Goal: Task Accomplishment & Management: Use online tool/utility

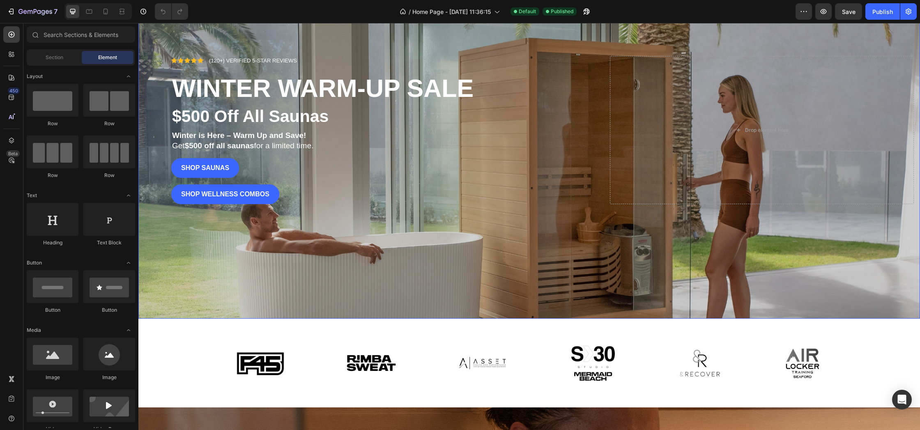
scroll to position [107, 0]
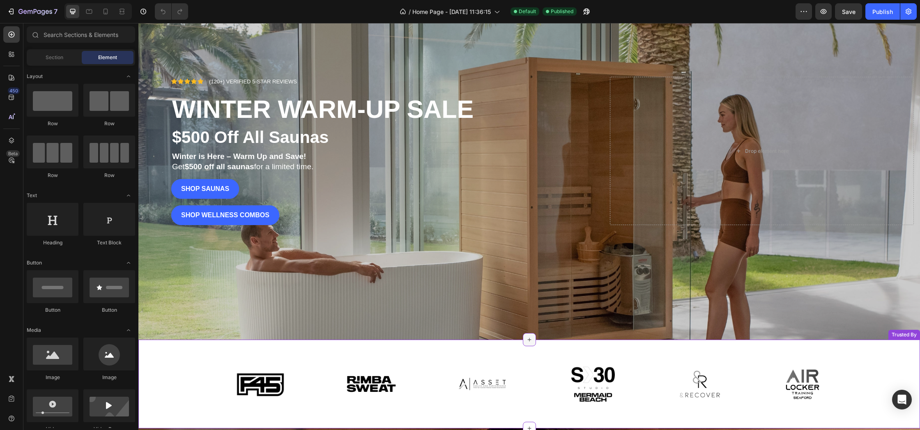
click at [530, 341] on icon at bounding box center [529, 339] width 7 height 7
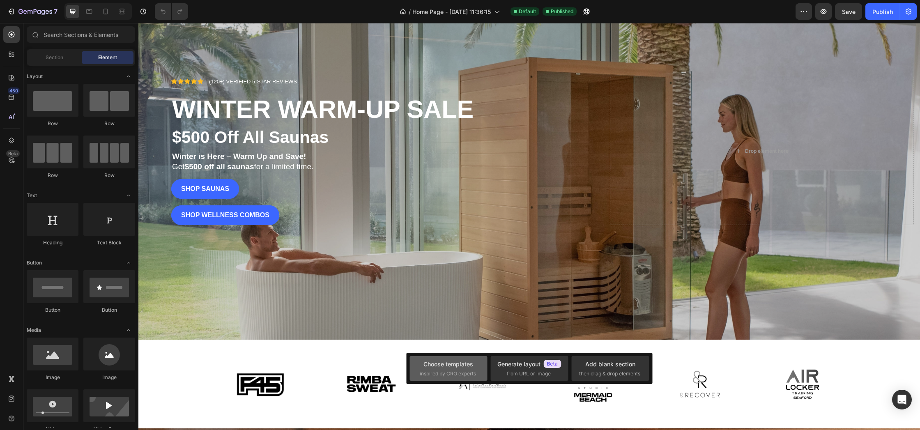
click at [472, 368] on div "Choose templates inspired by CRO experts" at bounding box center [448, 369] width 57 height 18
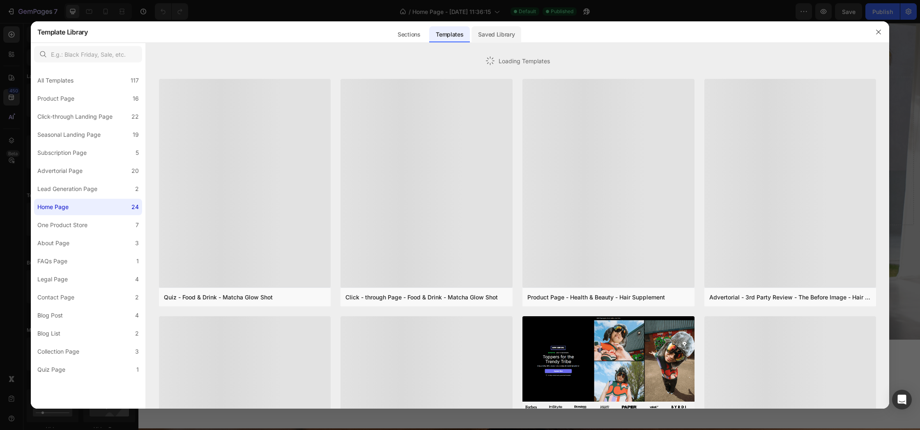
click at [502, 37] on div "Saved Library" at bounding box center [496, 34] width 50 height 16
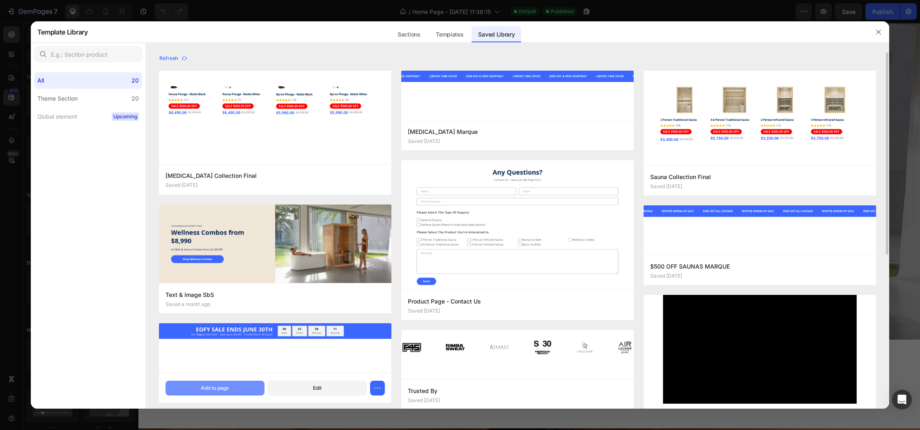
click at [218, 387] on div "Add to page" at bounding box center [215, 387] width 28 height 7
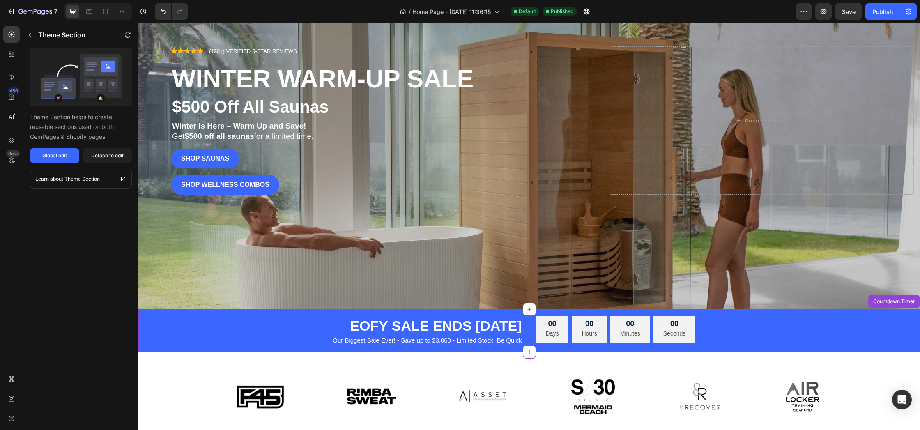
scroll to position [135, 0]
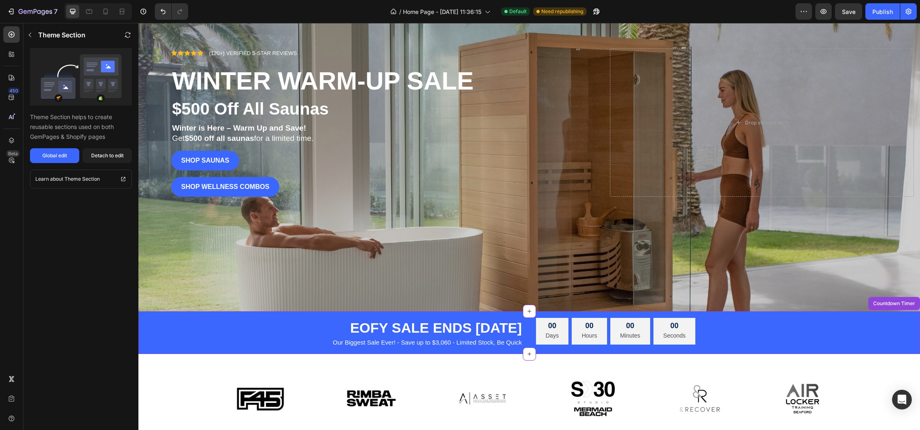
click at [470, 330] on h2 "EOFY SALE ENDS [DATE]" at bounding box center [330, 328] width 384 height 20
click at [485, 329] on h2 "EOFY SALE ENDS [DATE]" at bounding box center [330, 328] width 384 height 20
click at [51, 155] on div "Global edit" at bounding box center [54, 155] width 25 height 7
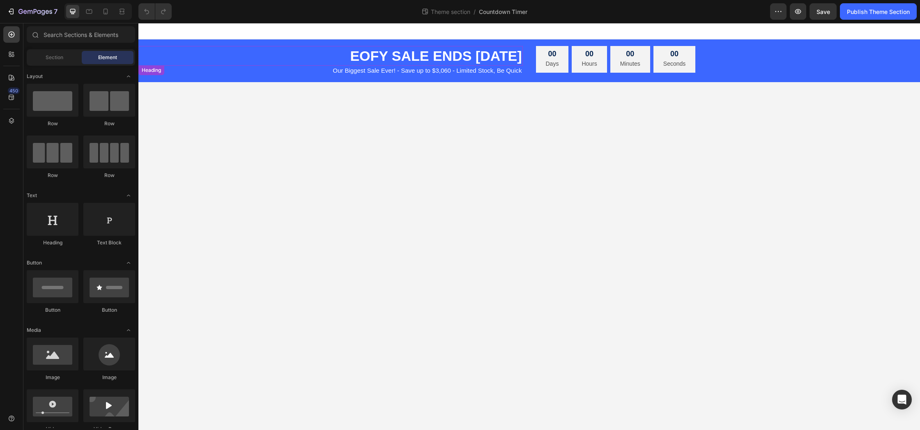
click at [382, 60] on h2 "EOFY SALE ENDS [DATE]" at bounding box center [330, 56] width 384 height 20
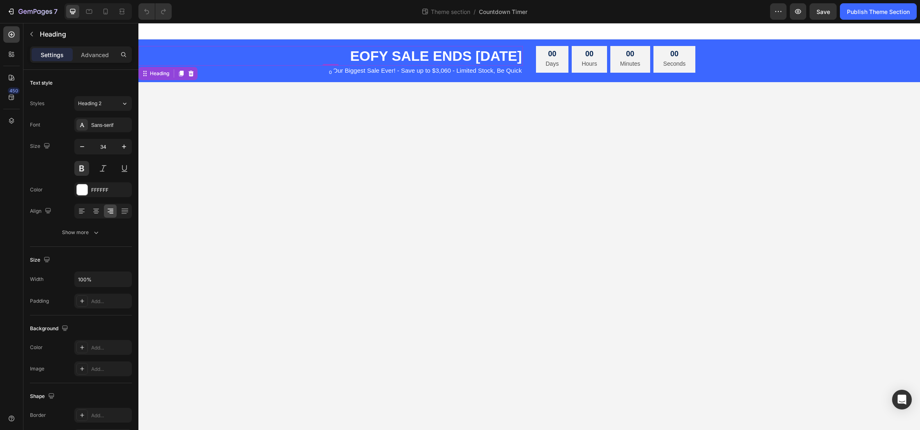
click at [382, 60] on h2 "EOFY SALE ENDS [DATE]" at bounding box center [330, 56] width 384 height 20
click at [476, 53] on p "EOFY SALE ENDS [DATE]" at bounding box center [330, 56] width 383 height 18
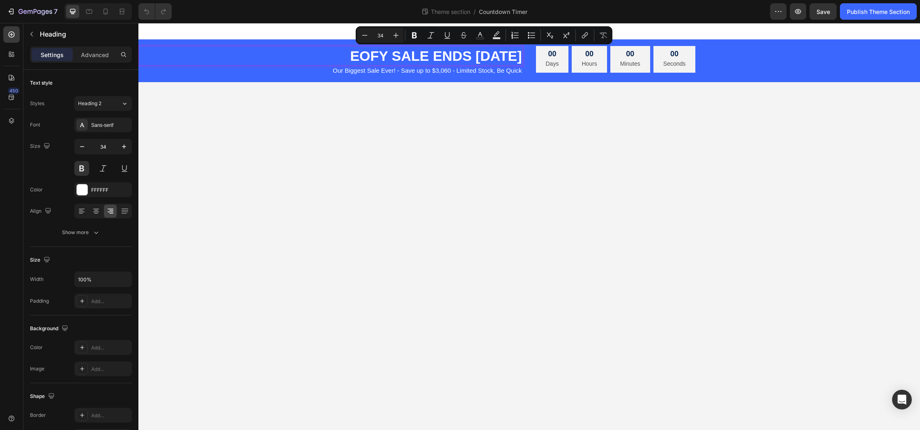
drag, startPoint x: 518, startPoint y: 54, endPoint x: 449, endPoint y: 58, distance: 69.1
click at [449, 58] on p "EOFY SALE ENDS [DATE]" at bounding box center [330, 56] width 383 height 18
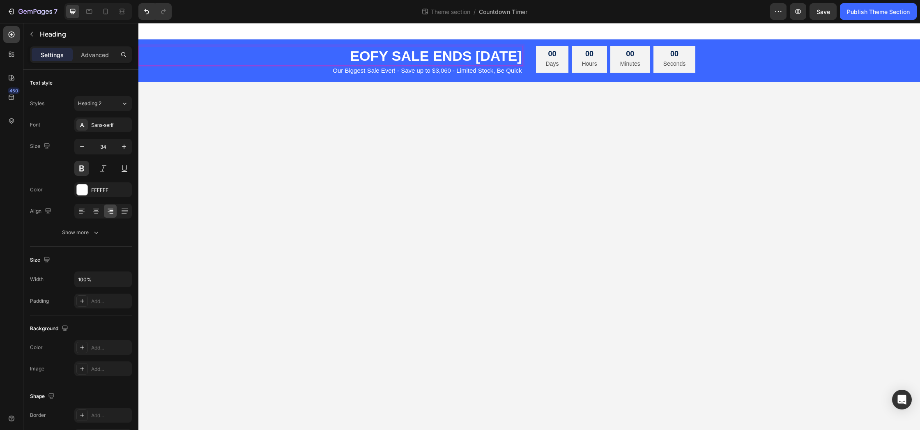
click at [448, 54] on p "EOFY SALE ENDS [DATE]" at bounding box center [330, 56] width 383 height 18
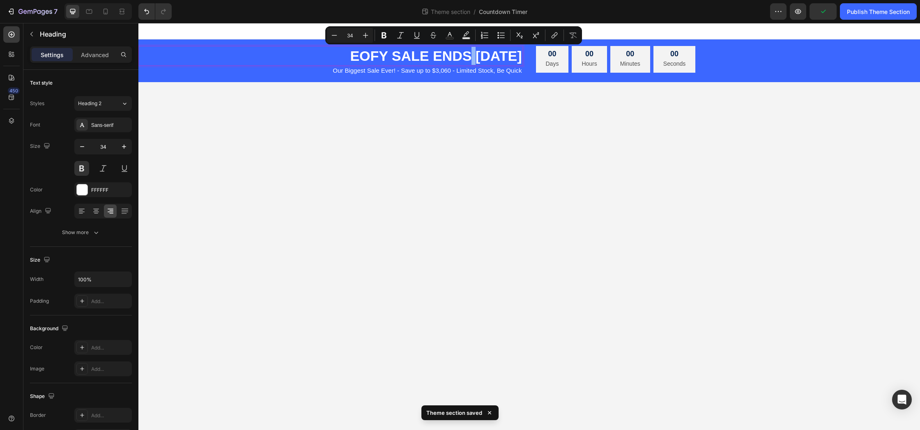
click at [450, 56] on p "EOFY SALE ENDS [DATE]" at bounding box center [330, 56] width 383 height 18
click at [449, 56] on p "EOFY SALE ENDS [DATE]" at bounding box center [330, 56] width 383 height 18
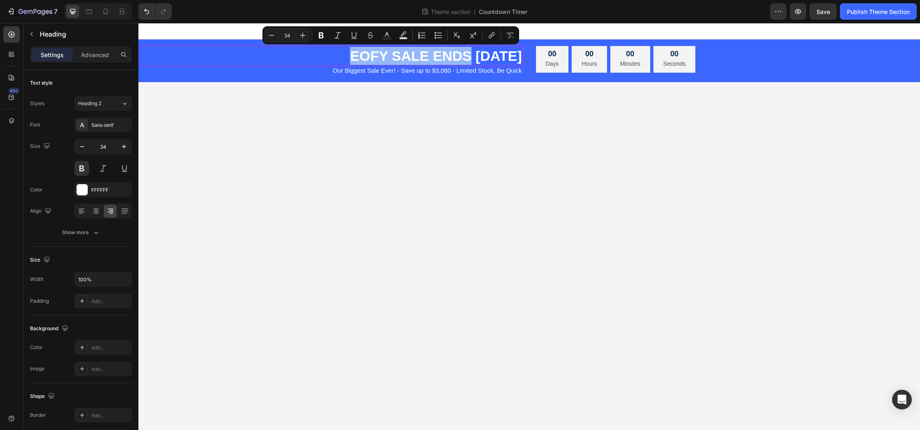
drag, startPoint x: 445, startPoint y: 58, endPoint x: 327, endPoint y: 64, distance: 118.8
click at [327, 64] on p "EOFY SALE ENDS [DATE]" at bounding box center [330, 56] width 383 height 18
click at [374, 57] on p "EOFY SALE ENDS [DATE]" at bounding box center [330, 56] width 383 height 18
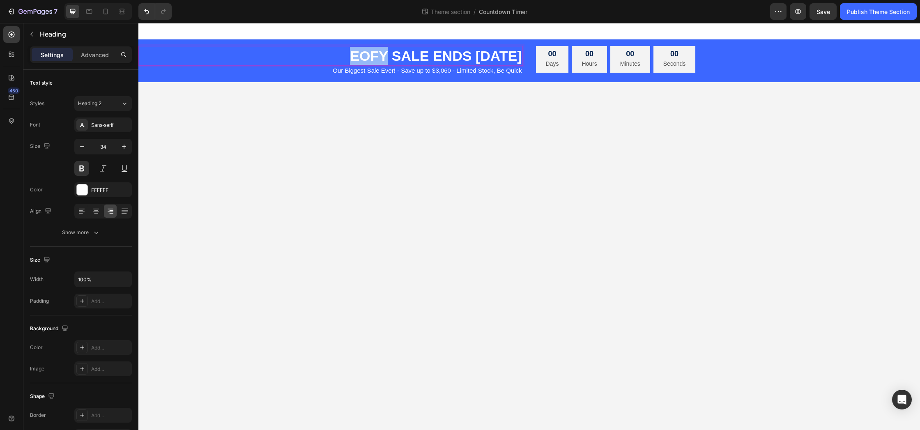
drag, startPoint x: 366, startPoint y: 58, endPoint x: 334, endPoint y: 60, distance: 32.1
click at [334, 60] on p "EOFY SALE ENDS [DATE]" at bounding box center [330, 56] width 383 height 18
click at [388, 56] on p "WINTER SALE ENDS [DATE]" at bounding box center [330, 56] width 383 height 18
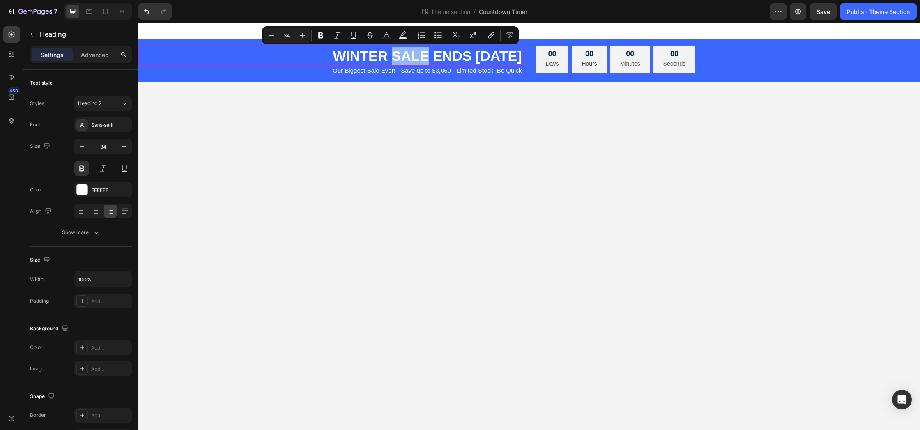
click at [400, 59] on p "WINTER SALE ENDS [DATE]" at bounding box center [330, 56] width 383 height 18
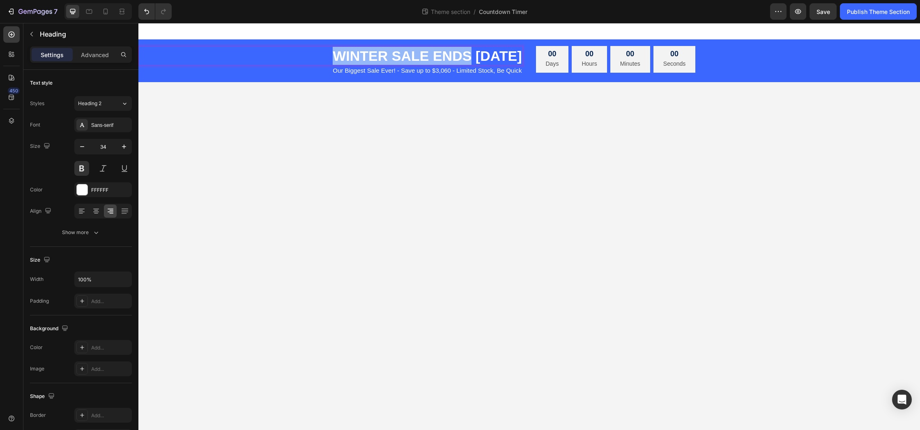
drag, startPoint x: 450, startPoint y: 55, endPoint x: 316, endPoint y: 56, distance: 133.9
click at [316, 56] on p "WINTER SALE ENDS [DATE]" at bounding box center [330, 56] width 383 height 18
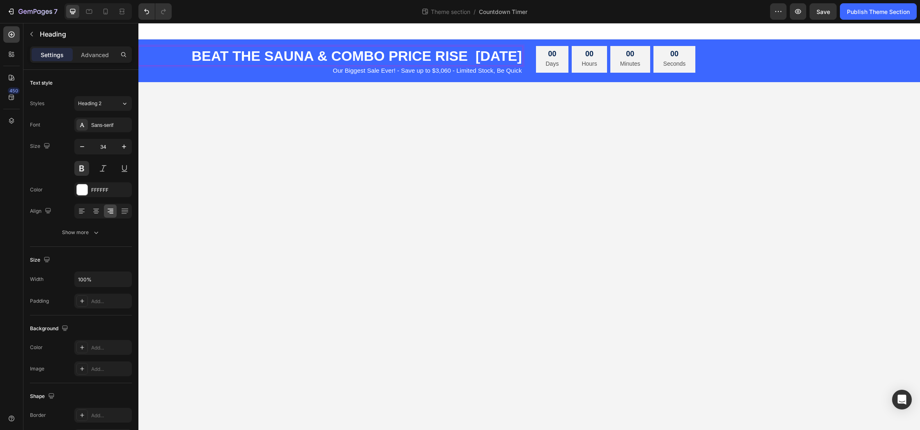
click at [517, 56] on p "BEAT THE SAUNA & COMBO PRICE RISE SEPT 1ST" at bounding box center [330, 56] width 383 height 18
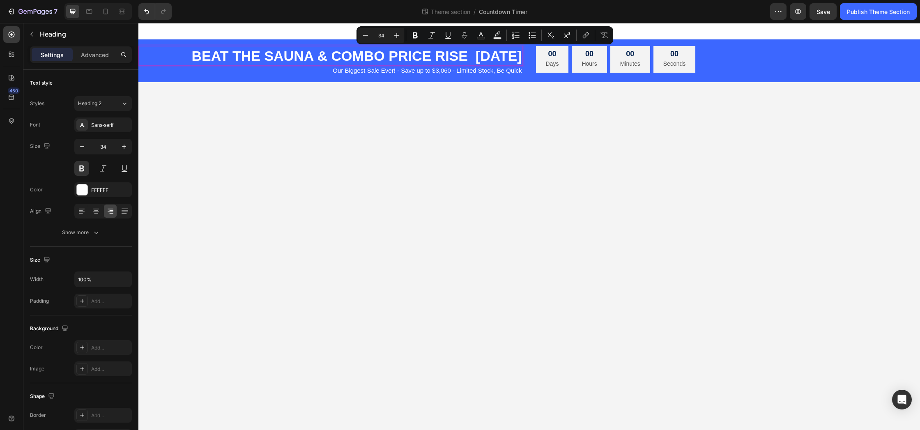
drag, startPoint x: 518, startPoint y: 55, endPoint x: 443, endPoint y: 56, distance: 75.1
click at [443, 56] on p "BEAT THE SAUNA & COMBO PRICE RISE SEPT 1ST" at bounding box center [330, 56] width 383 height 18
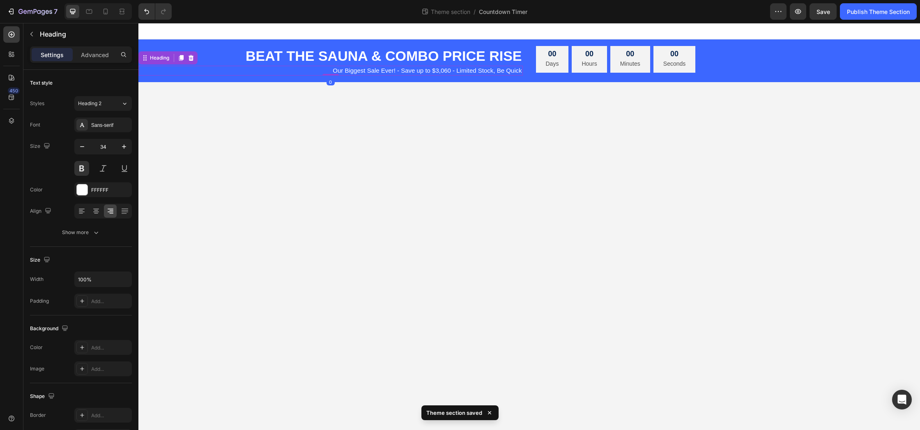
click at [481, 73] on h2 "Our Biggest Sale Ever! - Save up to $3,060 - Limited Stock, Be Quick" at bounding box center [330, 71] width 384 height 10
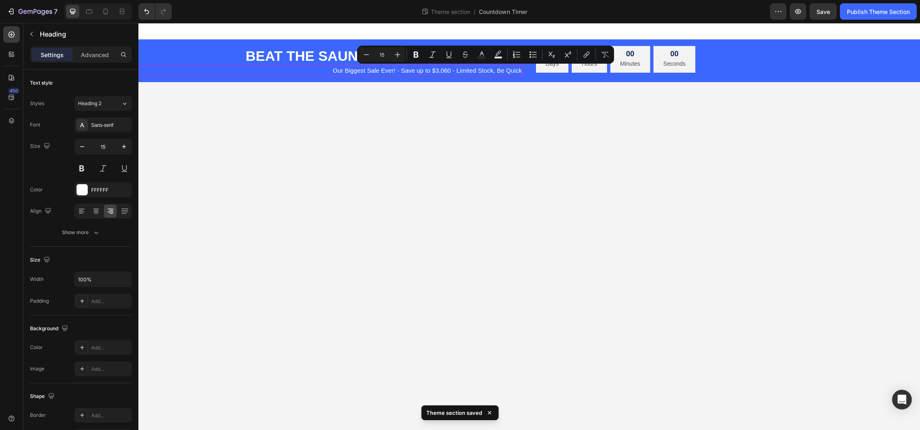
click at [434, 72] on p "Our Biggest Sale Ever! - Save up to $3,060 - Limited Stock, Be Quick" at bounding box center [330, 71] width 383 height 8
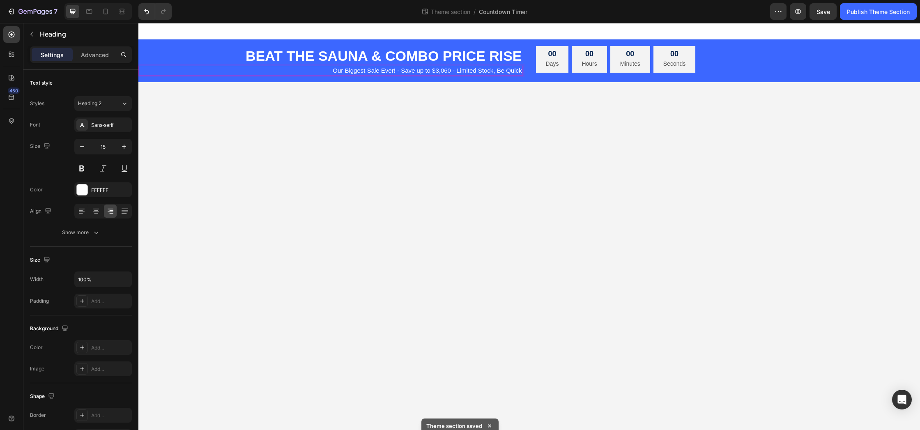
click at [422, 69] on p "Our Biggest Sale Ever! - Save up to $3,060 - Limited Stock, Be Quick" at bounding box center [330, 71] width 383 height 8
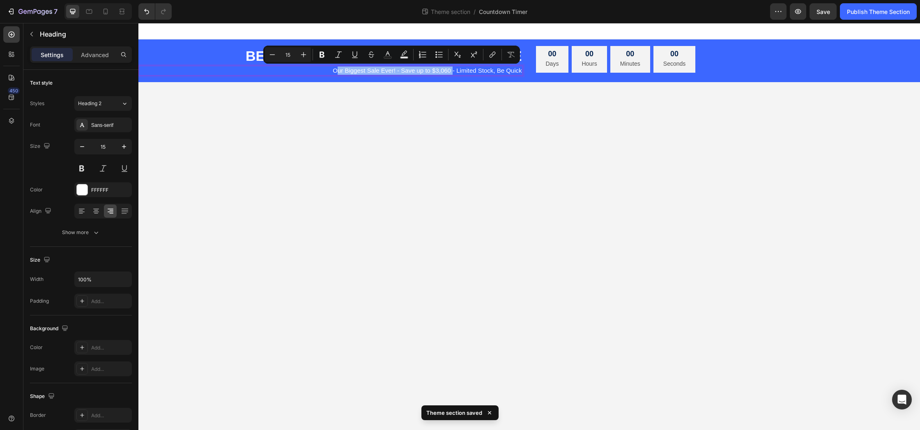
drag, startPoint x: 449, startPoint y: 69, endPoint x: 333, endPoint y: 71, distance: 116.2
click at [333, 71] on p "Our Biggest Sale Ever! - Save up to $3,060 - Limited Stock, Be Quick" at bounding box center [330, 71] width 383 height 8
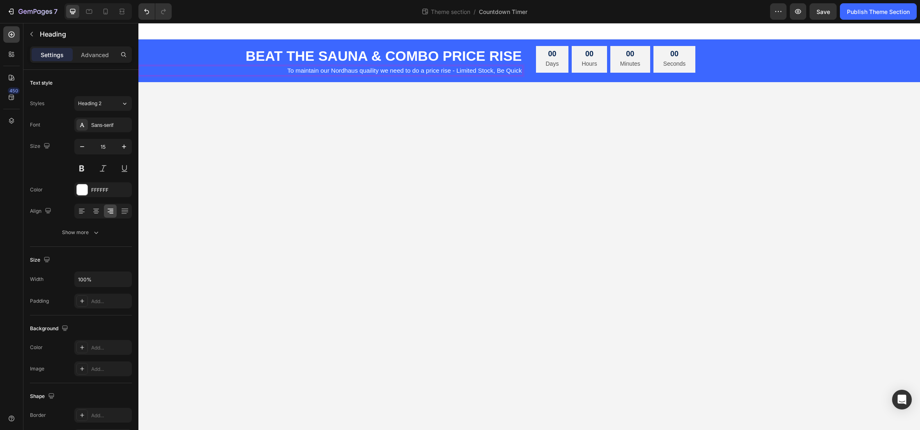
click at [331, 73] on p "To maintain our Nordhaus quaility we need to do a price rise - Limited Stock, B…" at bounding box center [330, 71] width 383 height 8
click at [422, 71] on p "To maintain our Nordhaus quality we need to do a price rise - Limited Stock, Be…" at bounding box center [330, 71] width 383 height 8
click at [332, 73] on p "To maintain our Nordhaus quality we need to do a price rise - Limited Stock, Be…" at bounding box center [330, 71] width 383 height 8
click at [289, 72] on p "To maintain our Nordhaus quality we need to do a price rise - Limited Stock, Be…" at bounding box center [330, 71] width 383 height 8
click at [285, 71] on p "With rising manufacturing and logistics cost To maintain our Nordhaus quality w…" at bounding box center [330, 71] width 383 height 8
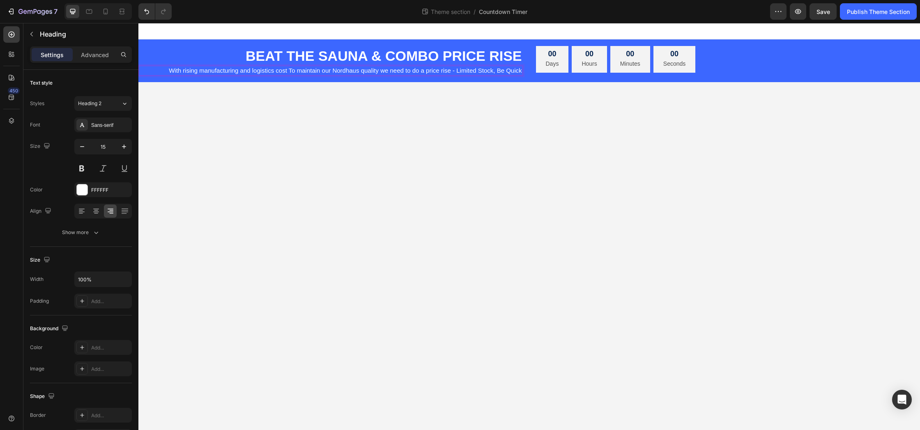
click at [287, 71] on p "With rising manufacturing and logistics cost To maintain our Nordhaus quality w…" at bounding box center [330, 71] width 383 height 8
click at [432, 72] on p "With rising manufacturing and logistics costs To maintain our Nordhaus quality …" at bounding box center [330, 71] width 383 height 8
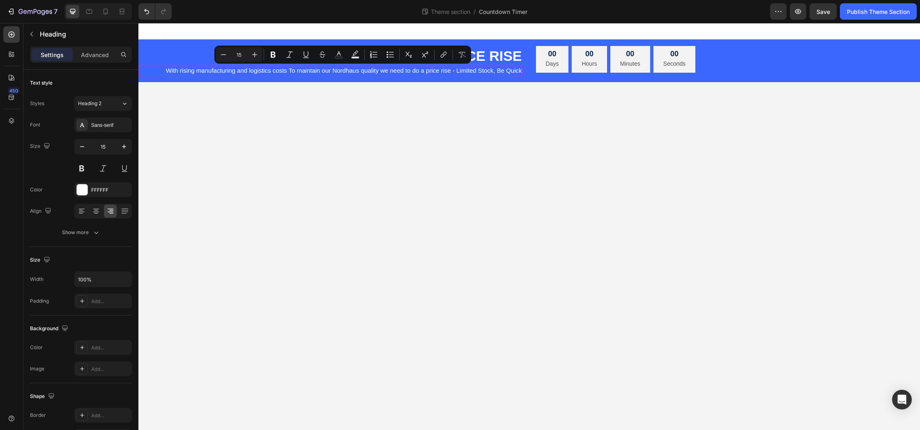
drag, startPoint x: 520, startPoint y: 70, endPoint x: 149, endPoint y: 67, distance: 371.2
click at [149, 67] on p "With rising manufacturing and logistics costs To maintain our Nordhaus quality …" at bounding box center [330, 71] width 383 height 8
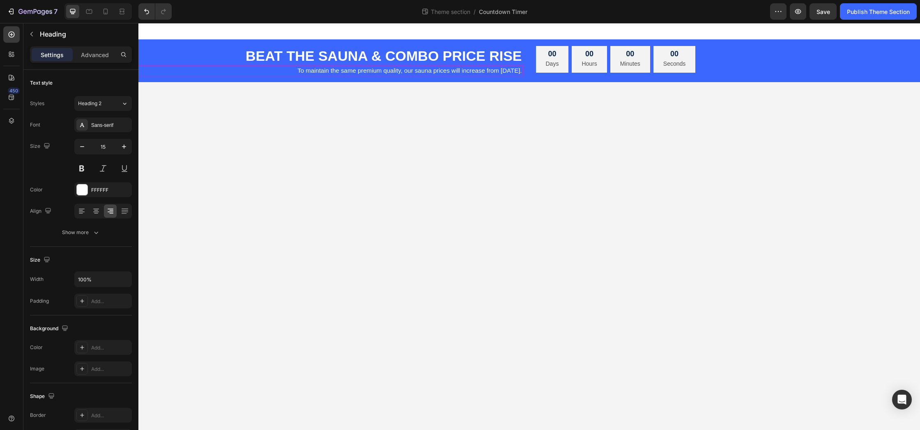
click at [347, 70] on p "To maintain the same premium quality, our sauna prices will increase from Septe…" at bounding box center [330, 71] width 383 height 8
click at [479, 71] on p "To maintain the same premium quality, our sauna prices will increase from Septe…" at bounding box center [330, 71] width 383 height 8
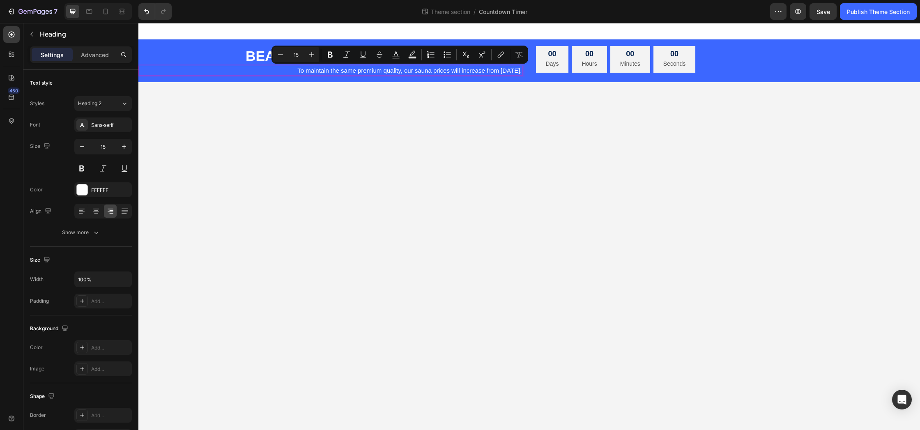
drag, startPoint x: 521, startPoint y: 71, endPoint x: 267, endPoint y: 74, distance: 253.8
click at [267, 74] on p "To maintain the same premium quality, our sauna prices will increase from Septe…" at bounding box center [330, 71] width 383 height 8
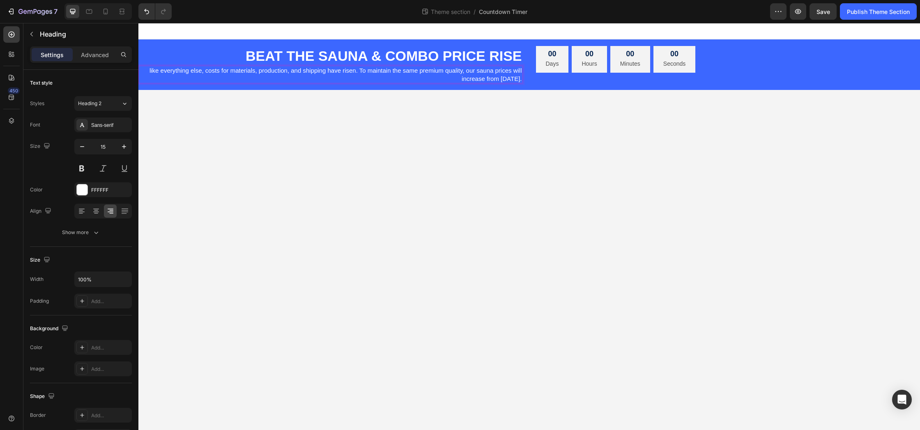
click at [178, 71] on p "like everything else, costs for materials, production, and shipping have risen.…" at bounding box center [330, 75] width 383 height 16
drag, startPoint x: 178, startPoint y: 71, endPoint x: 173, endPoint y: 71, distance: 5.4
click at [178, 71] on p "like everything else, costs for materials, production, and shipping have risen.…" at bounding box center [330, 75] width 383 height 16
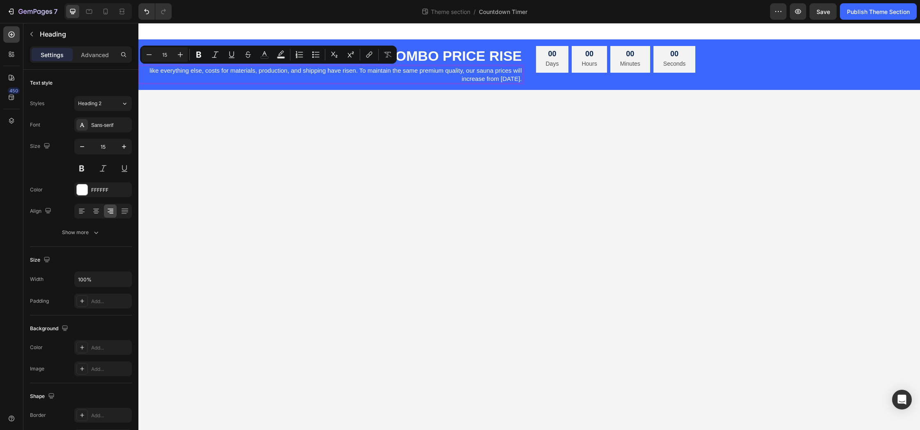
click at [151, 72] on p "like everything else, costs for materials, production, and shipping have risen.…" at bounding box center [330, 75] width 383 height 16
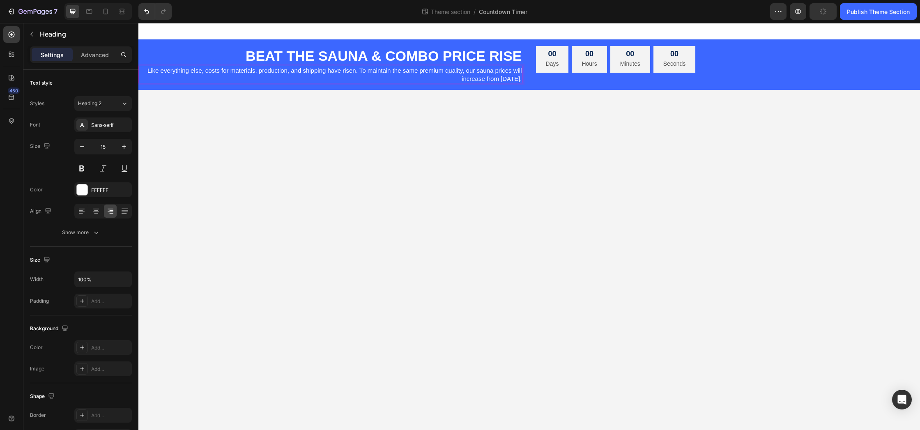
click at [496, 69] on p "Like everything else, costs for materials, production, and shipping have risen.…" at bounding box center [330, 75] width 383 height 16
click at [466, 80] on p "Like everything else, costs for materials, production, and shipping have risen.…" at bounding box center [330, 75] width 383 height 16
click at [443, 56] on p "BEAT THE SAUNA & COMBO PRICE RISE" at bounding box center [330, 56] width 383 height 18
click at [442, 57] on p "BEAT THE SAUNA & COMBO PRICE RISE" at bounding box center [330, 56] width 383 height 18
click at [430, 102] on body "BEAT THE SAUNA & COMBO $750+ PRICE RISE Heading 0 Like everything else, costs f…" at bounding box center [528, 226] width 781 height 407
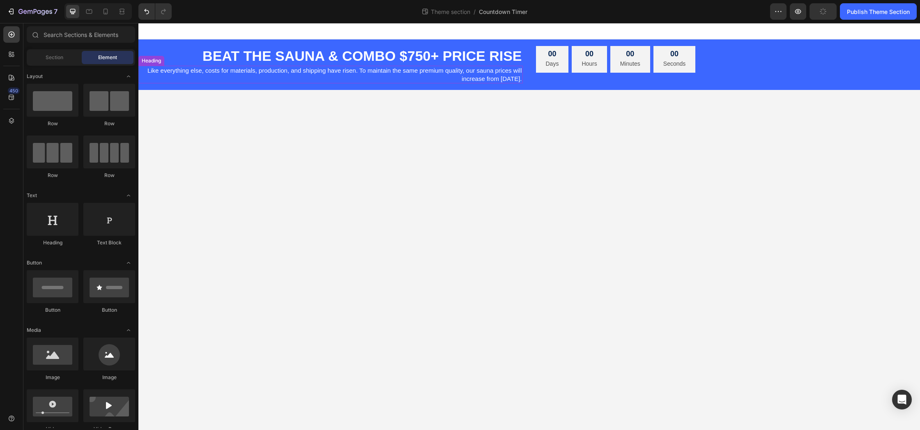
click at [517, 69] on p "Like everything else, costs for materials, production, and shipping have risen.…" at bounding box center [330, 75] width 383 height 16
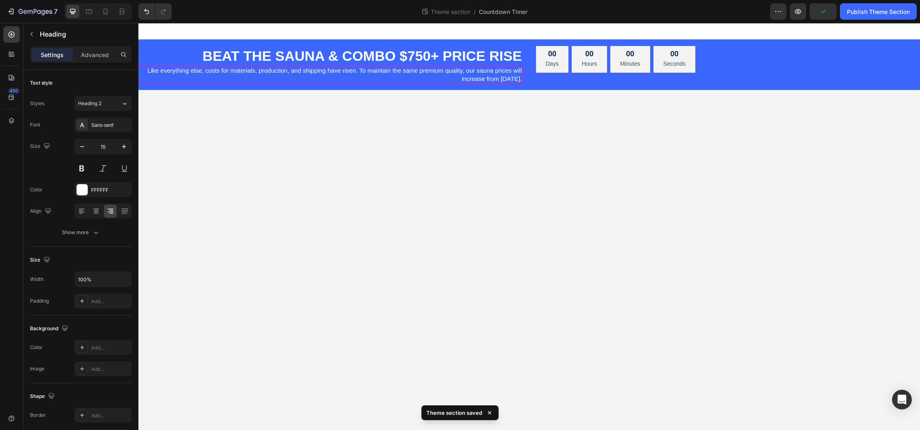
click at [517, 70] on p "Like everything else, costs for materials, production, and shipping have risen.…" at bounding box center [330, 75] width 383 height 16
click at [519, 80] on p "Like everything else, costs for materials, production, and shipping have risen.…" at bounding box center [330, 75] width 383 height 16
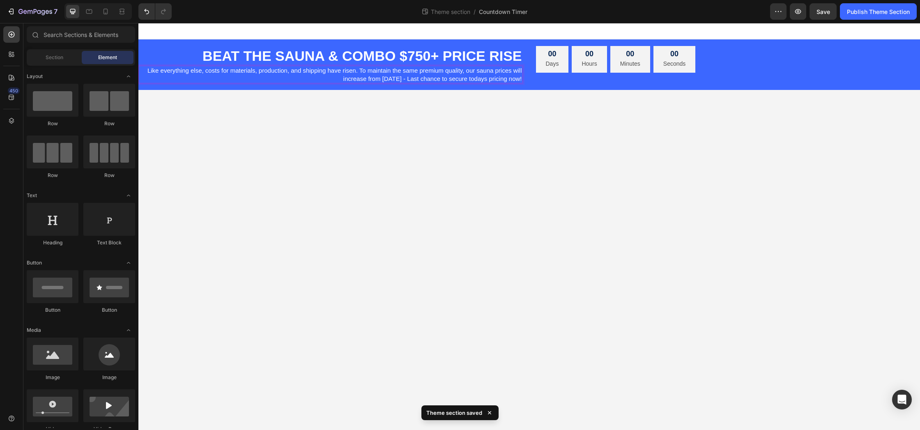
click at [294, 140] on body "BEAT THE SAUNA & COMBO $750+ PRICE RISE Heading Like everything else, costs for…" at bounding box center [528, 226] width 781 height 407
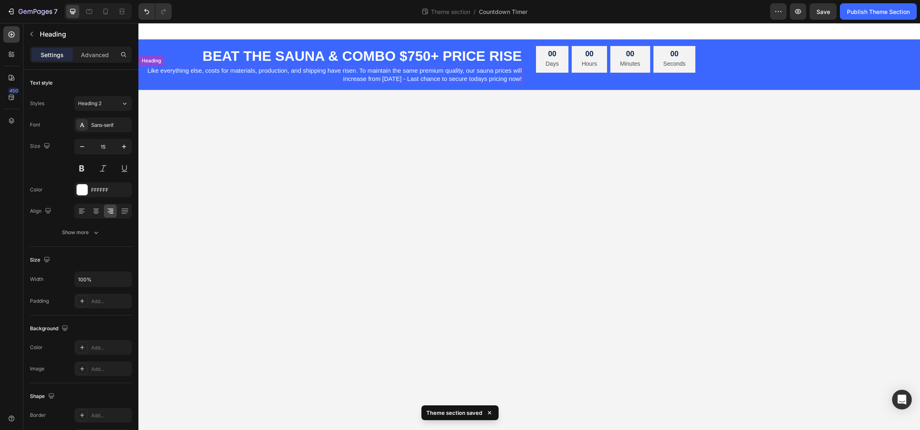
click at [472, 80] on p "Like everything else, costs for materials, production, and shipping have risen.…" at bounding box center [330, 75] width 383 height 16
click at [478, 79] on p "Like everything else, costs for materials, production, and shipping have risen.…" at bounding box center [330, 75] width 383 height 16
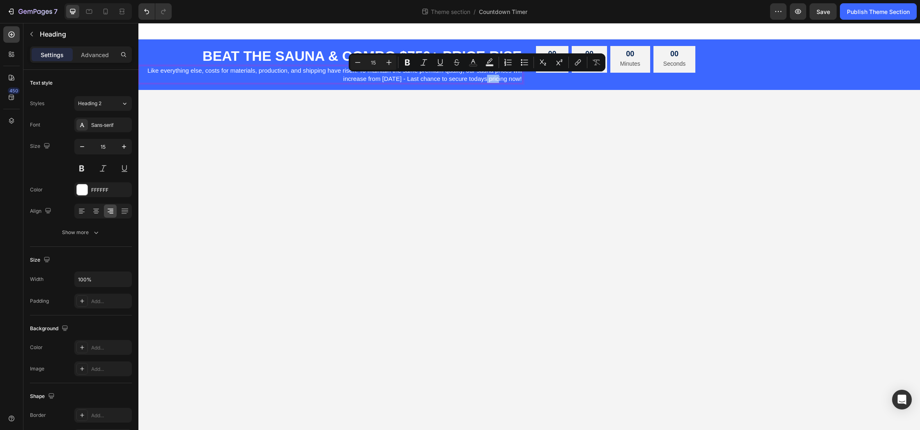
drag, startPoint x: 485, startPoint y: 78, endPoint x: 469, endPoint y: 80, distance: 15.7
click at [469, 80] on p "Like everything else, costs for materials, production, and shipping have risen.…" at bounding box center [330, 75] width 383 height 16
click at [500, 80] on p "Like everything else, costs for materials, production, and shipping have risen.…" at bounding box center [330, 75] width 383 height 16
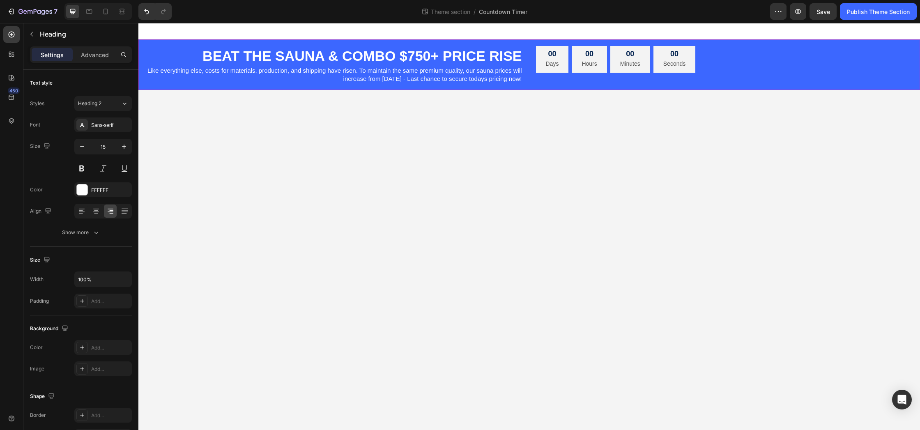
click at [549, 82] on div "00 Days 00 Hours 00 Minutes 00 Seconds Countdown Timer" at bounding box center [728, 64] width 384 height 37
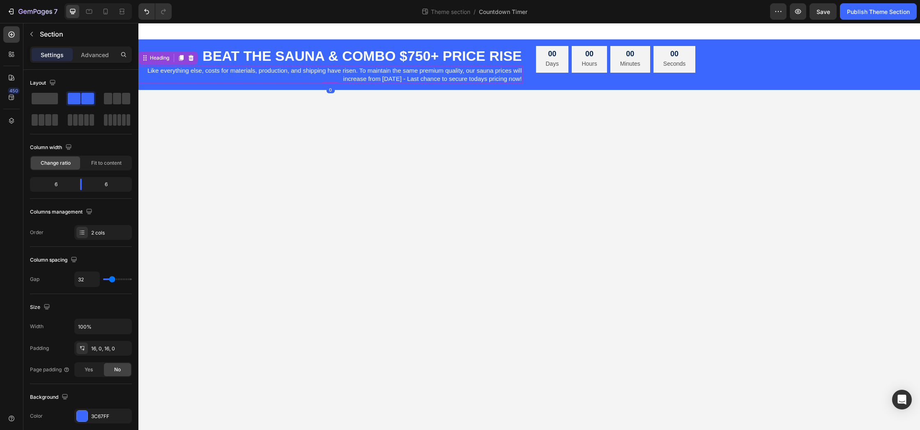
click at [204, 72] on p "Like everything else, costs for materials, production, and shipping have risen.…" at bounding box center [330, 75] width 383 height 16
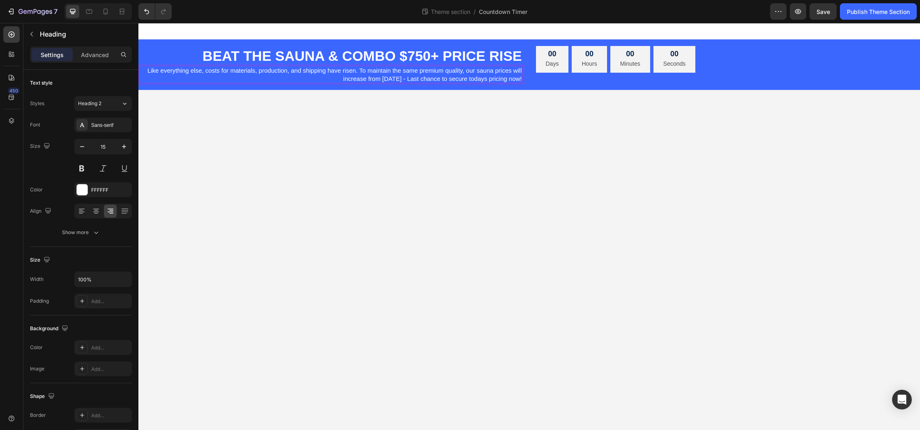
click at [210, 72] on p "Like everything else, costs for materials, production, and shipping have risen.…" at bounding box center [330, 75] width 383 height 16
drag, startPoint x: 208, startPoint y: 72, endPoint x: 145, endPoint y: 73, distance: 62.8
click at [145, 74] on p "Like everything else, costs for materials, production, and shipping have risen.…" at bounding box center [330, 75] width 383 height 16
click at [331, 126] on body "BEAT THE SAUNA & COMBO $750+ PRICE RISE Heading Costs for materials, production…" at bounding box center [528, 226] width 781 height 407
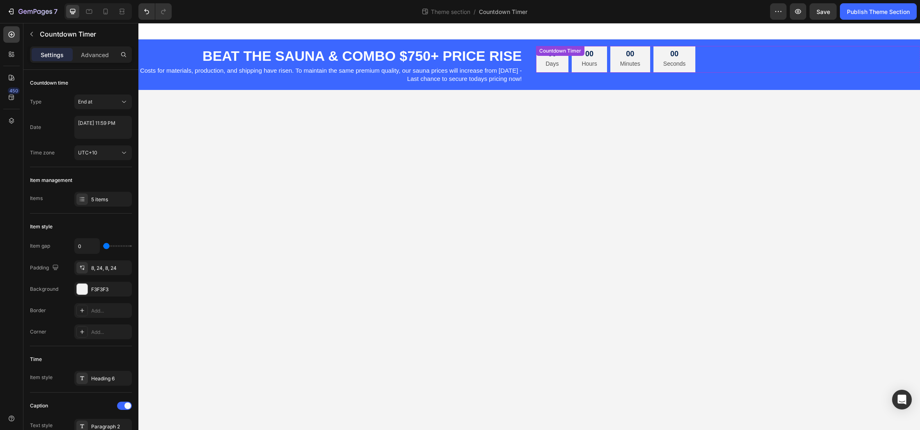
click at [744, 55] on div "00 Days 00 Hours 00 Minutes 00 Seconds" at bounding box center [728, 59] width 384 height 27
click at [401, 44] on div "BEAT THE SAUNA & COMBO $750+ PRICE RISE Heading Costs for materials, production…" at bounding box center [528, 64] width 781 height 51
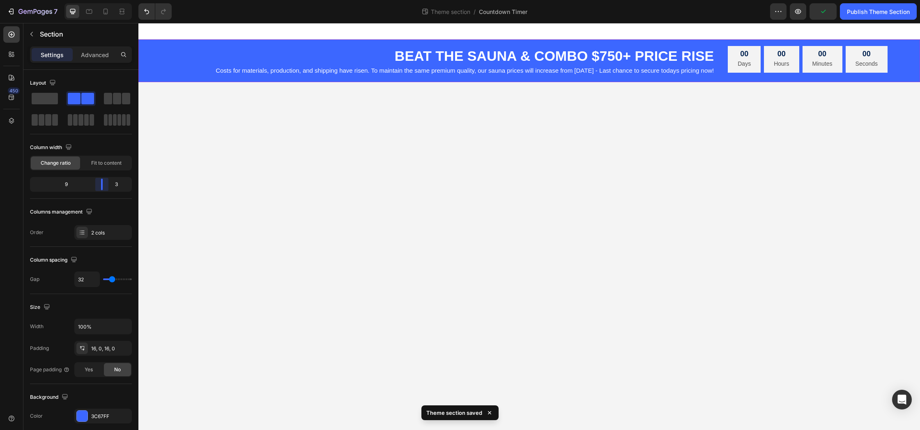
drag, startPoint x: 86, startPoint y: 181, endPoint x: 104, endPoint y: 180, distance: 17.7
click at [104, 0] on body "7 Theme section / Countdown Timer Preview Publish Theme Section 450 Sections(18…" at bounding box center [460, 0] width 920 height 0
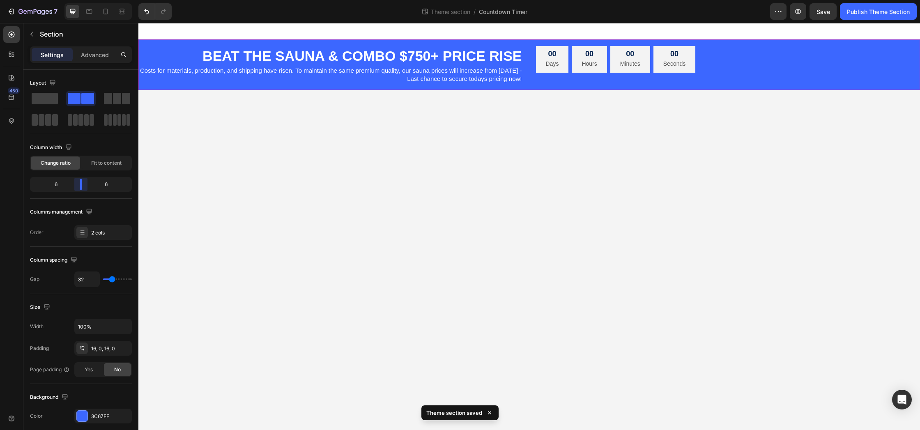
drag, startPoint x: 97, startPoint y: 182, endPoint x: 83, endPoint y: 185, distance: 13.9
click at [83, 0] on body "7 Theme section / Countdown Timer Preview Save Publish Theme Section 450 Sectio…" at bounding box center [460, 0] width 920 height 0
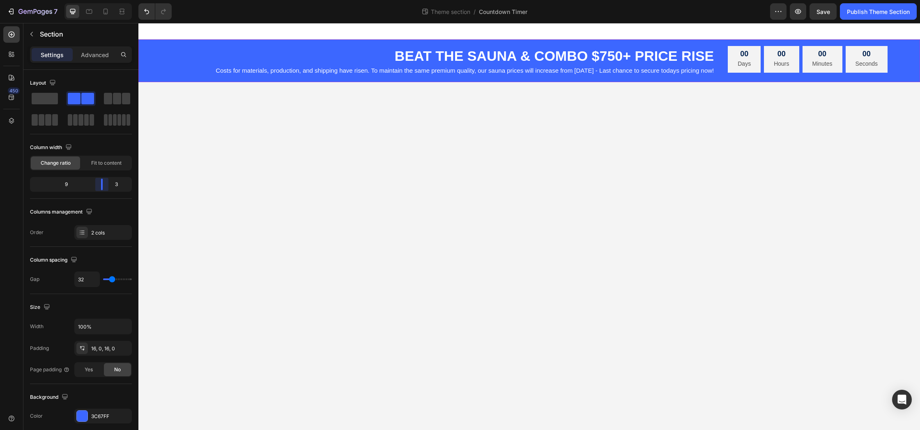
drag, startPoint x: 91, startPoint y: 185, endPoint x: 105, endPoint y: 184, distance: 14.0
click at [105, 0] on body "7 Theme section / Countdown Timer Preview Save Publish Theme Section 450 Sectio…" at bounding box center [460, 0] width 920 height 0
click at [107, 11] on icon at bounding box center [105, 11] width 8 height 8
type input "0"
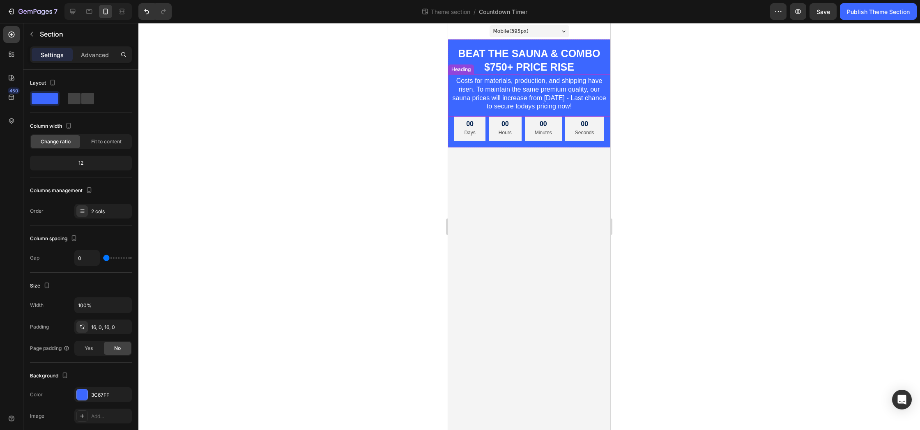
click at [472, 98] on p "Costs for materials, production, and shipping have risen. To maintain the same …" at bounding box center [529, 94] width 161 height 34
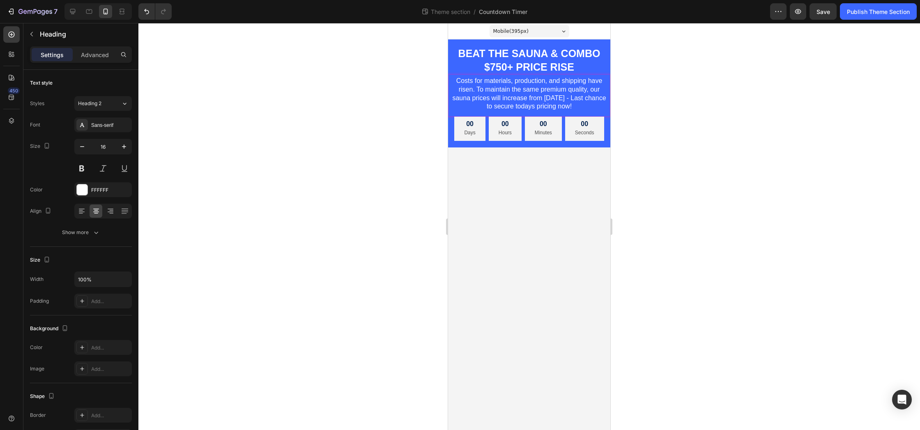
click at [473, 99] on p "Costs for materials, production, and shipping have risen. To maintain the same …" at bounding box center [529, 94] width 161 height 34
click at [399, 83] on div at bounding box center [528, 226] width 781 height 407
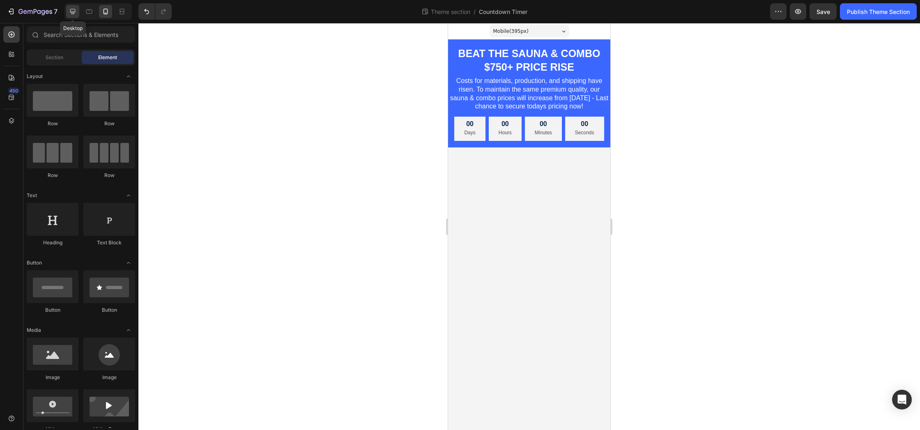
click at [70, 13] on icon at bounding box center [73, 11] width 8 height 8
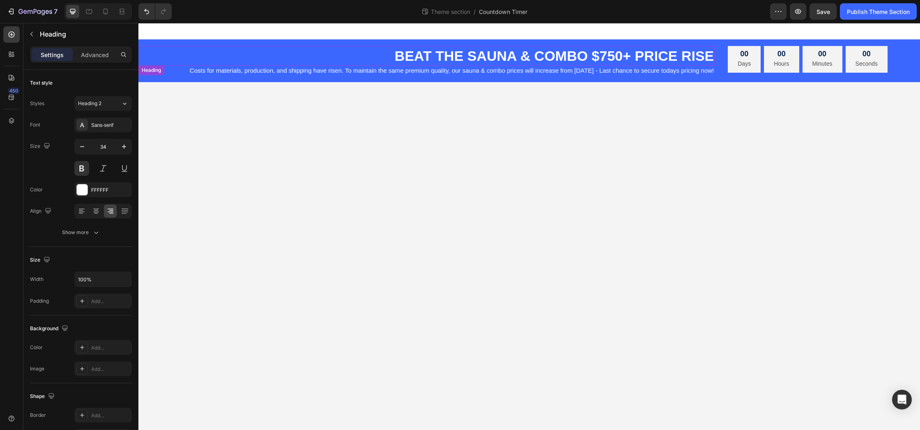
click at [605, 55] on p "BEAT THE SAUNA & COMBO $750+ PRICE RISE" at bounding box center [426, 56] width 574 height 18
click at [636, 56] on p "BEAT THE SAUNA & COMBO $750+ PRICE RISE" at bounding box center [426, 56] width 574 height 18
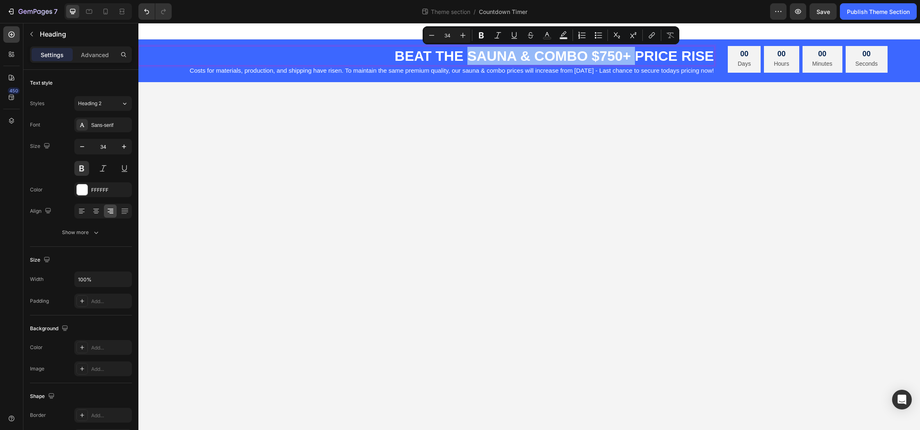
drag, startPoint x: 631, startPoint y: 57, endPoint x: 467, endPoint y: 59, distance: 164.7
click at [467, 59] on p "BEAT THE SAUNA & COMBO $750+ PRICE RISE" at bounding box center [426, 56] width 574 height 18
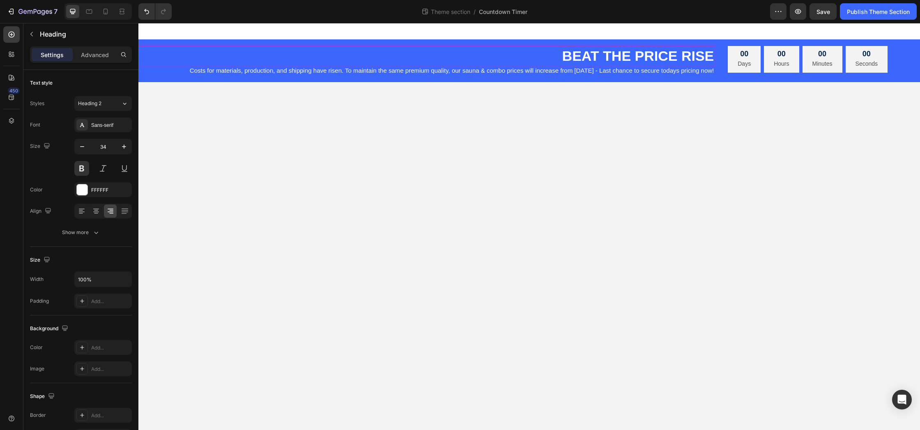
click at [712, 57] on p "BEAT THE PRICE RISE" at bounding box center [426, 56] width 574 height 18
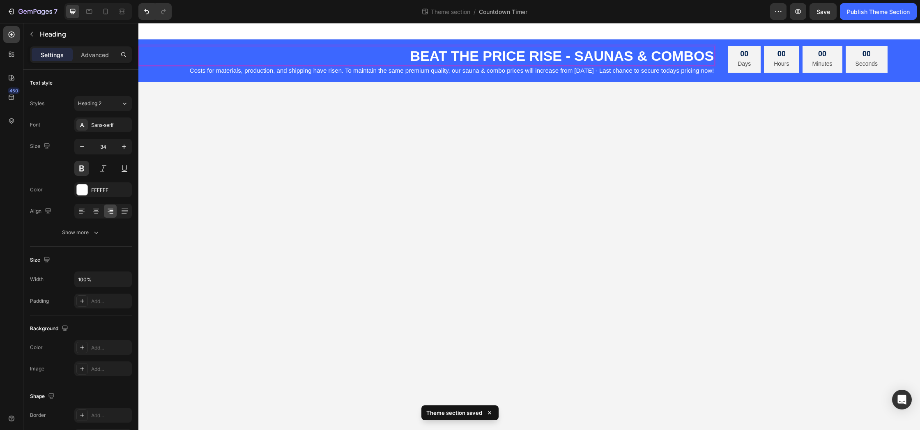
click at [481, 54] on p "BEAT THE PRICE RISE - SAUNAS & COMBOS" at bounding box center [426, 56] width 574 height 18
click at [480, 92] on body "BEAT THE $750+ PRICE RISE - SAUNAS & COMBOS Heading 0 Costs for materials, prod…" at bounding box center [528, 226] width 781 height 407
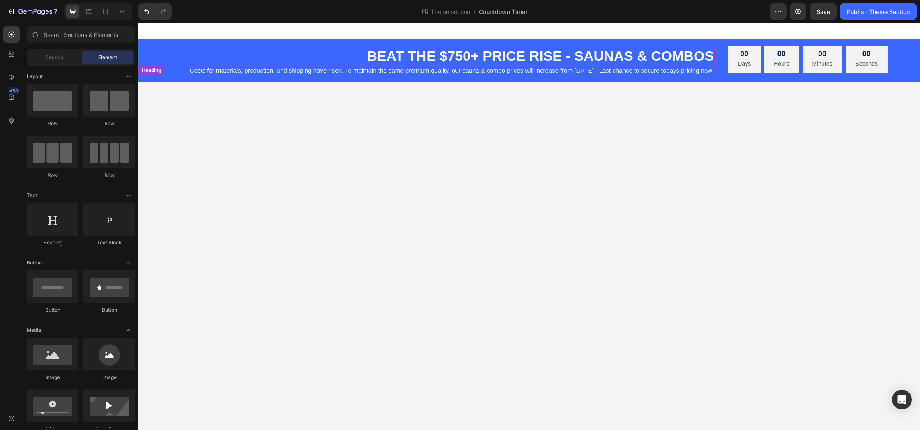
click at [666, 56] on p "BEAT THE $750+ PRICE RISE - SAUNAS & COMBOS" at bounding box center [426, 56] width 574 height 18
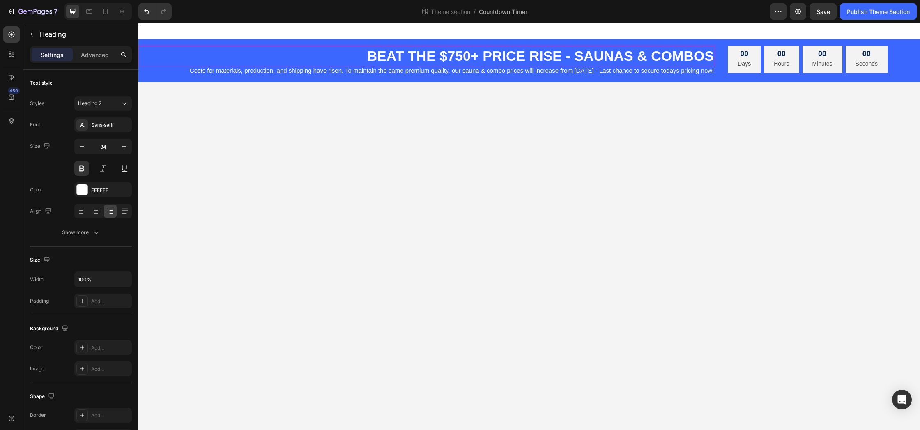
click at [711, 54] on p "BEAT THE $750+ PRICE RISE - SAUNAS & COMBOS" at bounding box center [426, 56] width 574 height 18
drag, startPoint x: 711, startPoint y: 54, endPoint x: 564, endPoint y: 57, distance: 147.0
click at [564, 57] on p "BEAT THE $750+ PRICE RISE - SAUNAS & COMBOS" at bounding box center [426, 56] width 574 height 18
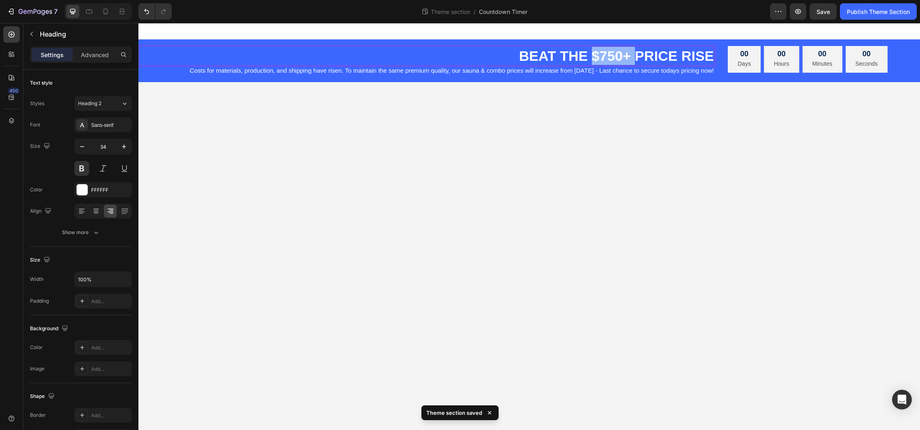
drag, startPoint x: 635, startPoint y: 54, endPoint x: 593, endPoint y: 57, distance: 42.4
click at [593, 57] on p "BEAT THE $750+ PRICE RISE" at bounding box center [426, 56] width 574 height 18
click at [711, 54] on p "BEAT THE PRICE RISE" at bounding box center [426, 56] width 574 height 18
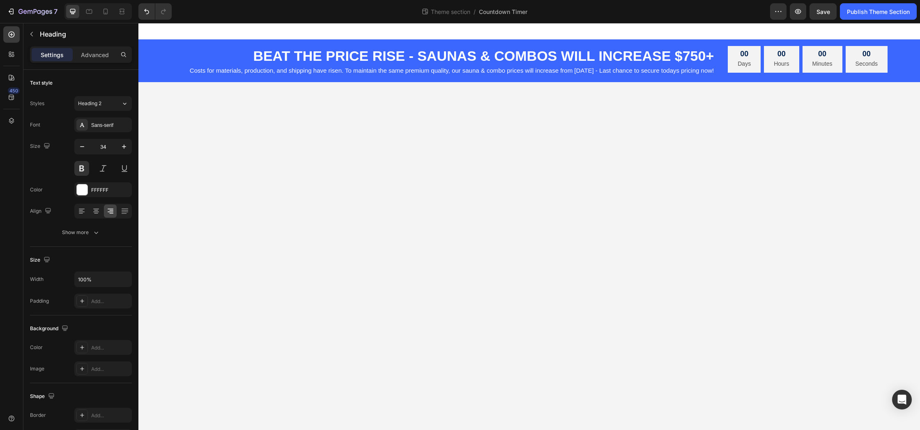
click at [626, 123] on body "BEAT THE PRICE RISE - SAUNAS & COMBOS WILL INCREASE $750+ Heading Costs for mat…" at bounding box center [528, 226] width 781 height 407
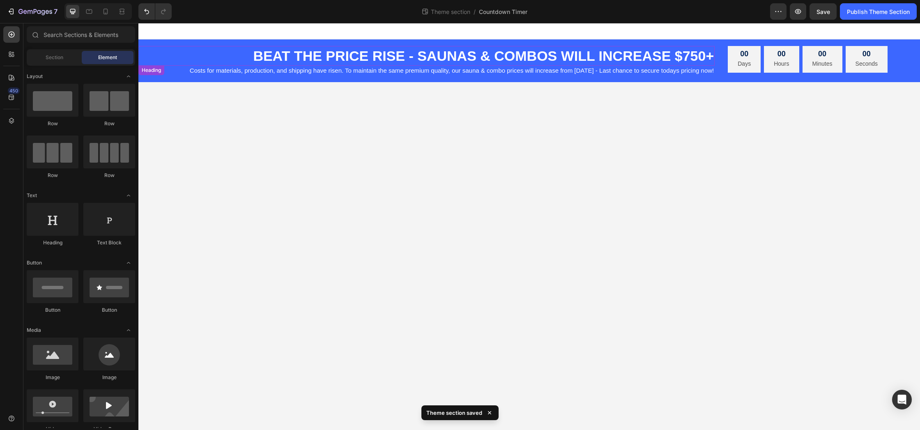
click at [558, 57] on p "BEAT THE PRICE RISE - SAUNAS & COMBOS WILL INCREASE $750+" at bounding box center [426, 56] width 574 height 18
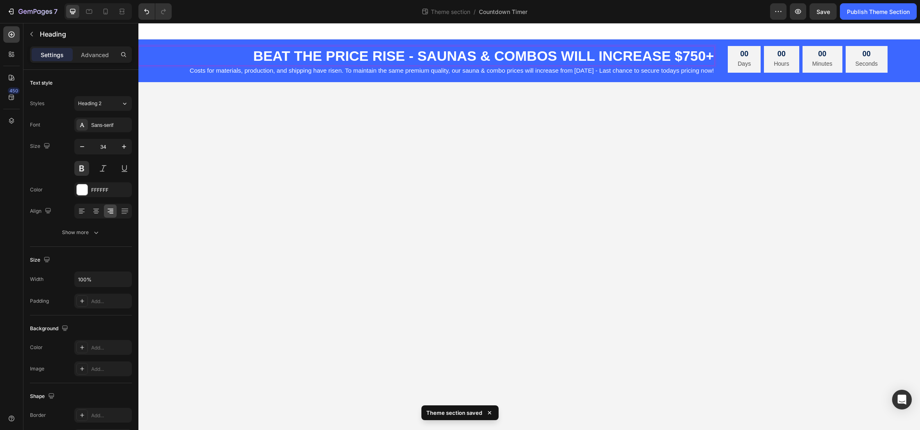
click at [558, 57] on p "BEAT THE PRICE RISE - SAUNAS & COMBOS WILL INCREASE $750+" at bounding box center [426, 56] width 574 height 18
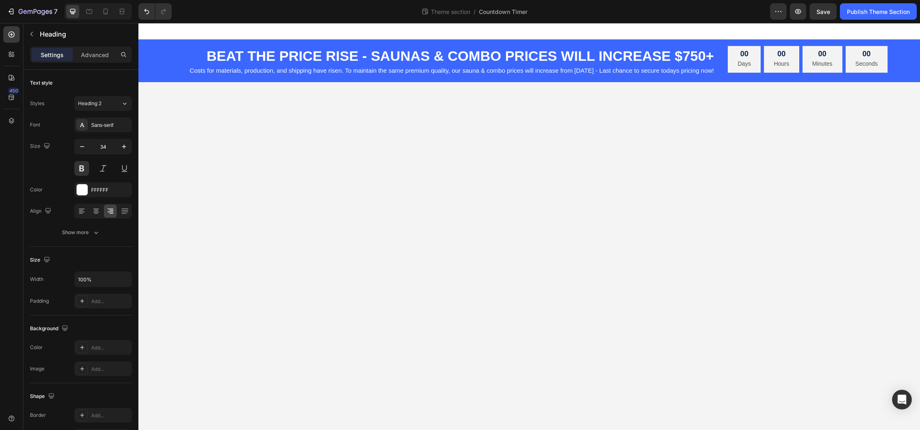
click at [487, 152] on body "BEAT THE PRICE RISE - SAUNAS & COMBO PRICES WILL INCREASE $750+ Heading Costs f…" at bounding box center [528, 226] width 781 height 407
click at [555, 56] on p "BEAT THE PRICE RISE - SAUNAS & COMBO PRICES WILL INCREASE $750+" at bounding box center [426, 56] width 574 height 18
click at [560, 55] on p "BEAT THE PRICE RISE - SAUNAS & COMBO PRICES WILL INCREASE $750+" at bounding box center [426, 56] width 574 height 18
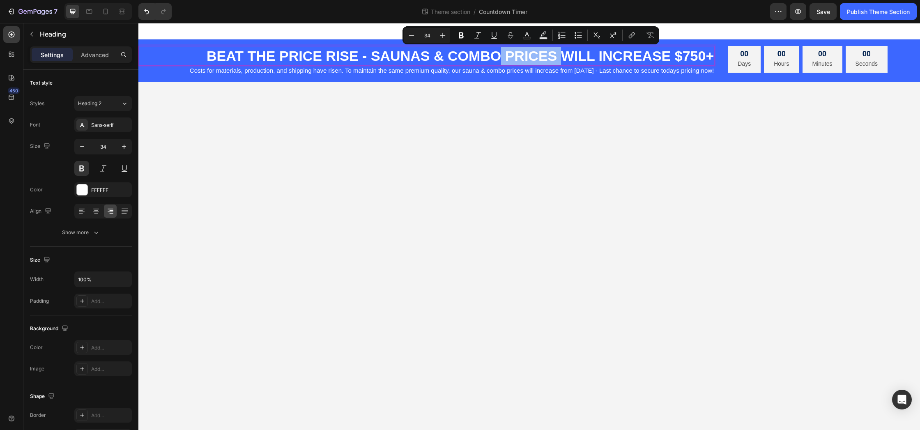
drag, startPoint x: 558, startPoint y: 56, endPoint x: 503, endPoint y: 58, distance: 55.5
click at [503, 58] on p "BEAT THE PRICE RISE - SAUNAS & COMBO PRICES WILL INCREASE $750+" at bounding box center [426, 56] width 574 height 18
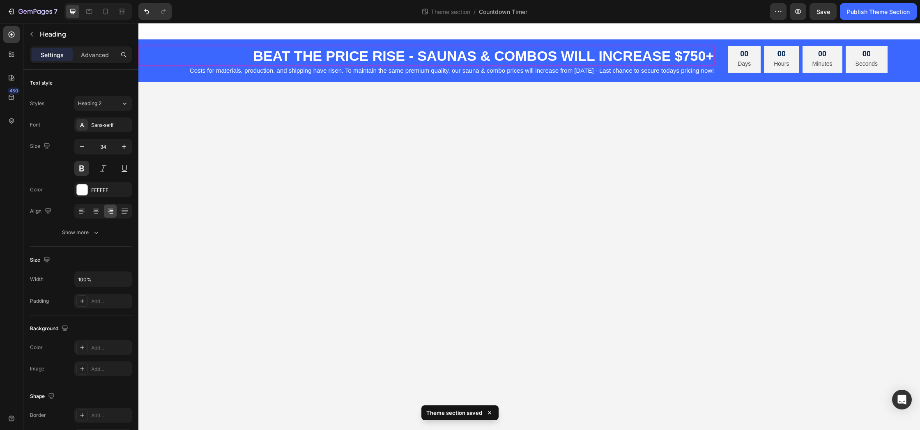
click at [703, 56] on p "BEAT THE PRICE RISE - SAUNAS & COMBOS WILL INCREASE $750+" at bounding box center [426, 56] width 574 height 18
click at [507, 112] on body "BEAT THE PRICE RISE - SAUNAS & COMBOS WILL INCREASE $750+ Heading Costs for mat…" at bounding box center [528, 226] width 781 height 407
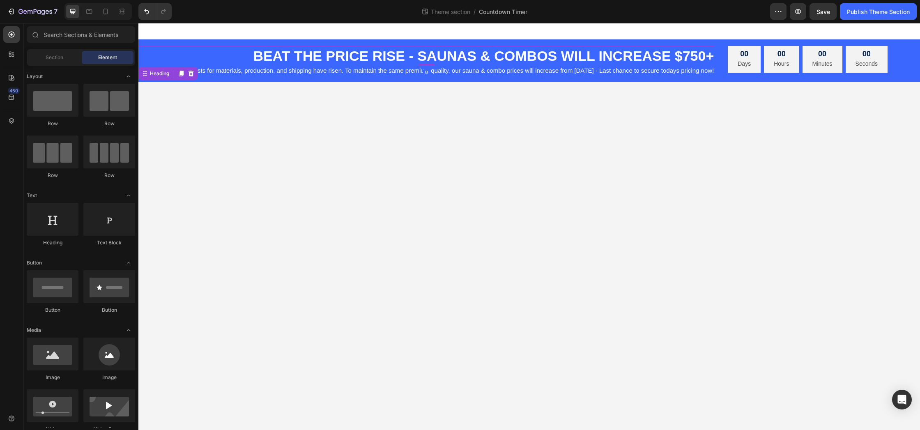
click at [677, 53] on p "BEAT THE PRICE RISE - SAUNAS & COMBOS WILL INCREASE $750+" at bounding box center [426, 56] width 574 height 18
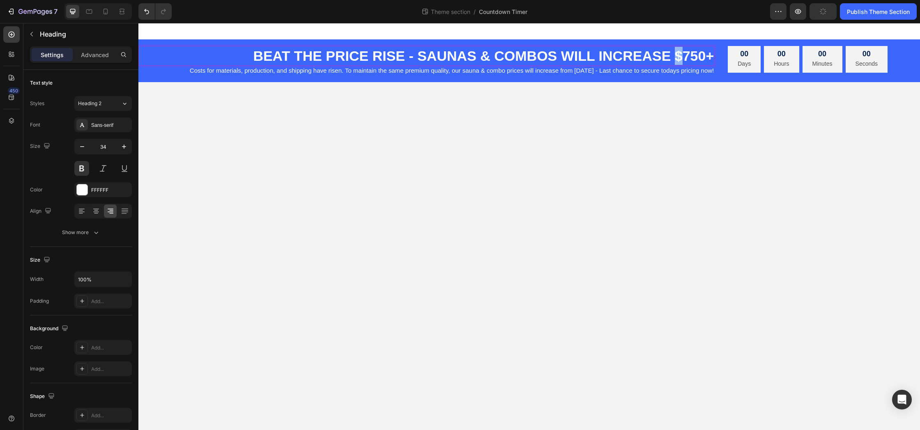
click at [675, 55] on p "BEAT THE PRICE RISE - SAUNAS & COMBOS WILL INCREASE $750+" at bounding box center [426, 56] width 574 height 18
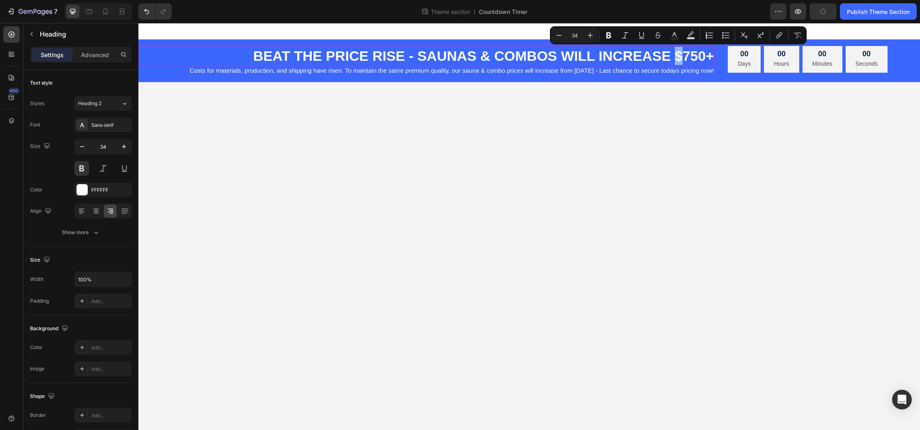
click at [675, 55] on p "BEAT THE PRICE RISE - SAUNAS & COMBOS WILL INCREASE $750+" at bounding box center [426, 56] width 574 height 18
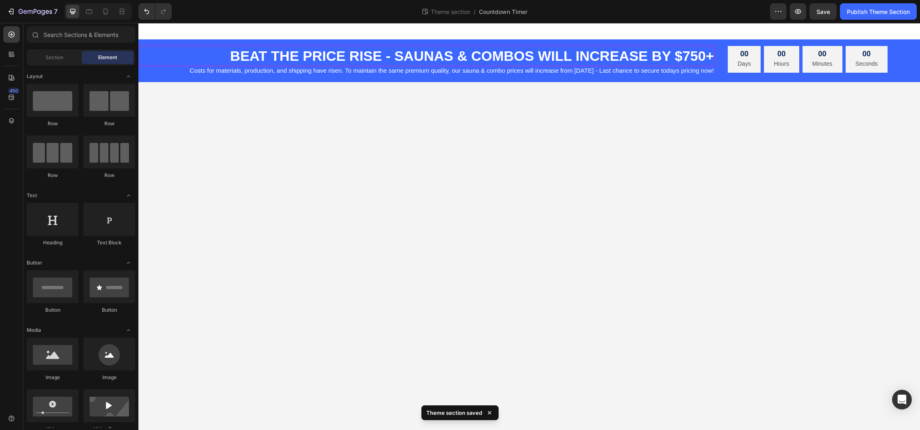
click at [639, 130] on body "BEAT THE PRICE RISE - SAUNAS & COMBOS WILL INCREASE BY $750+ Heading 0 Costs fo…" at bounding box center [528, 226] width 781 height 407
click at [710, 69] on p "Costs for materials, production, and shipping have risen. To maintain the same …" at bounding box center [426, 71] width 574 height 8
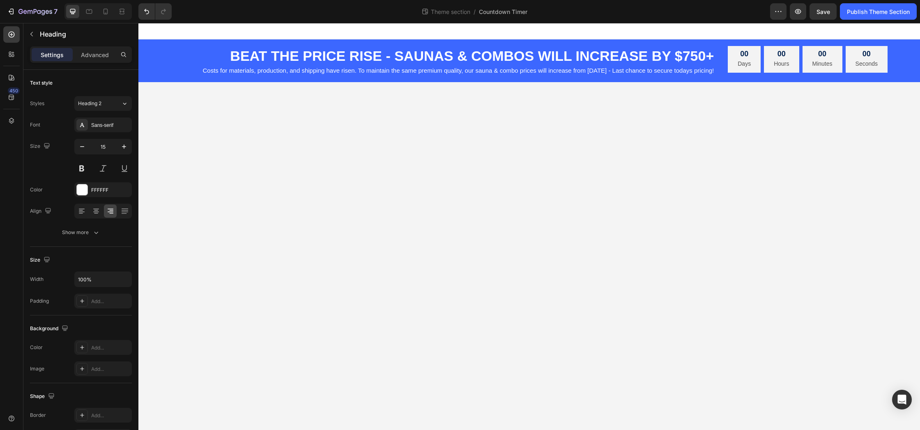
click at [693, 107] on body "BEAT THE PRICE RISE - SAUNAS & COMBOS WILL INCREASE BY $750+ Heading Costs for …" at bounding box center [528, 226] width 781 height 407
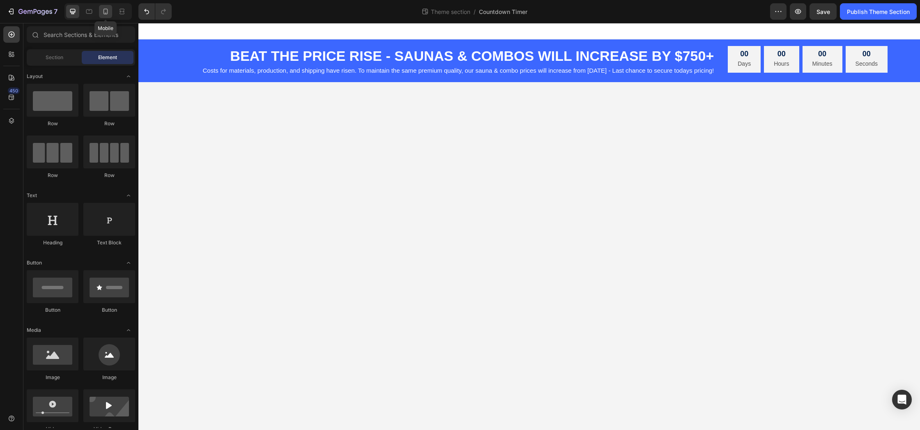
click at [109, 10] on icon at bounding box center [105, 11] width 8 height 8
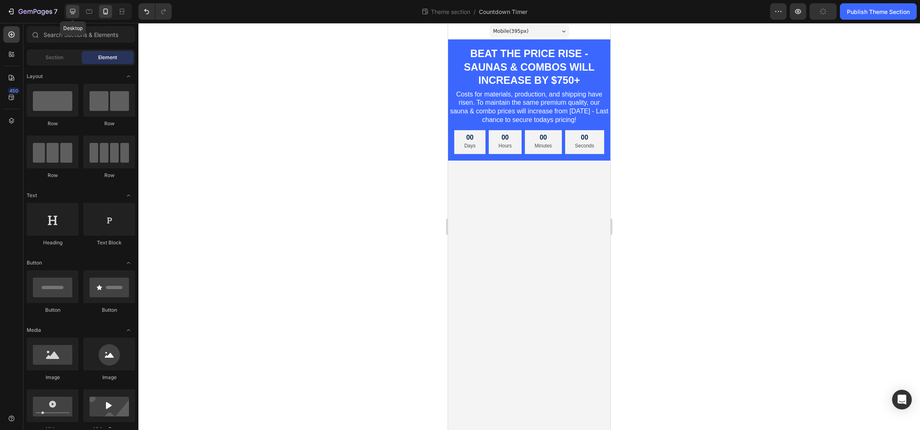
click at [71, 11] on icon at bounding box center [73, 11] width 8 height 8
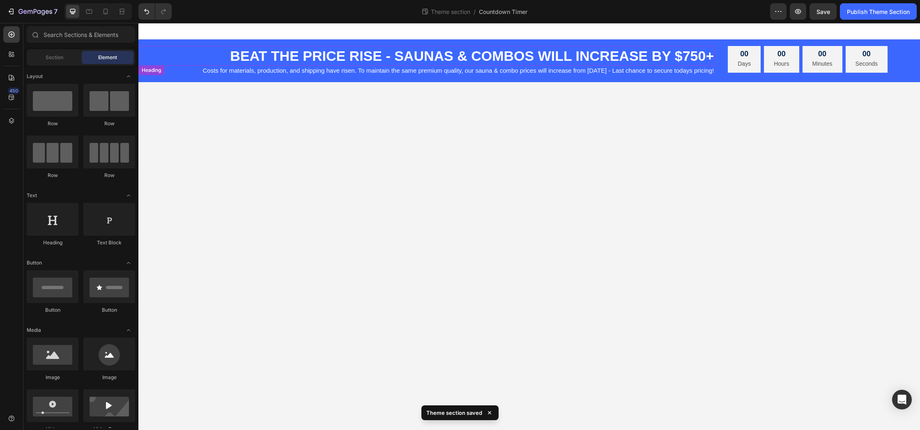
click at [493, 55] on p "BEAT THE PRICE RISE - SAUNAS & COMBOS WILL INCREASE BY $750+" at bounding box center [426, 56] width 574 height 18
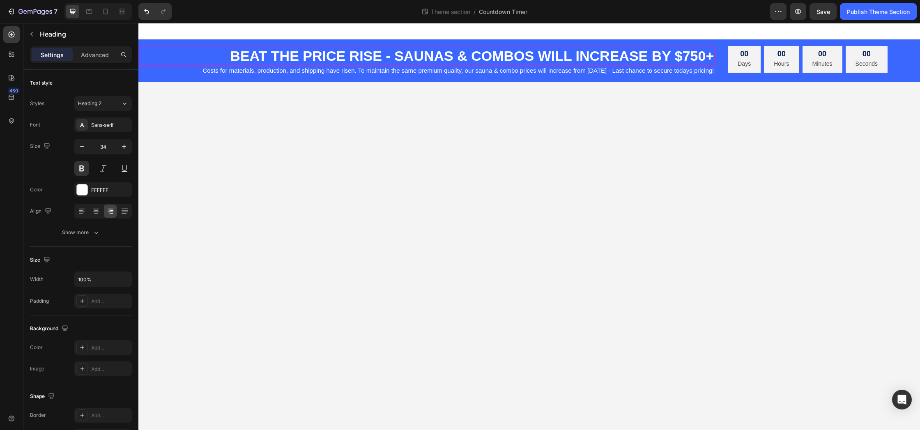
click at [511, 56] on p "BEAT THE PRICE RISE - SAUNAS & COMBOS WILL INCREASE BY $750+" at bounding box center [426, 56] width 574 height 18
click at [535, 51] on p "BEAT THE PRICE RISE - SAUNAS & COMBOS WILL INCREASE BY $750+" at bounding box center [426, 56] width 574 height 18
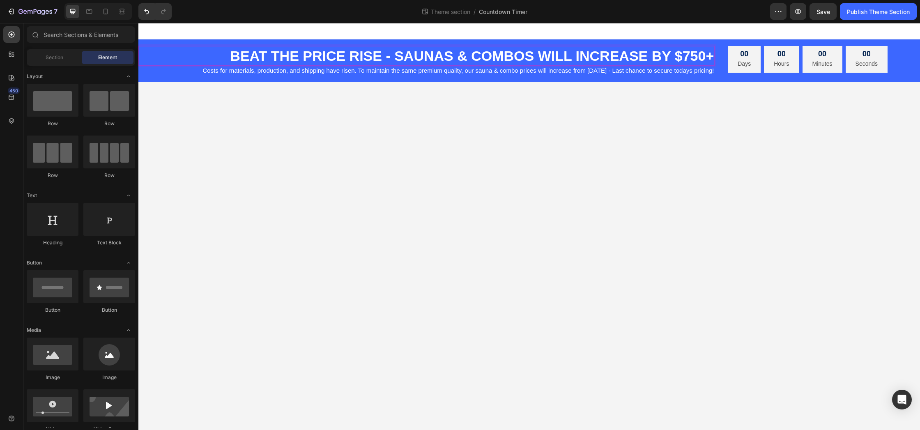
click at [434, 106] on body "BEAT THE PRICE RISE - SAUNAS & COMBOS WILL INCREASE BY $750+ Heading 0 Costs fo…" at bounding box center [528, 226] width 781 height 407
click at [701, 53] on p "BEAT THE PRICE RISE - SAUNAS & COMBOS WILL INCREASE BY $750+" at bounding box center [426, 56] width 574 height 18
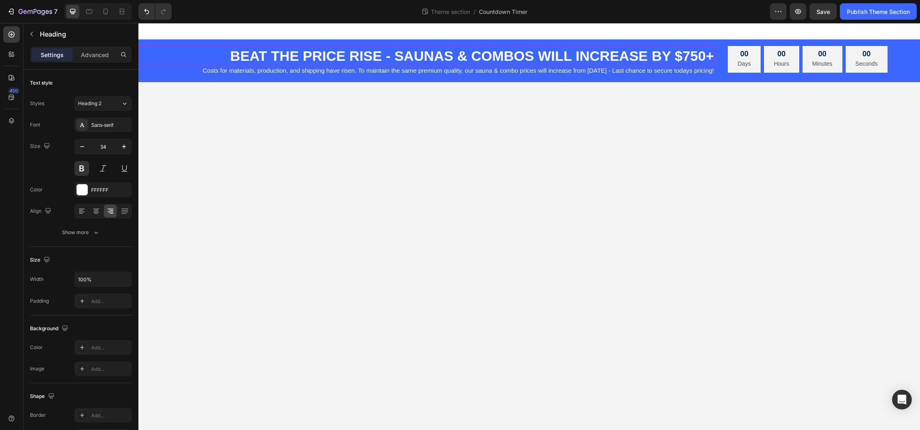
click at [394, 54] on p "BEAT THE PRICE RISE - SAUNAS & COMBOS WILL INCREASE BY $750+" at bounding box center [426, 56] width 574 height 18
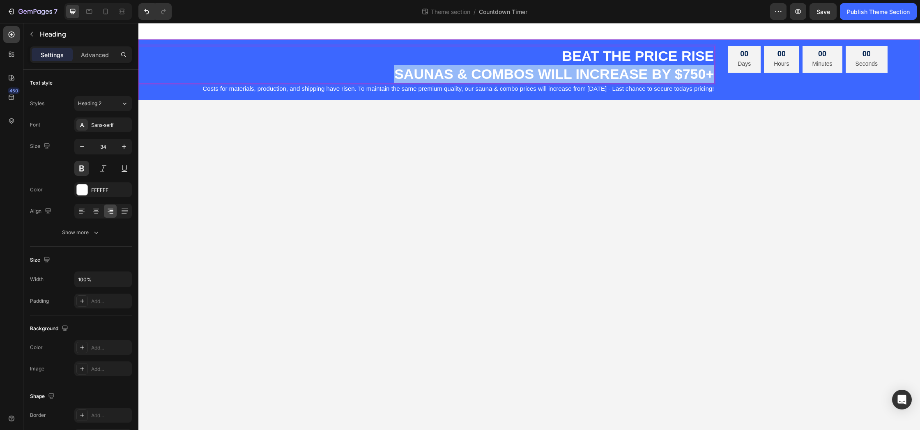
drag, startPoint x: 389, startPoint y: 73, endPoint x: 727, endPoint y: 74, distance: 338.3
click at [727, 74] on div "BEAT THE PRICE RISE SAUNAS & COMBOS WILL INCREASE BY $750+ Heading 0 Costs for …" at bounding box center [528, 69] width 781 height 61
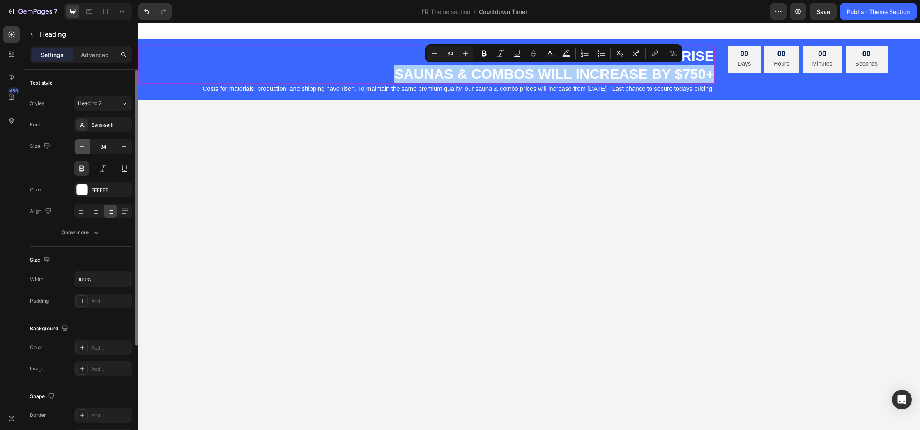
click at [82, 148] on icon "button" at bounding box center [82, 146] width 8 height 8
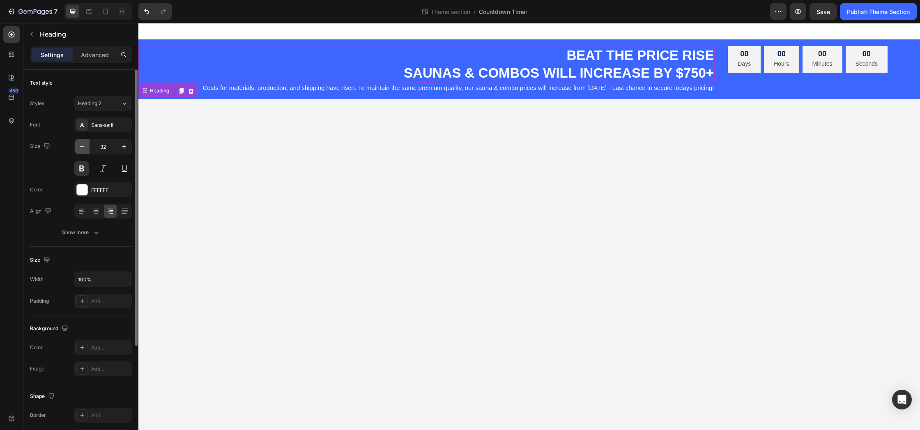
click at [82, 148] on icon "button" at bounding box center [82, 146] width 8 height 8
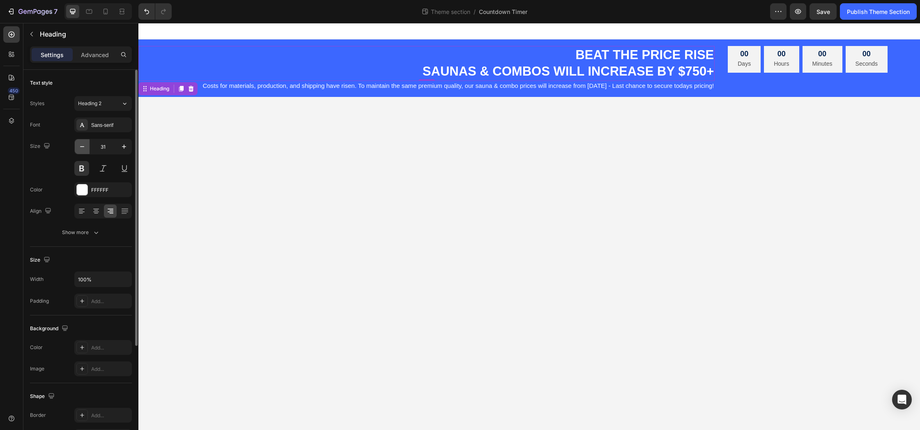
type input "30"
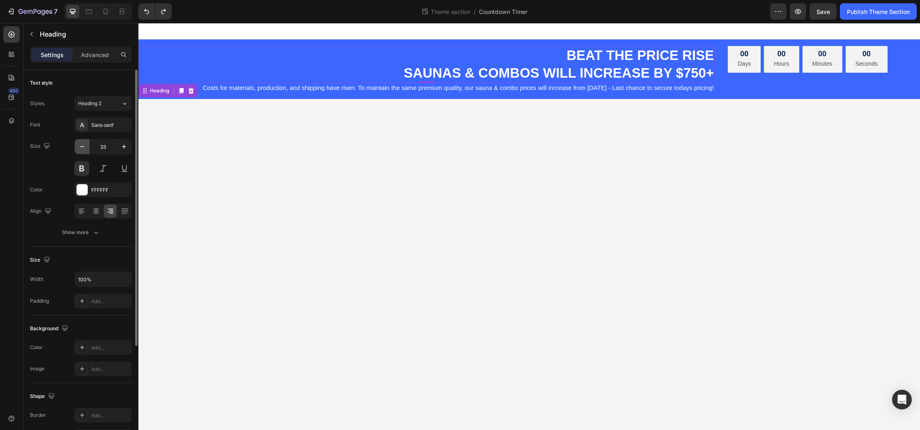
type input "34"
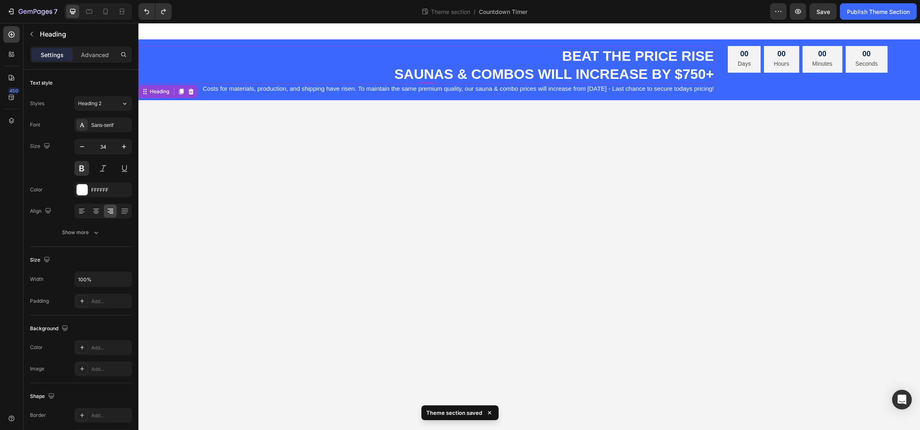
click at [398, 67] on p "BEAT THE PRICE RISE SAUNAS & COMBOS WILL INCREASE BY $750+" at bounding box center [426, 65] width 574 height 36
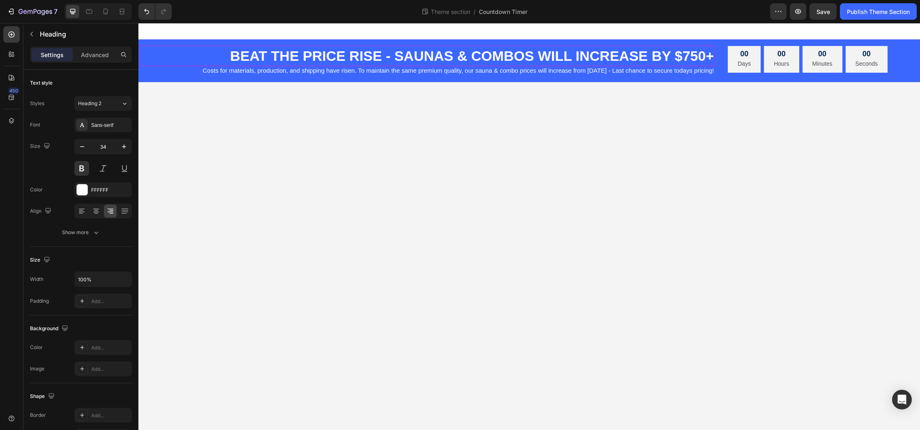
click at [498, 57] on p "BEAT THE PRICE RISE - SAUNAS & COMBOS WILL INCREASE BY $750+" at bounding box center [426, 56] width 574 height 18
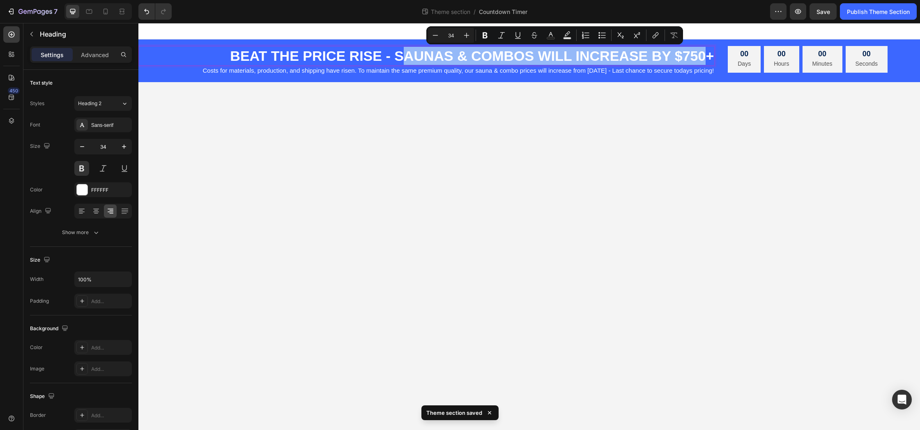
drag, startPoint x: 709, startPoint y: 54, endPoint x: 407, endPoint y: 55, distance: 302.2
click at [407, 55] on p "BEAT THE PRICE RISE - SAUNAS & COMBOS WILL INCREASE BY $750+" at bounding box center [426, 56] width 574 height 18
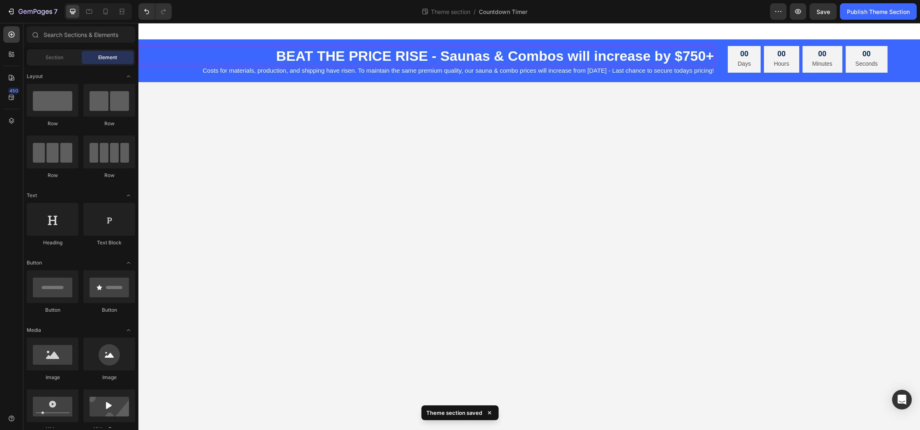
click at [372, 117] on body "BEAT THE PRICE RISE - Saunas & Combos will increase by $750+ Heading 0 Costs fo…" at bounding box center [528, 226] width 781 height 407
click at [480, 118] on body "BEAT THE PRICE RISE - SAUNAS & COMBOS WILL INCREASE BY $750+ Heading Costs for …" at bounding box center [528, 226] width 781 height 407
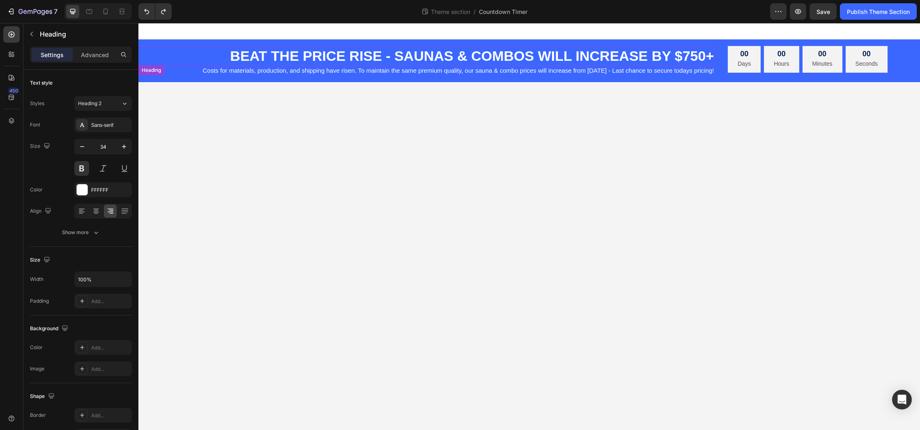
click at [394, 55] on h2 "BEAT THE PRICE RISE - SAUNAS & COMBOS WILL INCREASE BY $750+" at bounding box center [426, 56] width 576 height 20
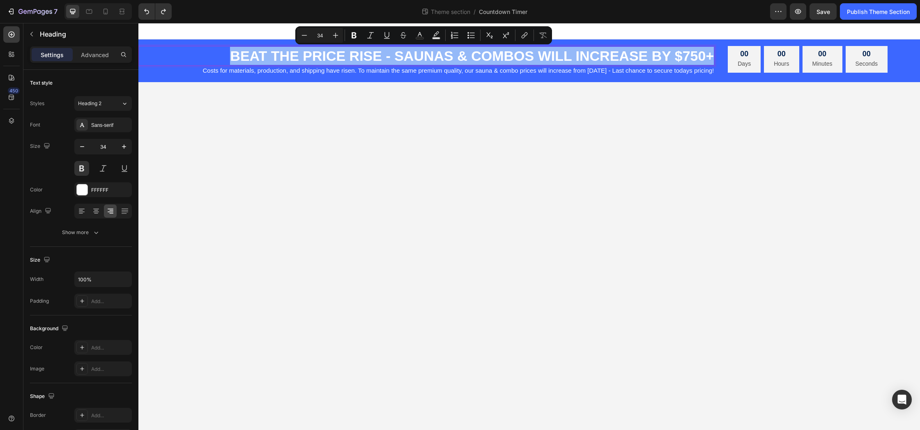
click at [394, 55] on p "BEAT THE PRICE RISE - SAUNAS & COMBOS WILL INCREASE BY $750+" at bounding box center [426, 56] width 574 height 18
click at [395, 56] on p "BEAT THE PRICE RISE - SAUNAS & COMBOS WILL INCREASE BY $750+" at bounding box center [426, 56] width 574 height 18
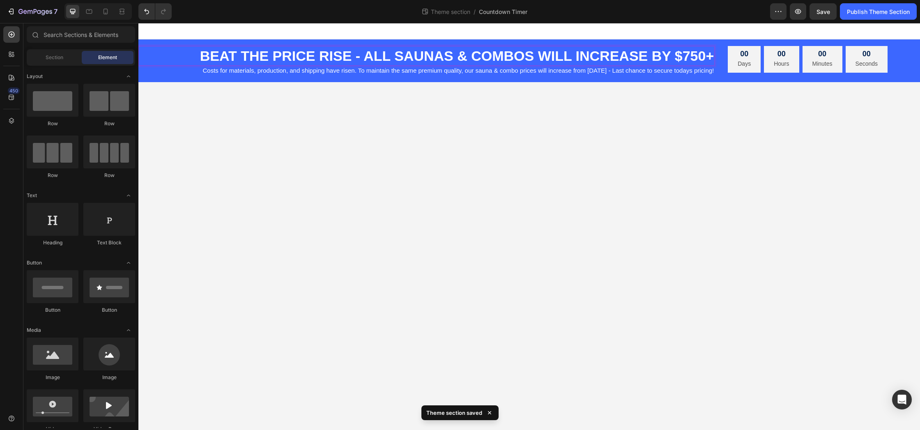
click at [432, 143] on body "BEAT THE PRICE RISE - ALL SAUNAS & COMBOS WILL INCREASE BY $750+ Heading 0 Cost…" at bounding box center [528, 226] width 781 height 407
click at [103, 11] on icon at bounding box center [105, 11] width 8 height 8
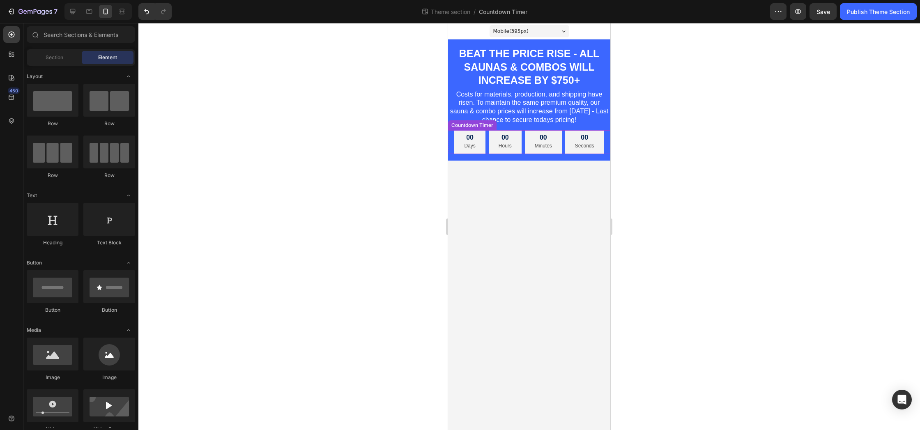
click at [457, 147] on div "00 Days" at bounding box center [469, 142] width 31 height 24
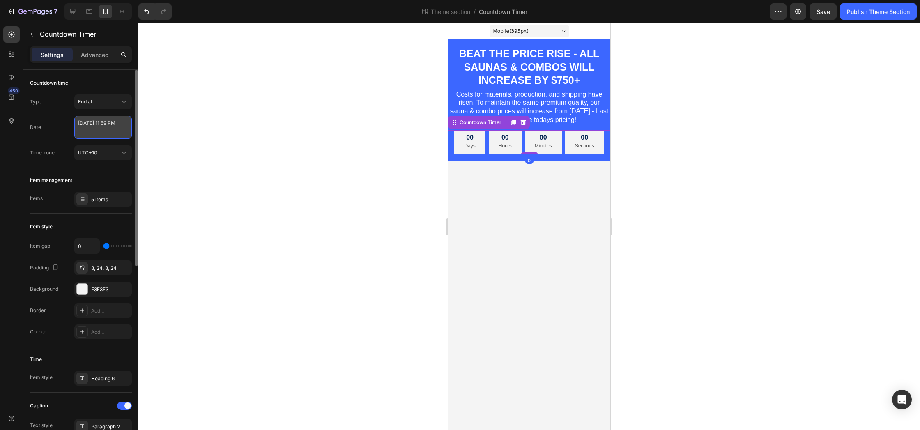
click at [101, 132] on textarea "June 30 2025 11:59 PM" at bounding box center [102, 127] width 57 height 23
select select "23"
select select "59"
select select "false"
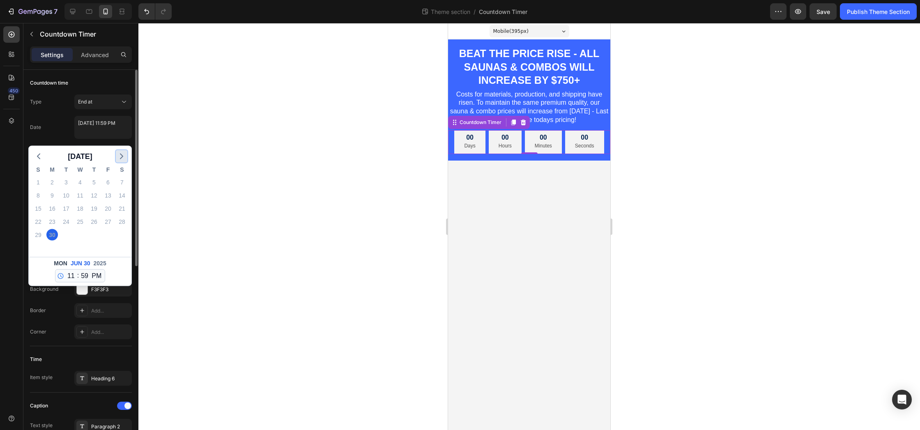
click at [118, 154] on icon "button" at bounding box center [122, 157] width 10 height 10
click at [51, 181] on div "1" at bounding box center [51, 182] width 11 height 11
type textarea "September 01 2025 11:59 PM"
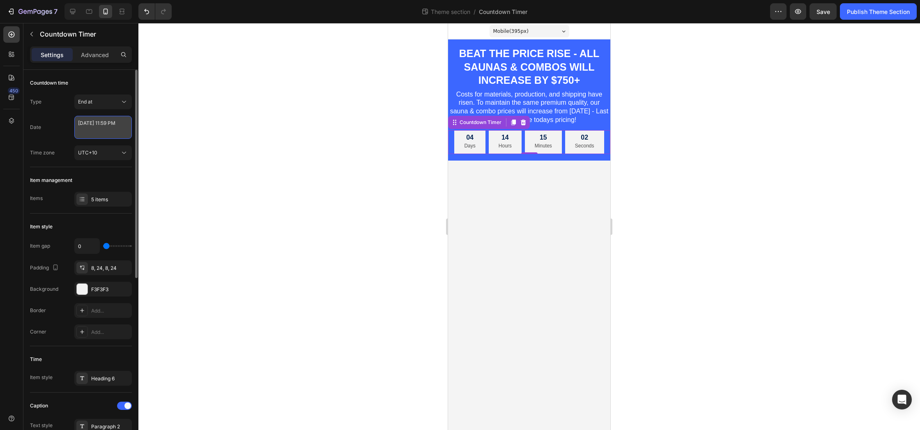
click at [111, 131] on textarea "September 01 2025 11:59 PM" at bounding box center [102, 127] width 57 height 23
select select "23"
select select "59"
select select "false"
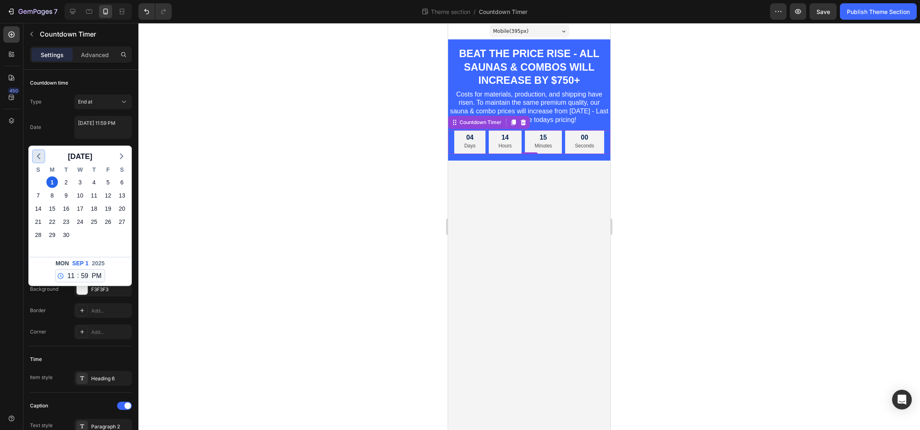
click at [38, 157] on polyline "button" at bounding box center [38, 156] width 2 height 5
click at [41, 249] on div "31" at bounding box center [37, 247] width 11 height 11
type textarea "August 31 2025 11:59 PM"
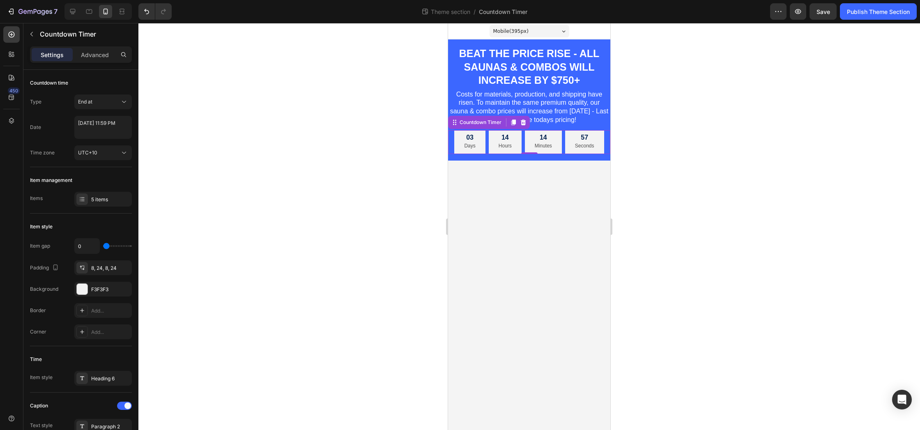
click at [293, 167] on div at bounding box center [528, 226] width 781 height 407
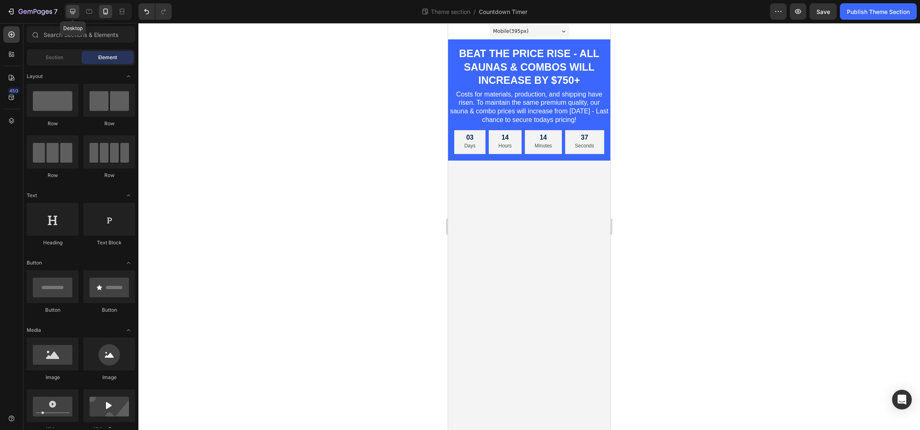
click at [73, 11] on icon at bounding box center [73, 11] width 8 height 8
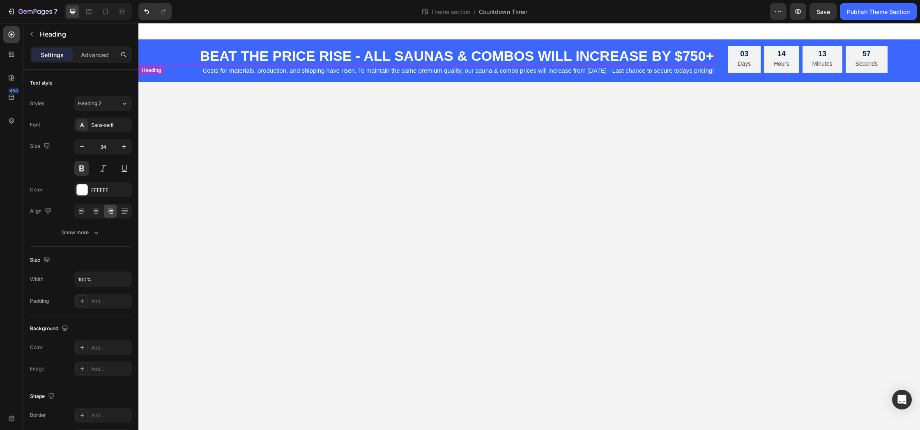
click at [352, 55] on p "BEAT THE PRICE RISE - ALL SAUNAS & COMBOS WILL INCREASE BY $750+" at bounding box center [426, 56] width 574 height 18
click at [711, 55] on p "BEAT THE PRICE RISE - ALL SAUNAS & COMBOS WILL INCREASE BY $750+" at bounding box center [426, 56] width 574 height 18
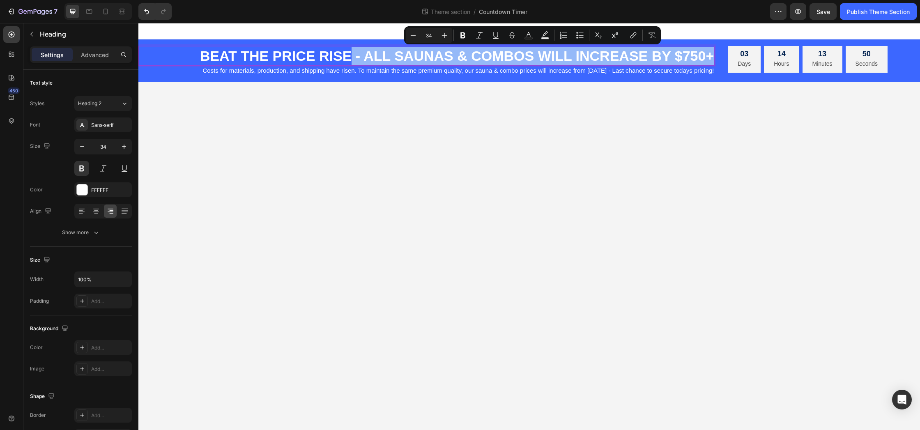
drag, startPoint x: 712, startPoint y: 55, endPoint x: 349, endPoint y: 55, distance: 363.0
click at [349, 55] on p "BEAT THE PRICE RISE - ALL SAUNAS & COMBOS WILL INCREASE BY $750+" at bounding box center [426, 56] width 574 height 18
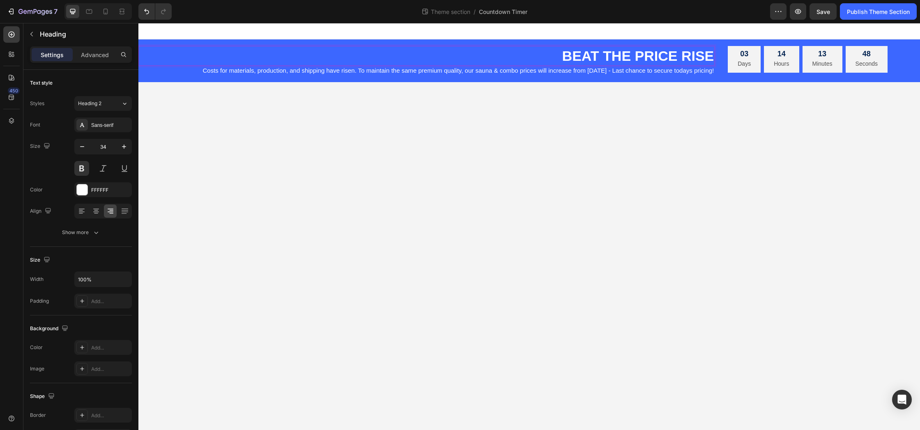
click at [635, 52] on p "BEAT THE PRICE RISE" at bounding box center [426, 56] width 574 height 18
click at [611, 96] on body "BEAT THE SAUNA & COMBO PRICE RISE Heading 0 Costs for materials, production, an…" at bounding box center [528, 226] width 781 height 407
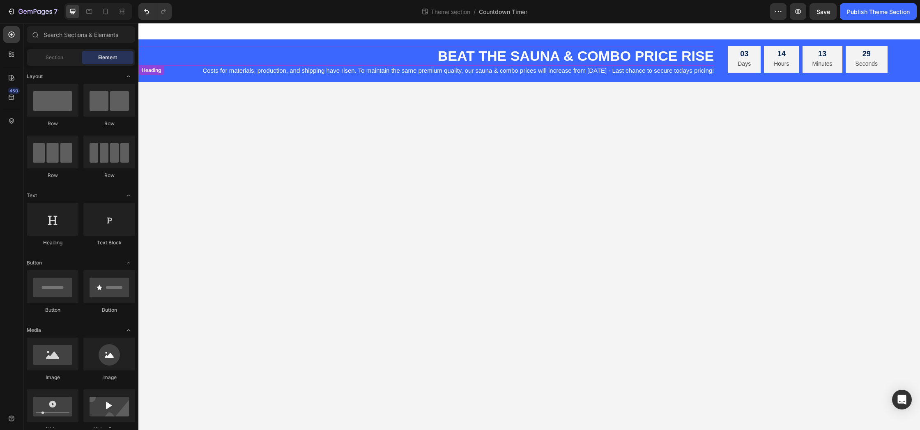
click at [632, 53] on p "BEAT THE SAUNA & COMBO PRICE RISE" at bounding box center [426, 56] width 574 height 18
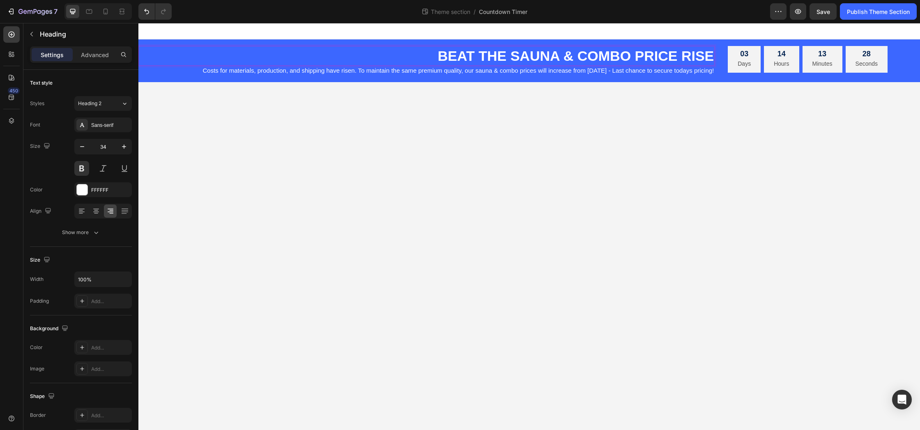
click at [632, 53] on p "BEAT THE SAUNA & COMBO PRICE RISE" at bounding box center [426, 56] width 574 height 18
click at [628, 127] on body "BEAT THE SAUNA PRICE RISE Heading 0 Costs for materials, production, and shippi…" at bounding box center [528, 226] width 781 height 407
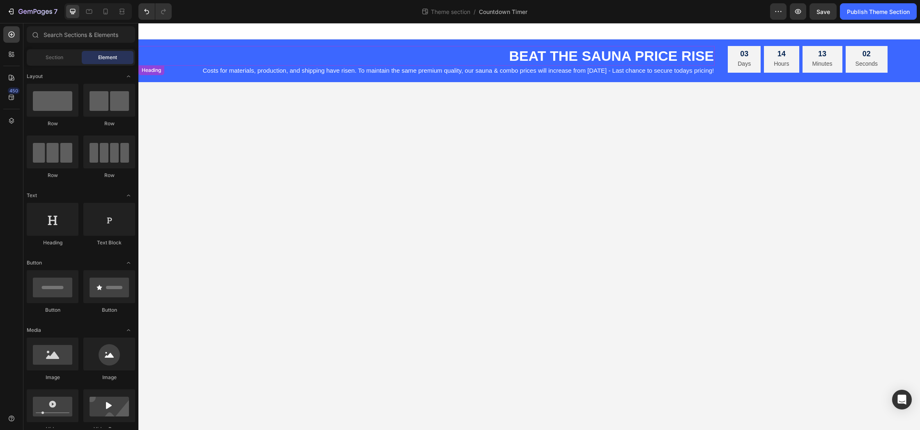
click at [628, 54] on p "BEAT THE SAUNA PRICE RISE" at bounding box center [426, 56] width 574 height 18
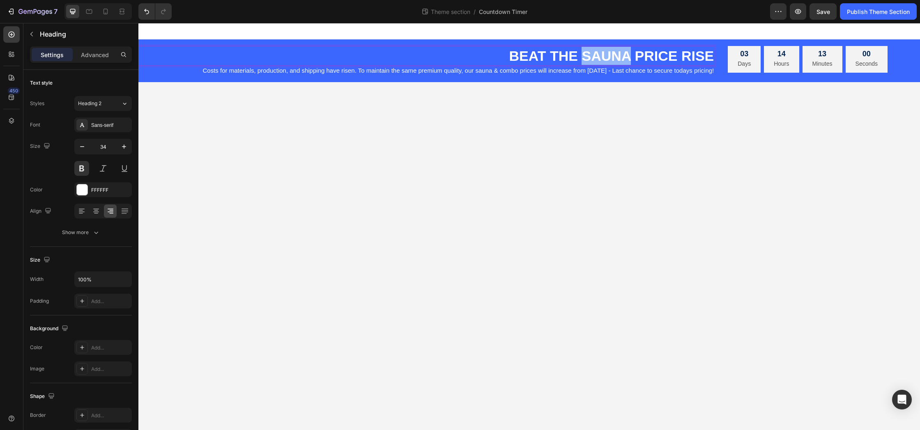
drag, startPoint x: 632, startPoint y: 54, endPoint x: 584, endPoint y: 55, distance: 48.1
click at [584, 55] on p "BEAT THE SAUNA PRICE RISE" at bounding box center [426, 56] width 574 height 18
click at [538, 131] on body "BEAT THE PRICE RISE Heading 0 Costs for materials, production, and shipping hav…" at bounding box center [528, 226] width 781 height 407
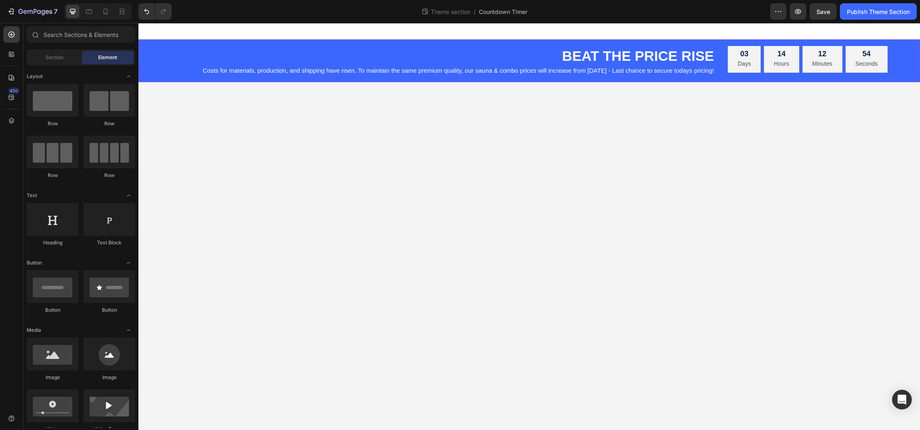
click at [462, 43] on div "BEAT THE PRICE RISE Heading Costs for materials, production, and shipping have …" at bounding box center [528, 60] width 781 height 43
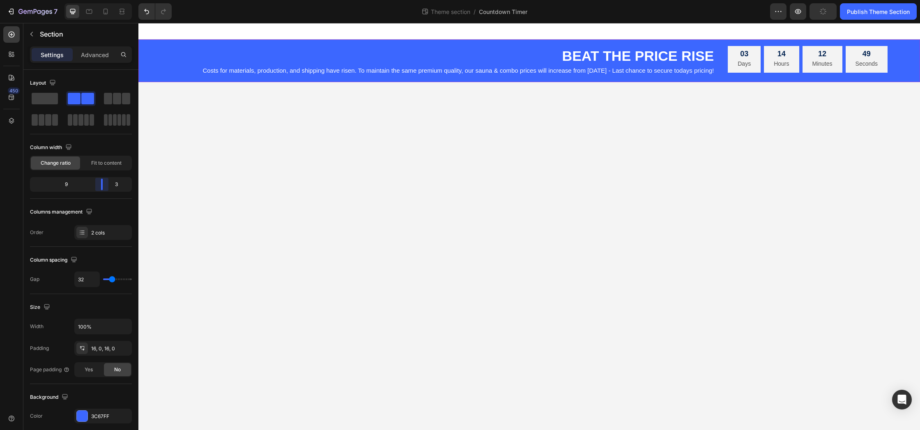
click at [105, 0] on body "7 Theme section / Countdown Timer Preview Publish Theme Section 450 Sections(18…" at bounding box center [460, 0] width 920 height 0
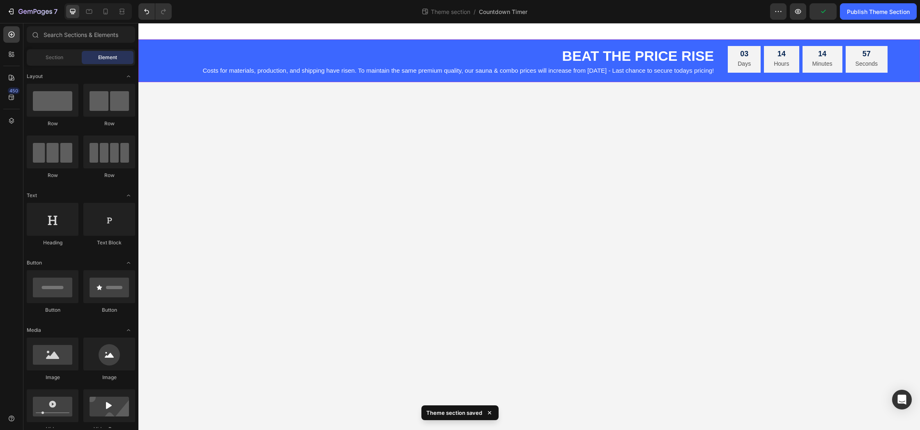
click at [475, 152] on body "BEAT THE PRICE RISE Heading Costs for materials, production, and shipping have …" at bounding box center [528, 226] width 781 height 407
click at [102, 11] on icon at bounding box center [105, 11] width 8 height 8
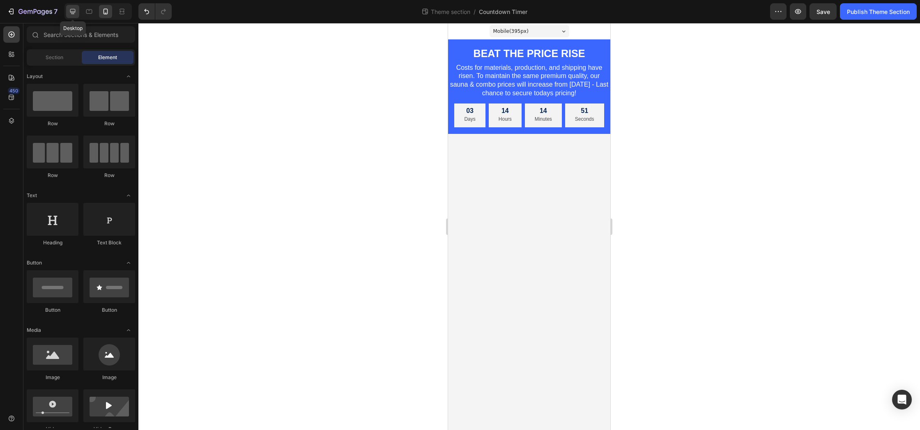
click at [71, 11] on icon at bounding box center [73, 11] width 8 height 8
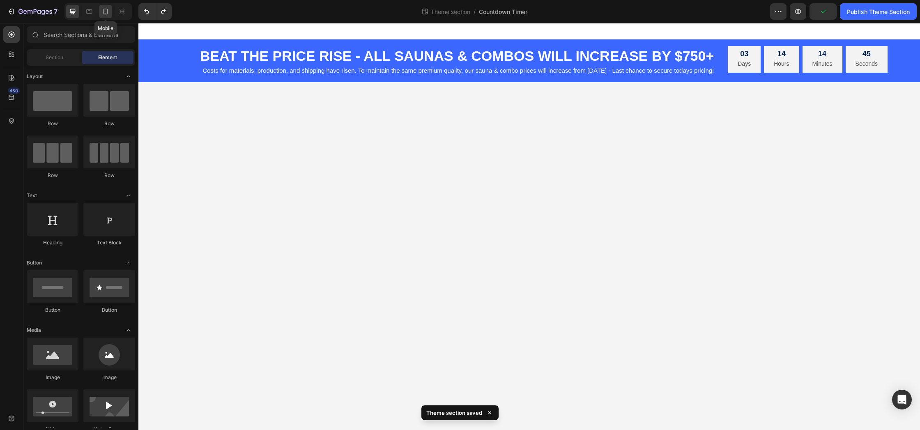
click at [101, 12] on icon at bounding box center [105, 11] width 8 height 8
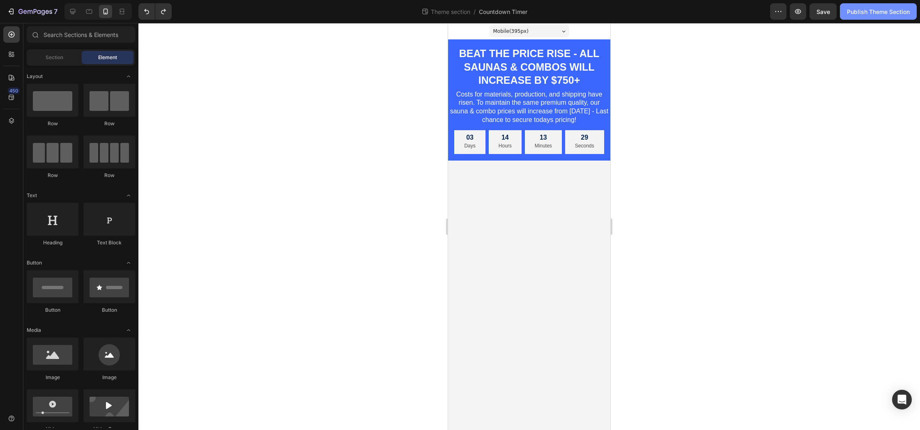
click at [848, 15] on div "Publish Theme Section" at bounding box center [878, 11] width 63 height 9
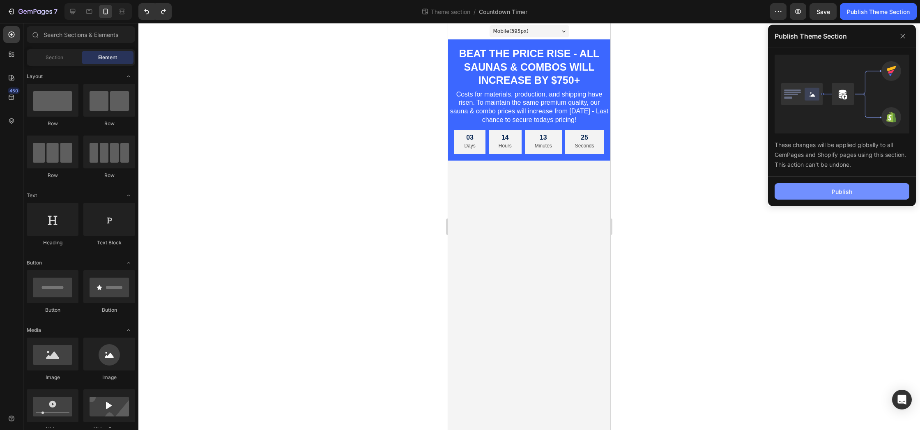
click at [817, 194] on button "Publish" at bounding box center [841, 191] width 135 height 16
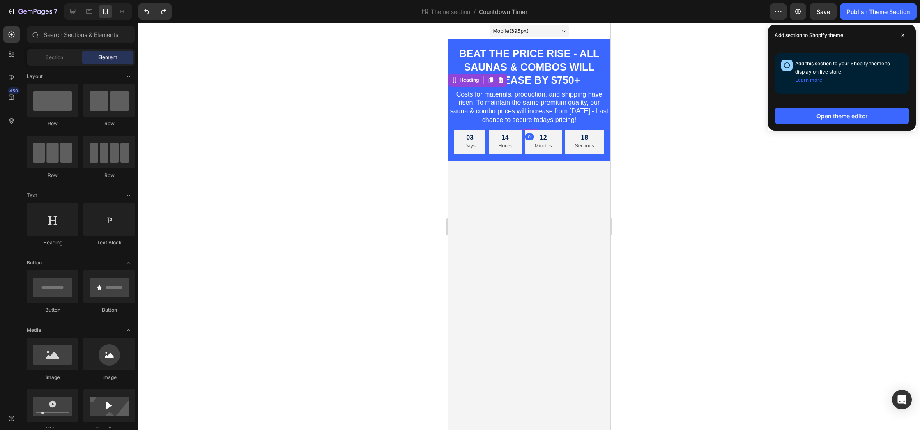
click at [545, 106] on p "Costs for materials, production, and shipping have risen. To maintain the same …" at bounding box center [529, 107] width 161 height 34
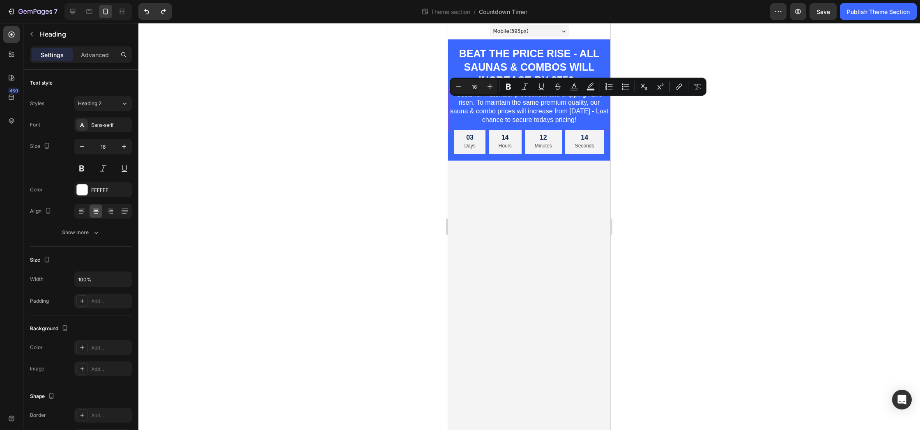
drag, startPoint x: 589, startPoint y: 122, endPoint x: 475, endPoint y: 107, distance: 114.8
click at [475, 107] on p "Costs for materials, production, and shipping have risen. To maintain the same …" at bounding box center [529, 107] width 161 height 34
copy p "To maintain the same premium quality, our sauna & combo prices will increase fr…"
click at [551, 55] on h2 "BEAT THE PRICE RISE - ALL SAUNAS & COMBOS WILL INCREASE BY $750+" at bounding box center [529, 67] width 162 height 42
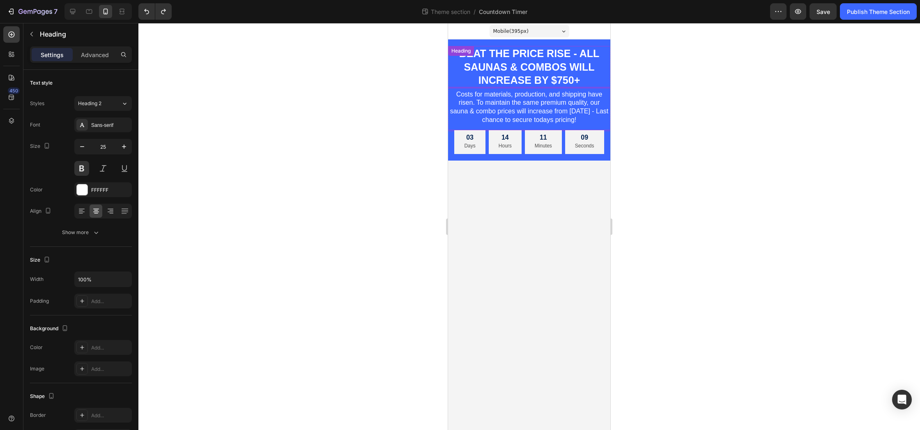
click at [551, 55] on h2 "BEAT THE PRICE RISE - ALL SAUNAS & COMBOS WILL INCREASE BY $750+" at bounding box center [529, 67] width 162 height 42
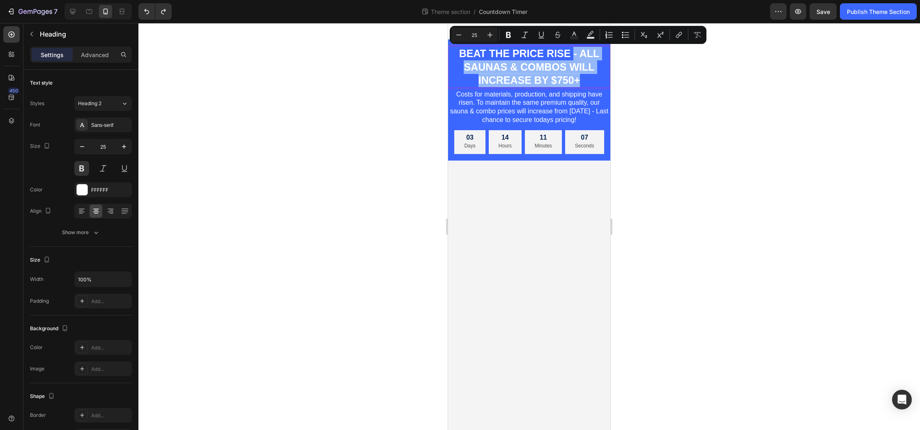
drag, startPoint x: 581, startPoint y: 80, endPoint x: 572, endPoint y: 60, distance: 22.4
click at [572, 60] on p "BEAT THE PRICE RISE - ALL SAUNAS & COMBOS WILL INCREASE BY $750+" at bounding box center [529, 67] width 161 height 40
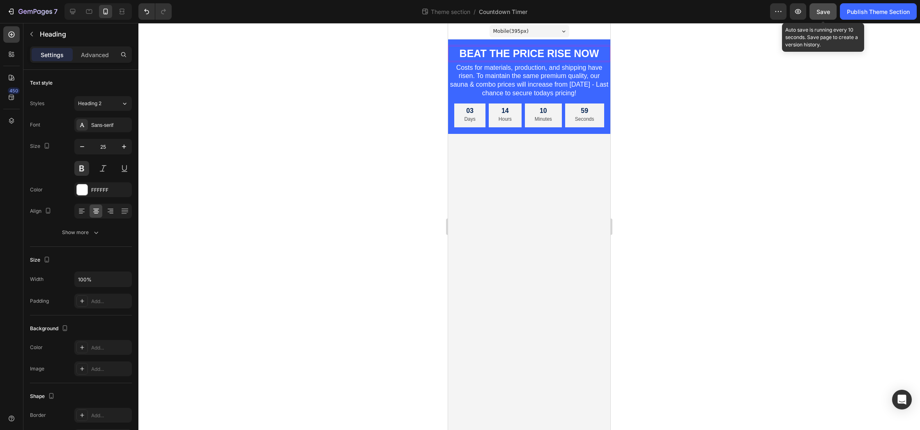
click at [828, 17] on button "Save" at bounding box center [822, 11] width 27 height 16
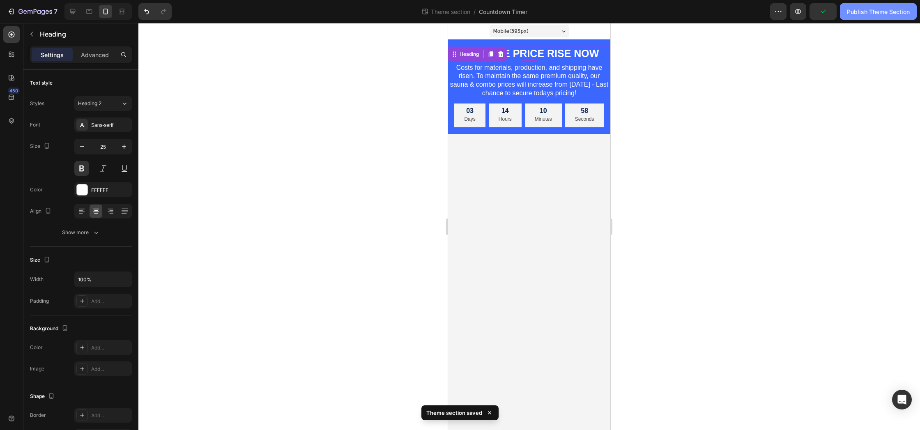
click at [857, 15] on div "Publish Theme Section" at bounding box center [878, 11] width 63 height 9
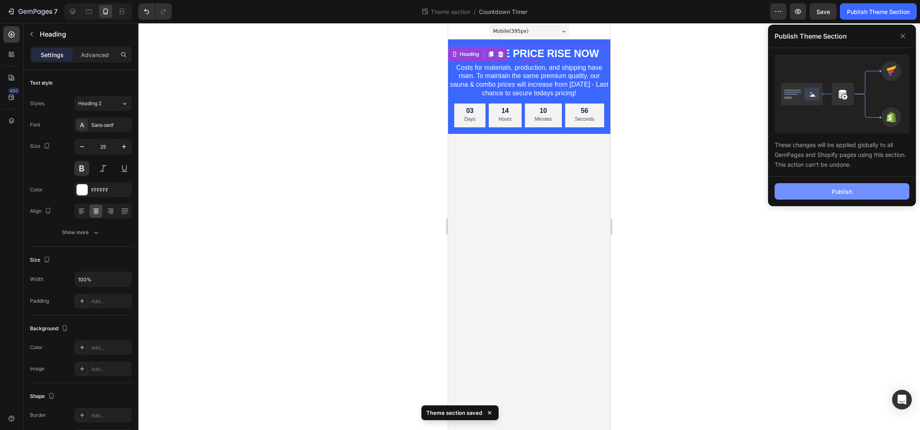
drag, startPoint x: 800, startPoint y: 190, endPoint x: 788, endPoint y: 186, distance: 12.0
click at [800, 190] on button "Publish" at bounding box center [841, 191] width 135 height 16
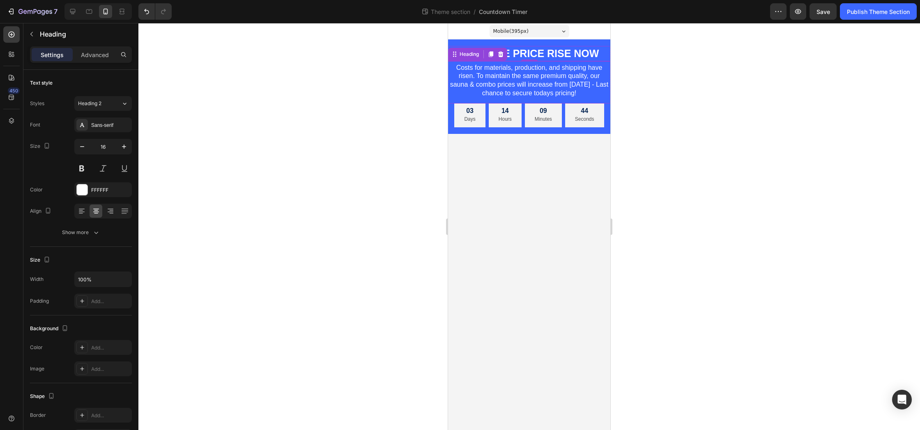
click at [554, 85] on p "Costs for materials, production, and shipping have risen. To maintain the same …" at bounding box center [529, 81] width 161 height 34
click at [555, 85] on p "Costs for materials, production, and shipping have risen. To maintain the same …" at bounding box center [529, 81] width 161 height 34
click at [71, 14] on icon at bounding box center [72, 11] width 5 height 5
type input "15"
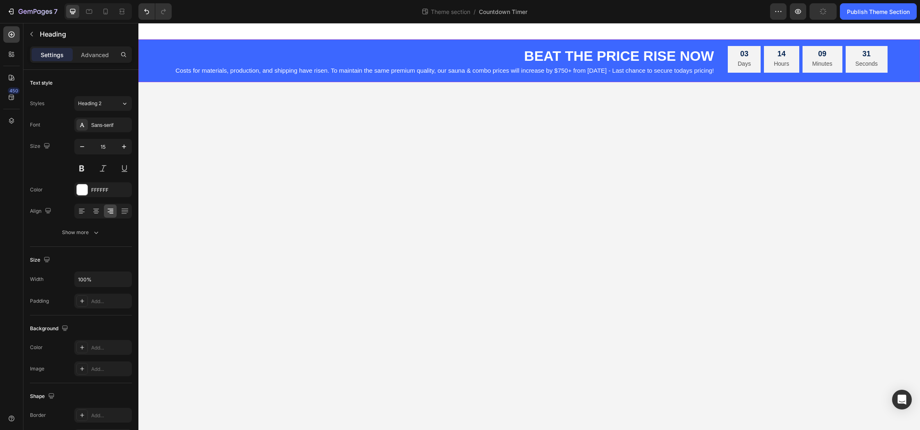
click at [149, 41] on div "BEAT THE PRICE RISE NOW Heading Costs for materials, production, and shipping h…" at bounding box center [528, 60] width 781 height 43
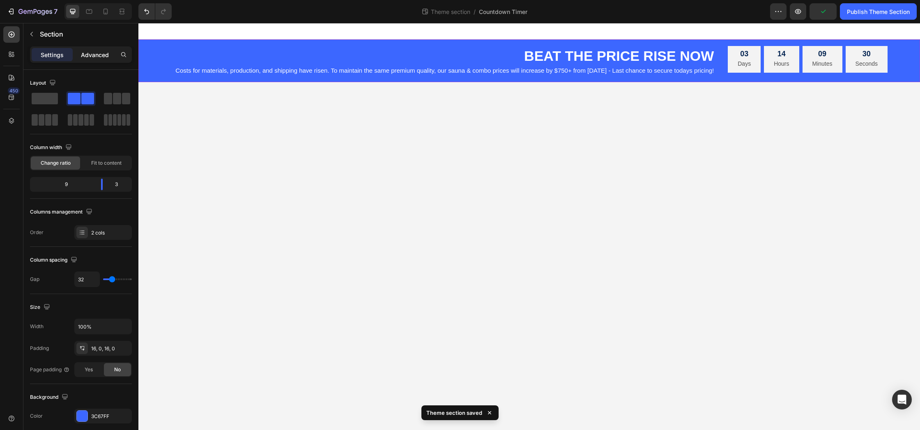
click at [93, 57] on p "Advanced" at bounding box center [95, 55] width 28 height 9
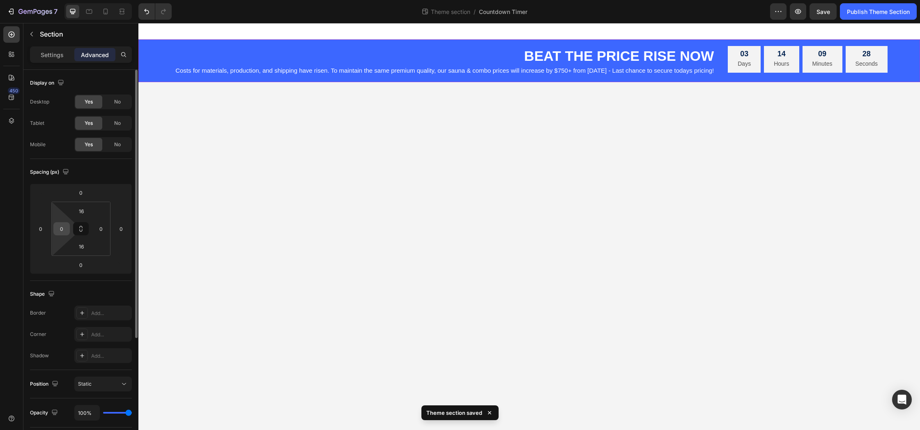
click at [61, 229] on input "0" at bounding box center [61, 229] width 12 height 12
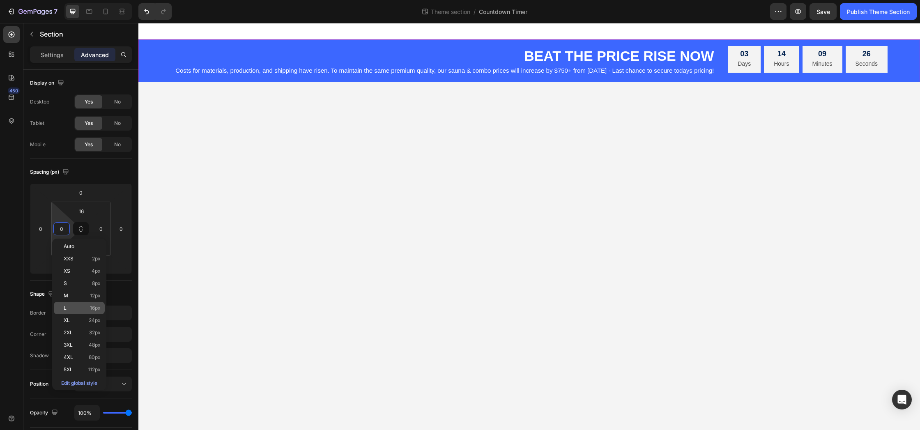
click at [73, 307] on p "L 16px" at bounding box center [82, 308] width 37 height 6
type input "16"
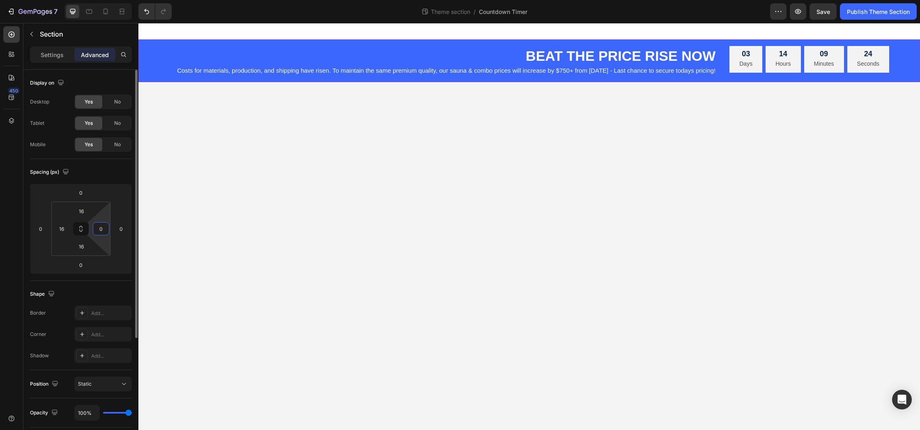
click at [103, 230] on input "0" at bounding box center [101, 229] width 12 height 12
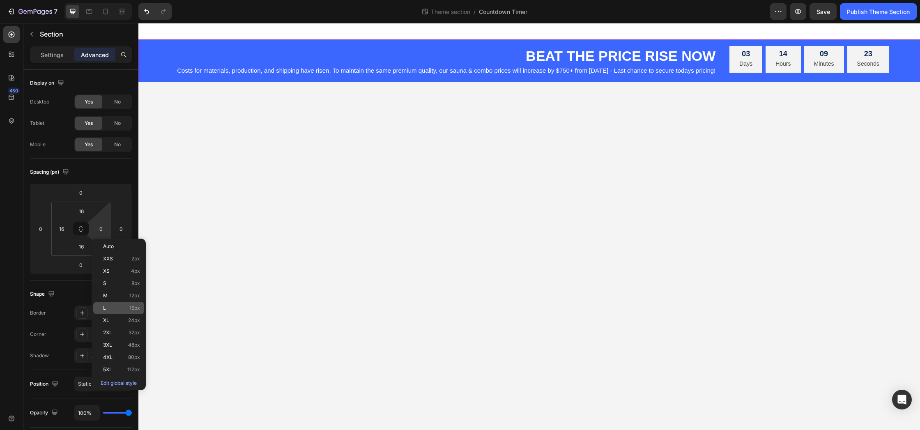
click at [109, 307] on p "L 16px" at bounding box center [121, 308] width 37 height 6
type input "16"
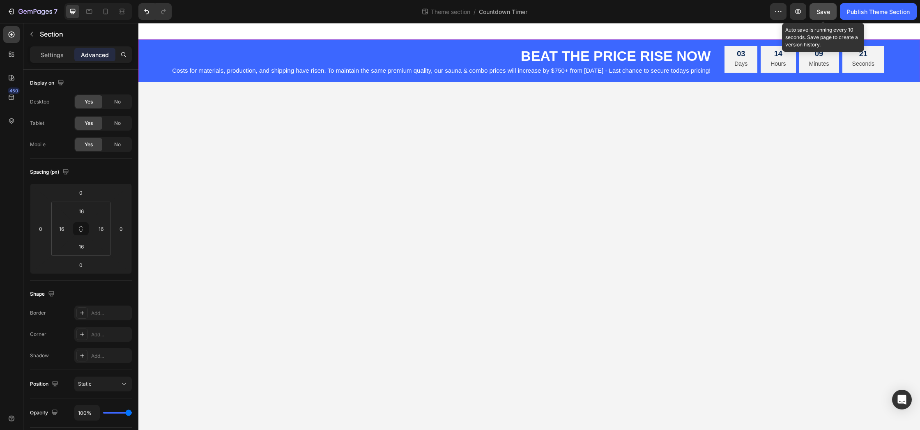
click at [825, 14] on span "Save" at bounding box center [823, 11] width 14 height 7
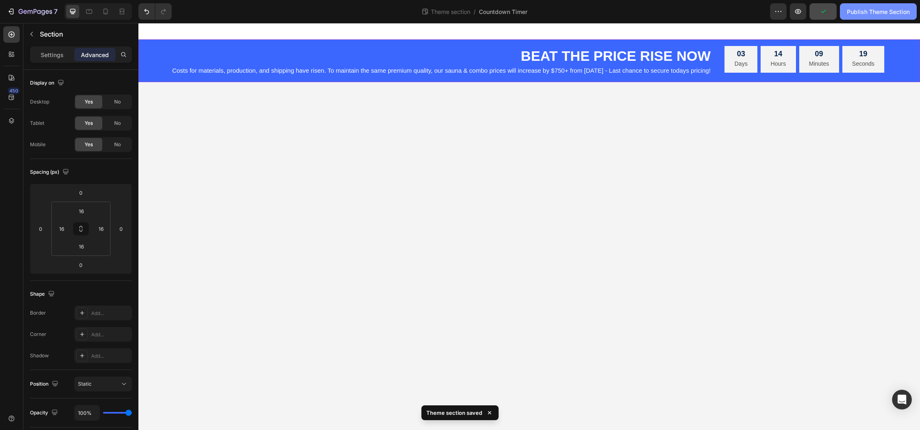
click at [861, 13] on div "Publish Theme Section" at bounding box center [878, 11] width 63 height 9
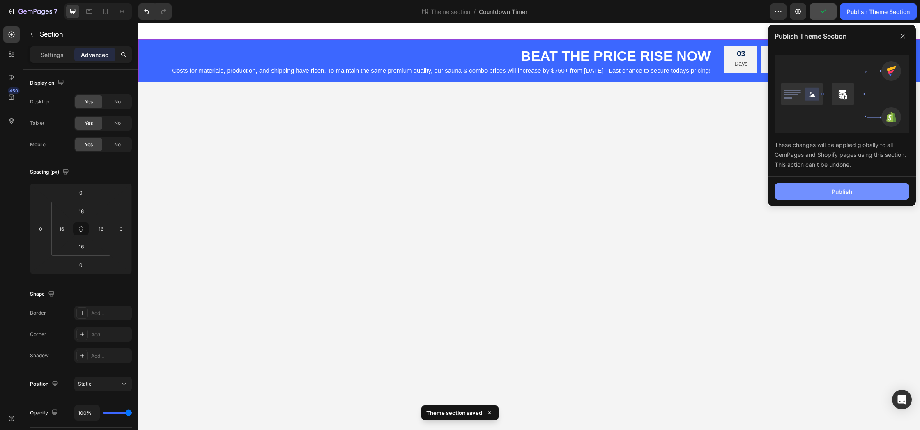
click at [818, 191] on button "Publish" at bounding box center [841, 191] width 135 height 16
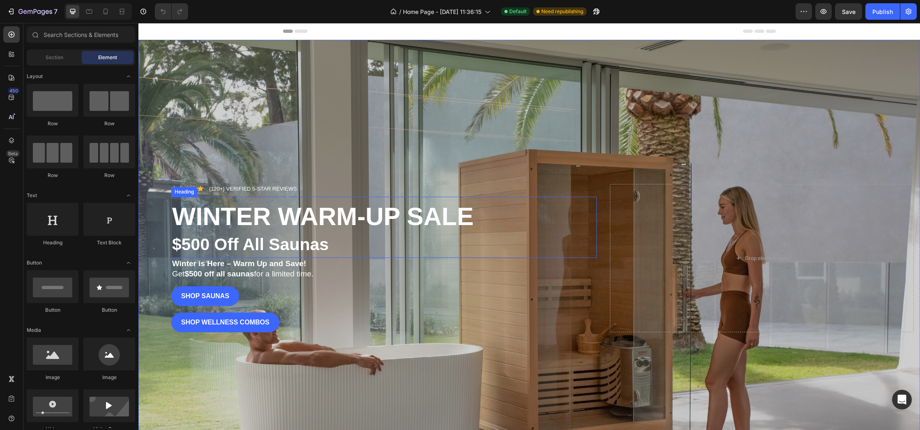
click at [334, 235] on h2 "WINTER WARM-UP SALE $500 Off All Saunas" at bounding box center [383, 230] width 425 height 55
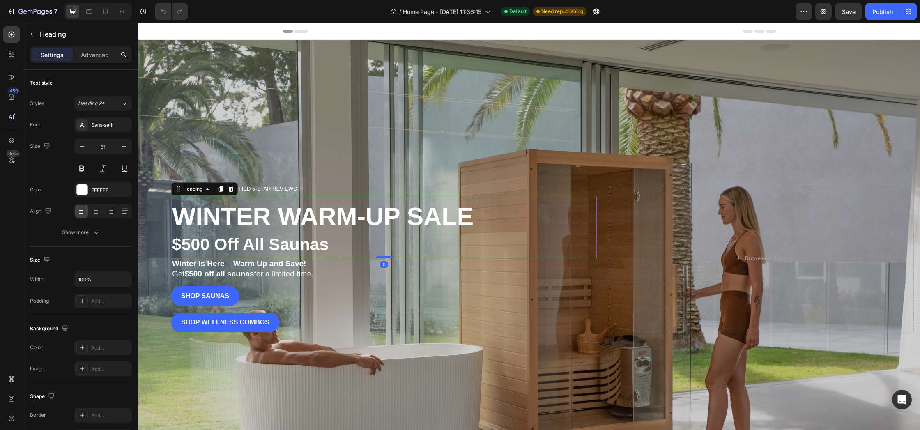
click at [334, 235] on h2 "WINTER WARM-UP SALE $500 Off All Saunas" at bounding box center [383, 230] width 425 height 55
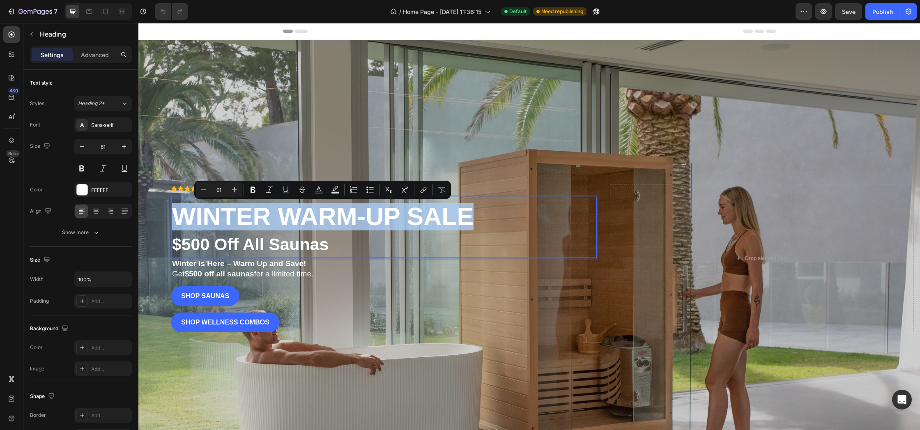
drag, startPoint x: 478, startPoint y: 220, endPoint x: 177, endPoint y: 210, distance: 301.5
click at [177, 210] on p "WINTER WARM-UP SALE $500 Off All Saunas" at bounding box center [384, 230] width 424 height 53
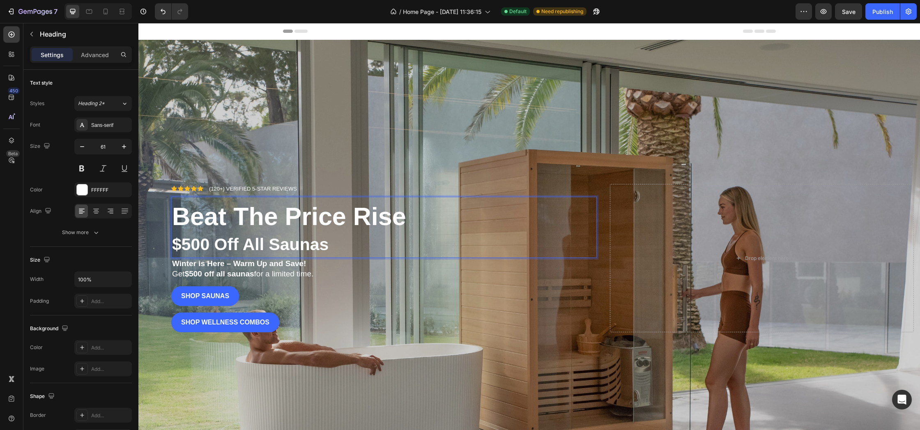
click at [193, 239] on strong "$500 Off All Saunas" at bounding box center [250, 244] width 156 height 19
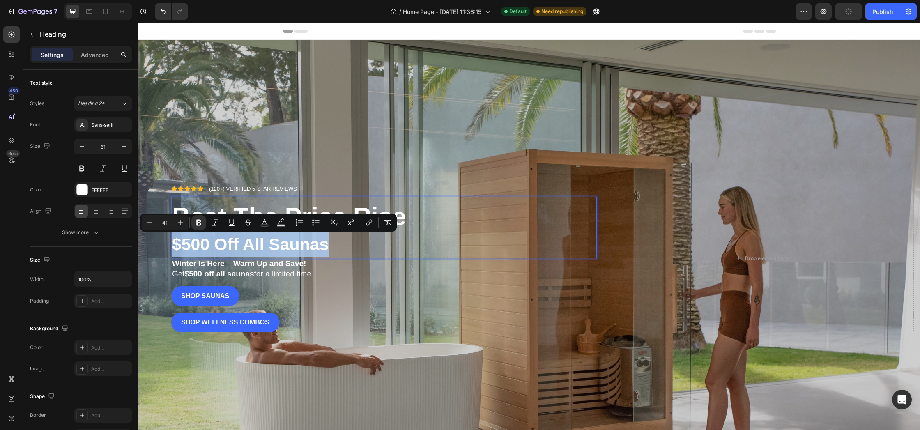
drag, startPoint x: 332, startPoint y: 244, endPoint x: 172, endPoint y: 242, distance: 159.7
click at [172, 242] on p "Beat The Price Rise $500 Off All Saunas" at bounding box center [384, 230] width 424 height 53
click at [172, 242] on strong "$500 Off All Saunas" at bounding box center [250, 244] width 156 height 19
drag, startPoint x: 318, startPoint y: 244, endPoint x: 173, endPoint y: 246, distance: 145.4
click at [173, 246] on strong "$500 Off All Saunas" at bounding box center [250, 244] width 156 height 19
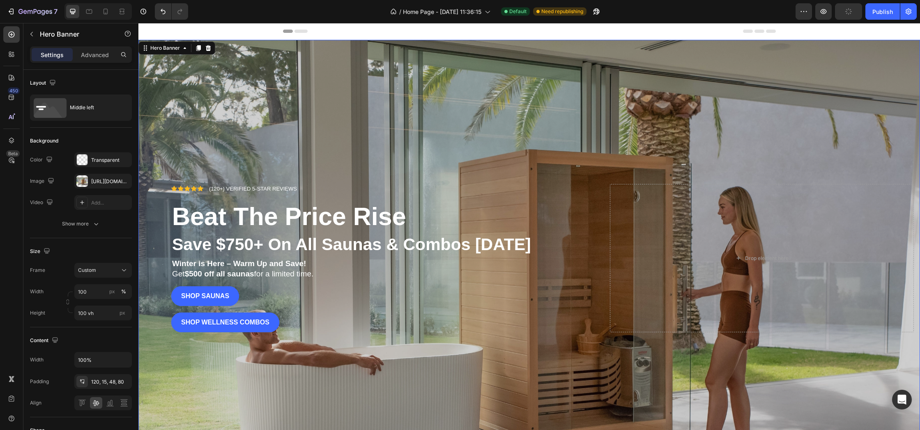
click at [328, 163] on div "Icon Icon Icon Icon Icon Icon List (120+) VERIFIED 5-STAR REVIEWS Text Block Ro…" at bounding box center [528, 244] width 781 height 218
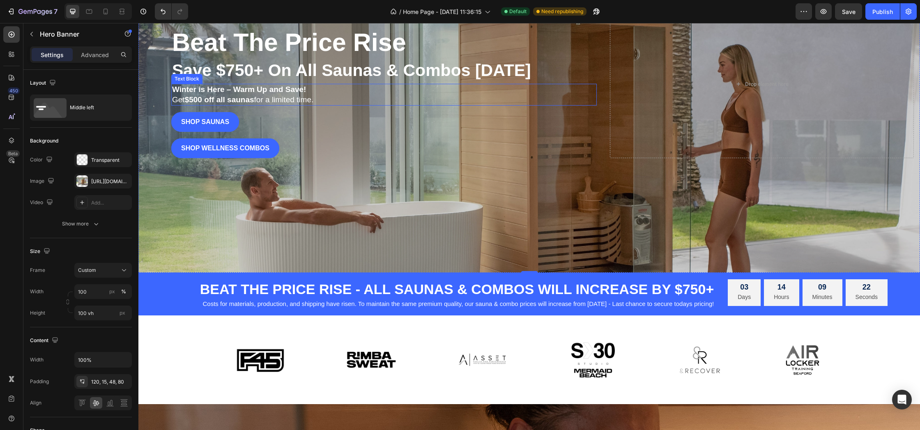
scroll to position [232, 0]
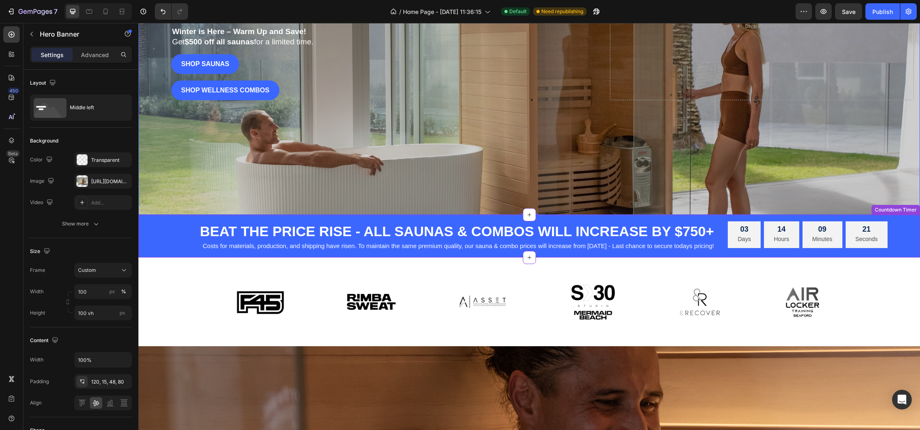
click at [411, 245] on h2 "Costs for materials, production, and shipping have risen. To maintain the same …" at bounding box center [426, 246] width 576 height 10
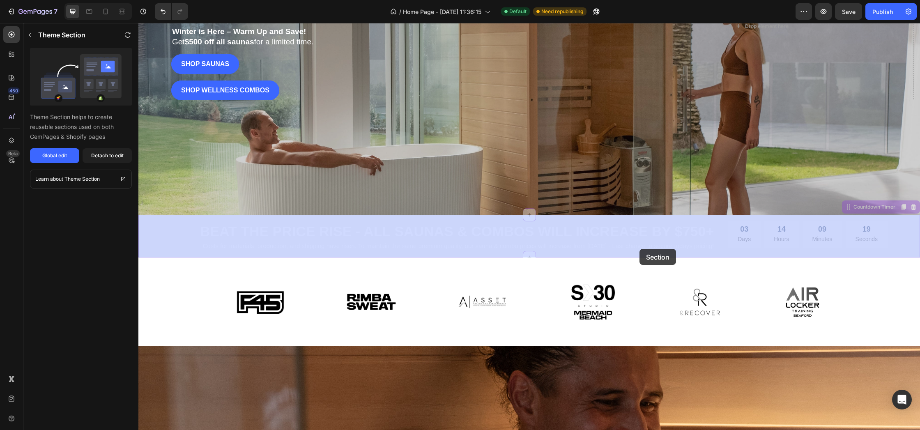
drag, startPoint x: 698, startPoint y: 247, endPoint x: 636, endPoint y: 249, distance: 62.9
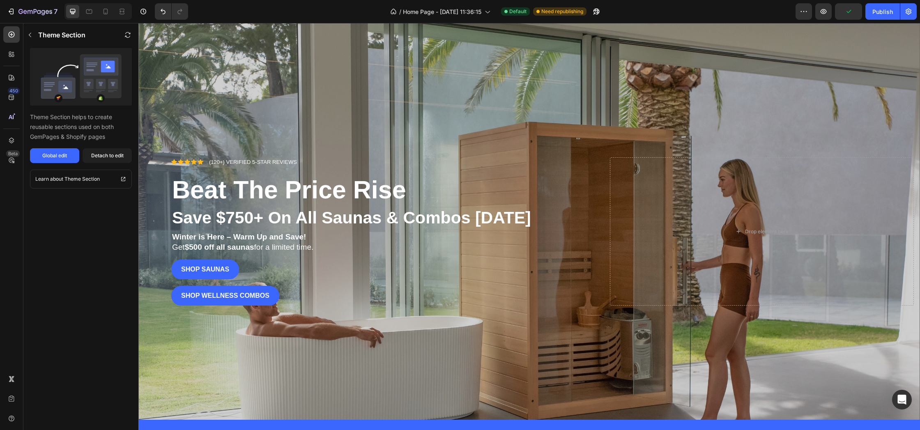
scroll to position [0, 0]
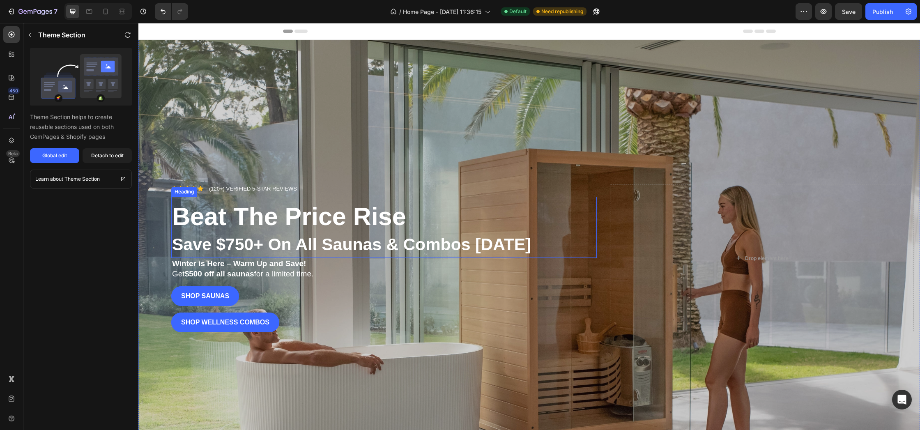
click at [405, 249] on strong "Save $750+ On All Saunas & Combos Today" at bounding box center [351, 244] width 359 height 19
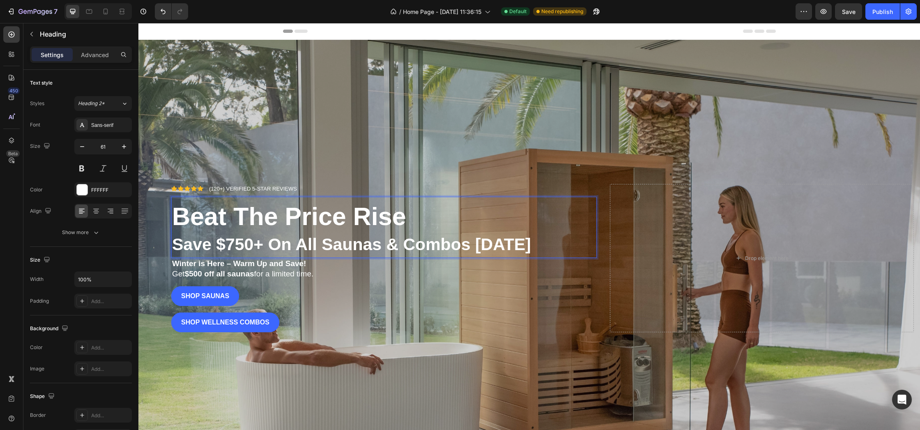
click at [405, 248] on strong "Save $750+ On All Saunas & Combos Today" at bounding box center [351, 244] width 359 height 19
click at [261, 276] on p "Winter is Here – Warm Up and Save! Get $500 off all saunas for a limited time." at bounding box center [384, 269] width 424 height 20
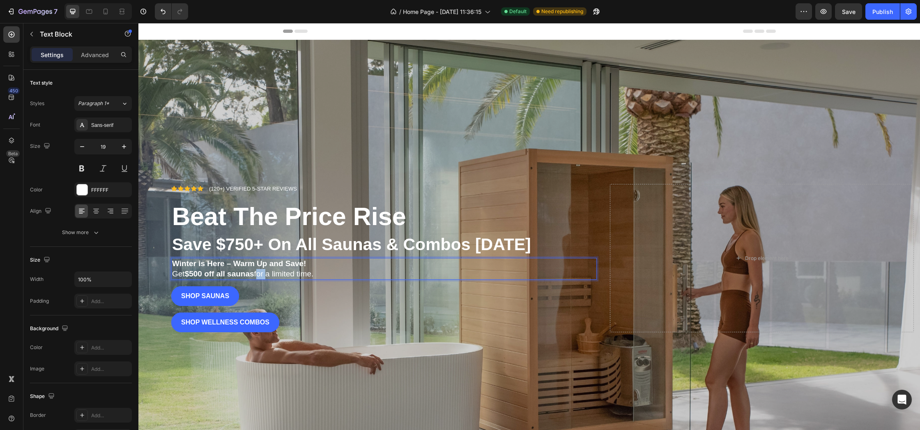
click at [261, 276] on p "Winter is Here – Warm Up and Save! Get $500 off all saunas for a limited time." at bounding box center [384, 269] width 424 height 20
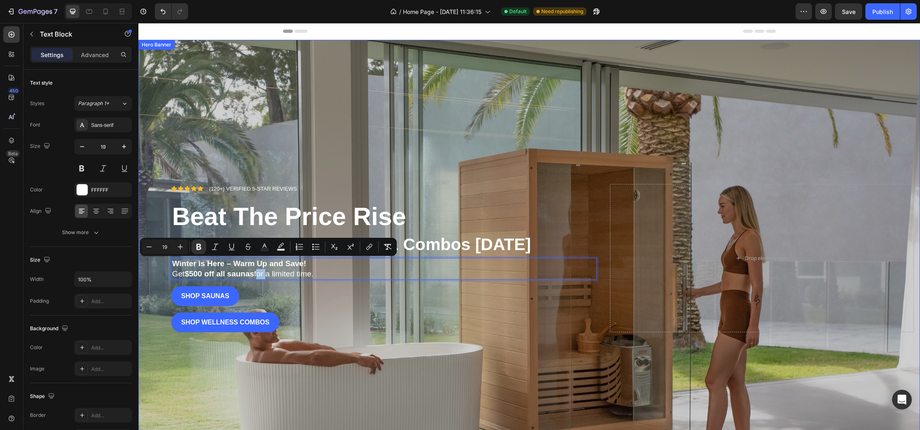
drag, startPoint x: 331, startPoint y: 275, endPoint x: 170, endPoint y: 263, distance: 161.0
click at [170, 263] on div "Icon Icon Icon Icon Icon Icon List (120+) VERIFIED 5-STAR REVIEWS Text Block Ro…" at bounding box center [528, 244] width 781 height 218
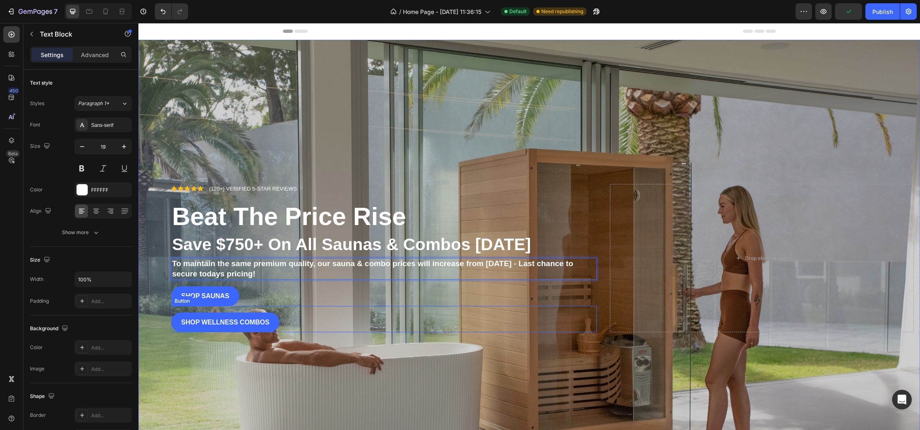
click at [357, 312] on div "Shop Wellness combos Button" at bounding box center [383, 319] width 425 height 26
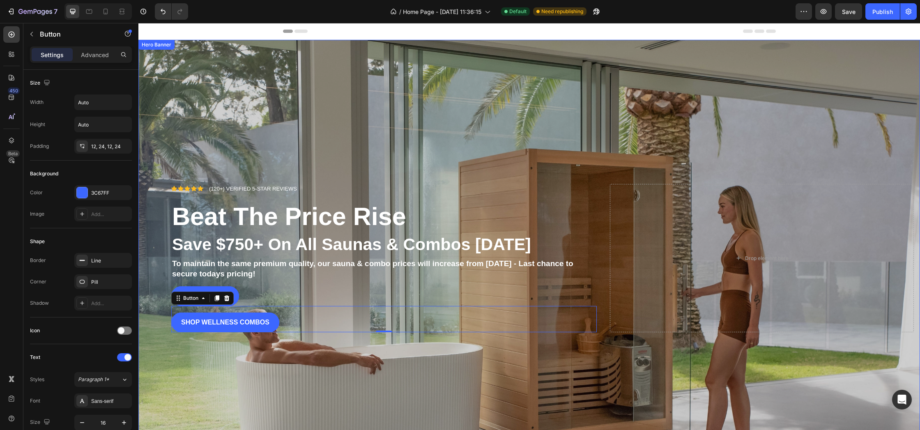
click at [391, 358] on div "Overlay" at bounding box center [528, 243] width 781 height 407
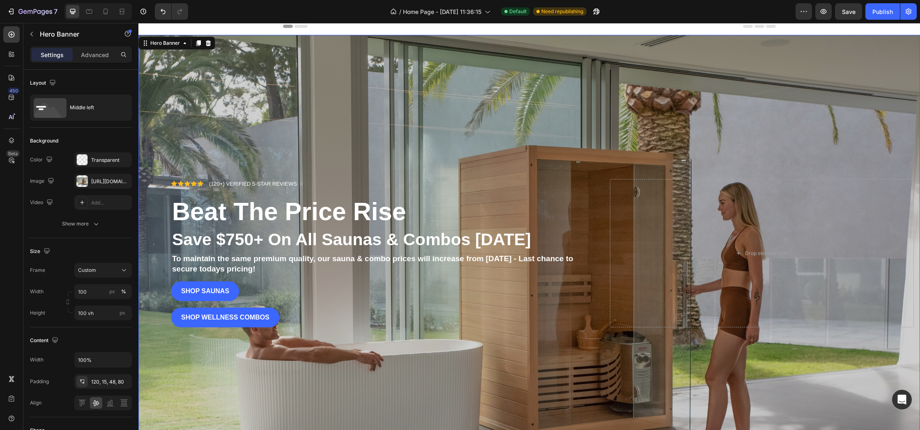
scroll to position [5, 0]
click at [173, 261] on strong "To maintain the same premium quality, our sauna & combo prices will increase fr…" at bounding box center [372, 264] width 401 height 19
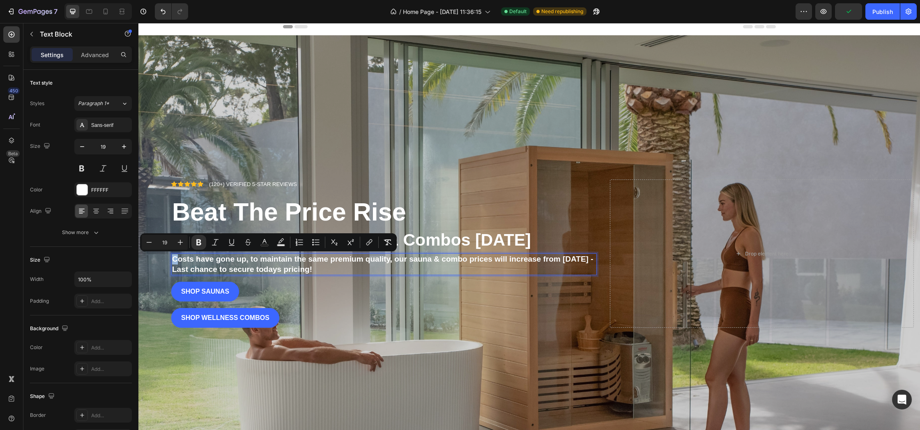
drag, startPoint x: 178, startPoint y: 259, endPoint x: 172, endPoint y: 260, distance: 6.6
click at [172, 260] on div "Costs have gone up, to maintain the same premium quality, our sauna & combo pri…" at bounding box center [383, 264] width 425 height 22
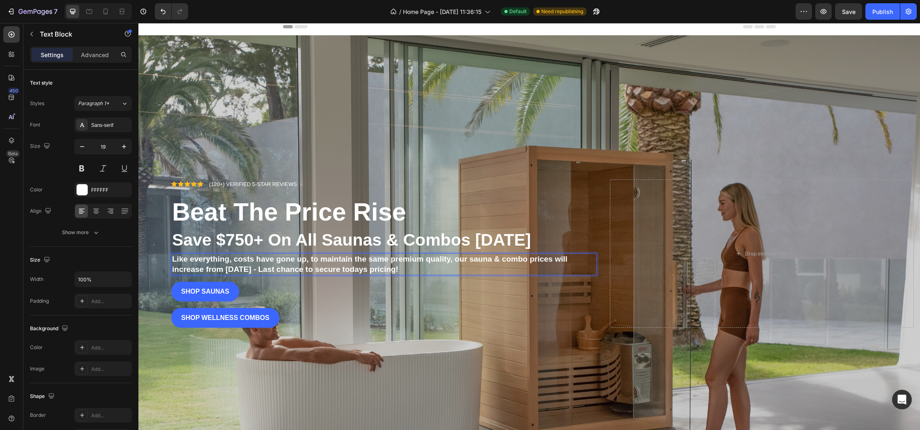
click at [309, 261] on strong "Like everything, costs have gone up, to maintain the same premium quality, our …" at bounding box center [369, 264] width 395 height 19
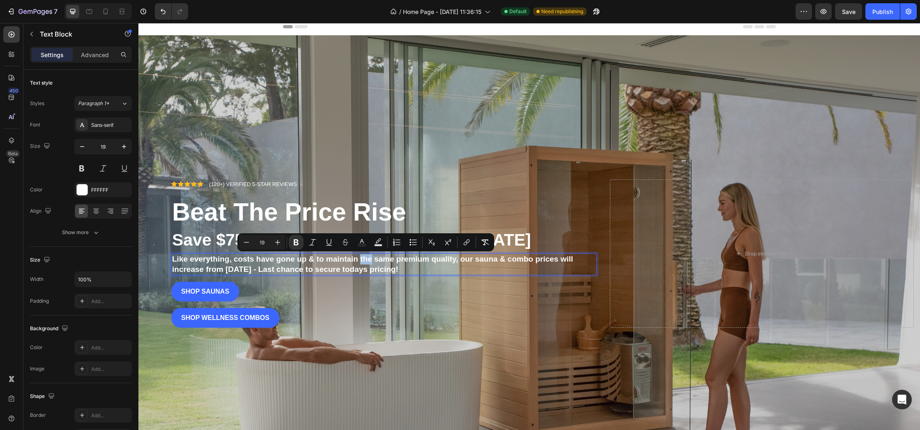
drag, startPoint x: 371, startPoint y: 260, endPoint x: 360, endPoint y: 260, distance: 11.1
click at [360, 260] on strong "Like everything, costs have gone up & to maintain the same premium quality, our…" at bounding box center [372, 264] width 401 height 19
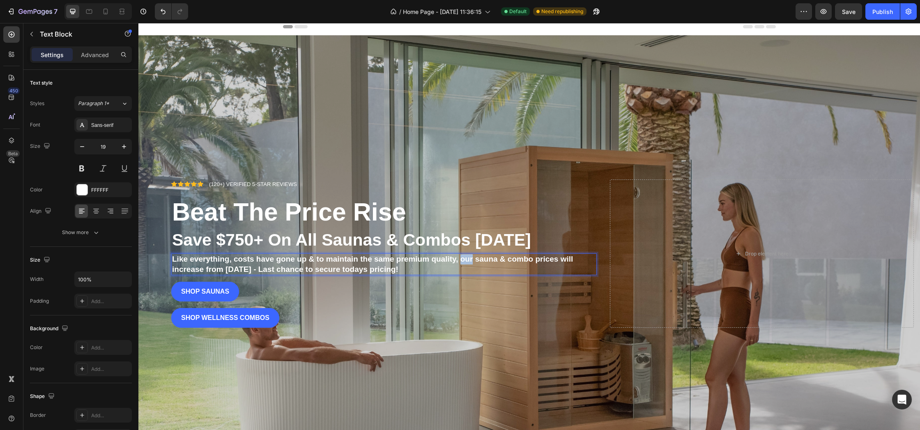
drag, startPoint x: 473, startPoint y: 261, endPoint x: 459, endPoint y: 261, distance: 13.1
click at [459, 261] on strong "Like everything, costs have gone up & to maintain the same premium quality, our…" at bounding box center [372, 264] width 401 height 19
drag, startPoint x: 371, startPoint y: 262, endPoint x: 361, endPoint y: 262, distance: 9.9
click at [361, 262] on strong "Like everything, costs have gone up & to maintain the same premium quality, all…" at bounding box center [370, 264] width 397 height 19
click at [438, 292] on div "Shop SAUNAs Button" at bounding box center [383, 292] width 425 height 20
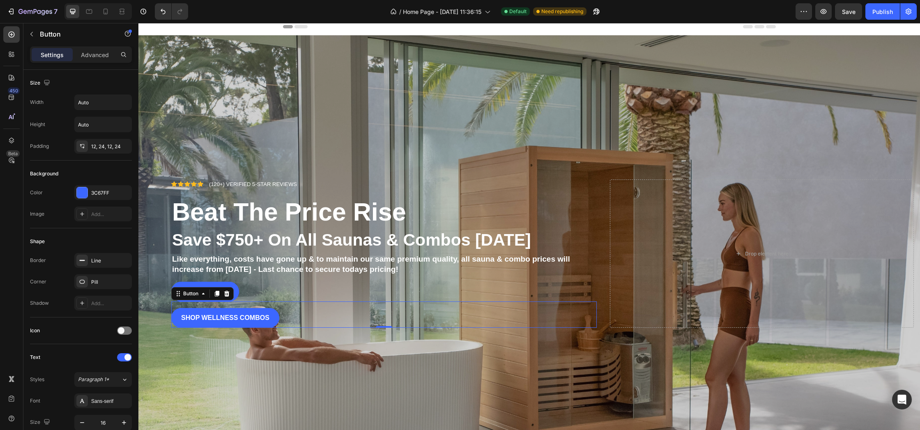
click at [533, 317] on div "Shop Wellness combos Button 0" at bounding box center [383, 314] width 425 height 26
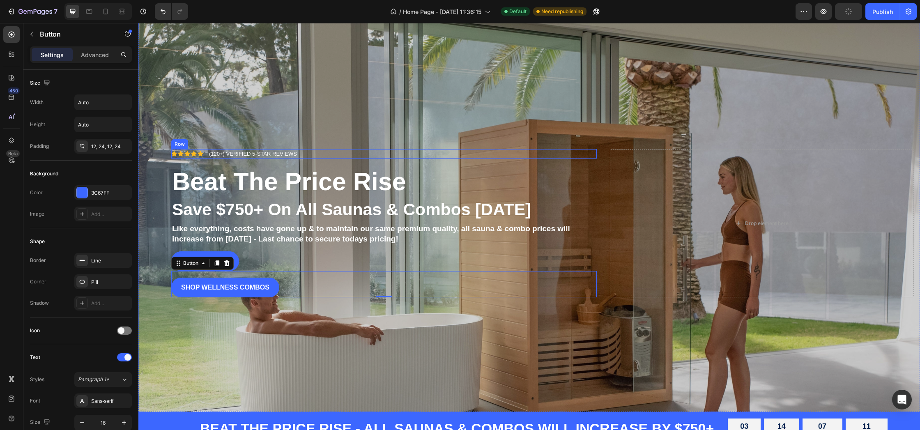
scroll to position [36, 0]
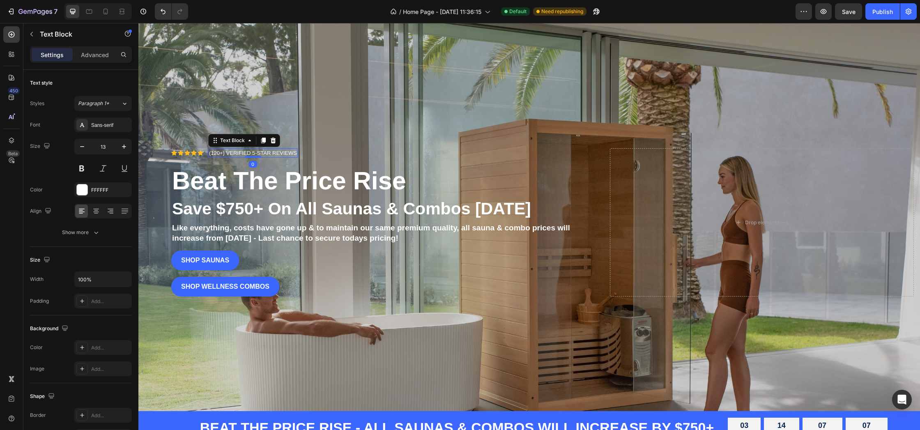
click at [217, 153] on p "(120+) VERIFIED 5-STAR REVIEWS" at bounding box center [253, 153] width 88 height 8
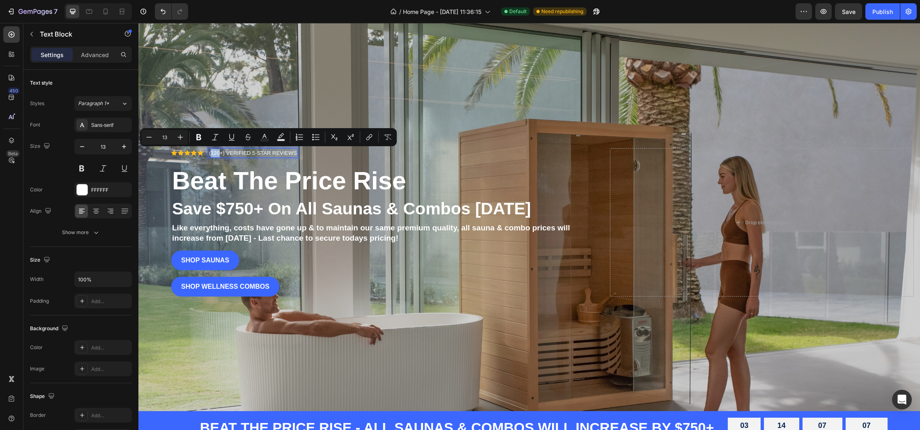
click at [218, 152] on p "(120+) VERIFIED 5-STAR REVIEWS" at bounding box center [253, 153] width 88 height 8
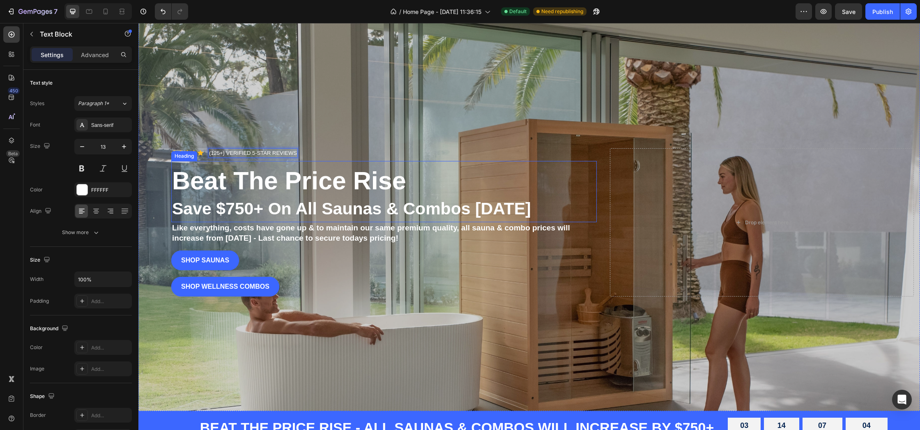
click at [335, 164] on div "Beat The Price Rise Save $750+ On All Saunas & Combos Today Heading" at bounding box center [383, 191] width 425 height 61
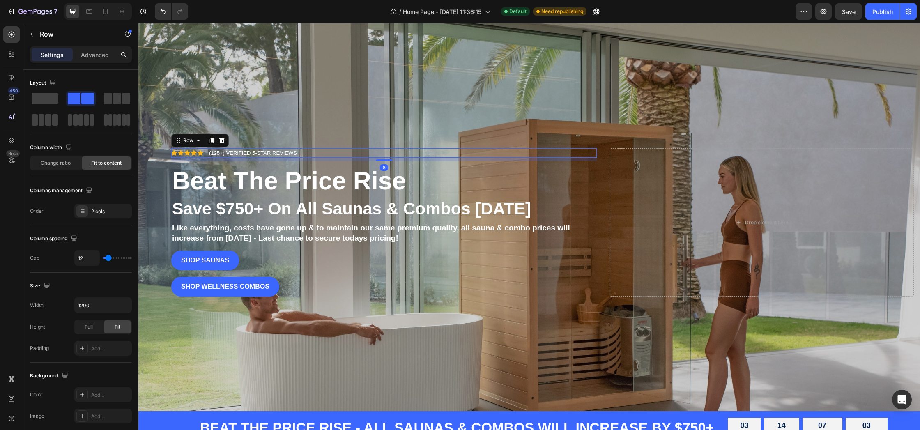
click at [342, 149] on div "Icon Icon Icon Icon Icon Icon List (125+) VERIFIED 5-STAR REVIEWS Text Block Ro…" at bounding box center [383, 153] width 425 height 10
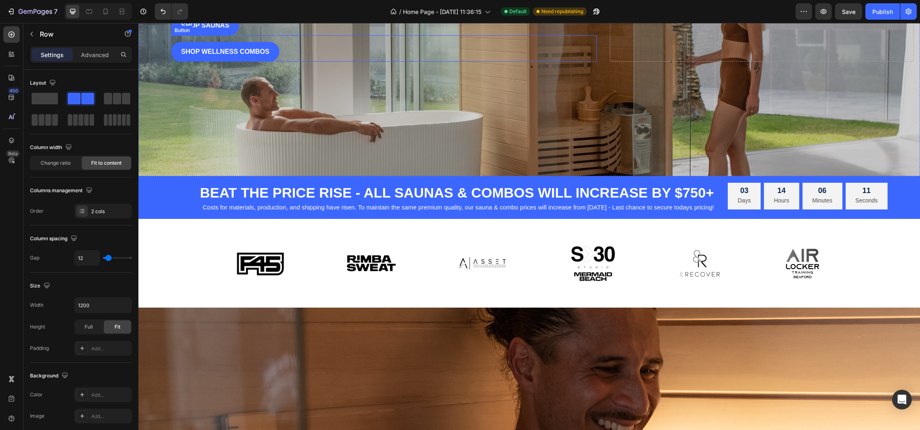
scroll to position [272, 0]
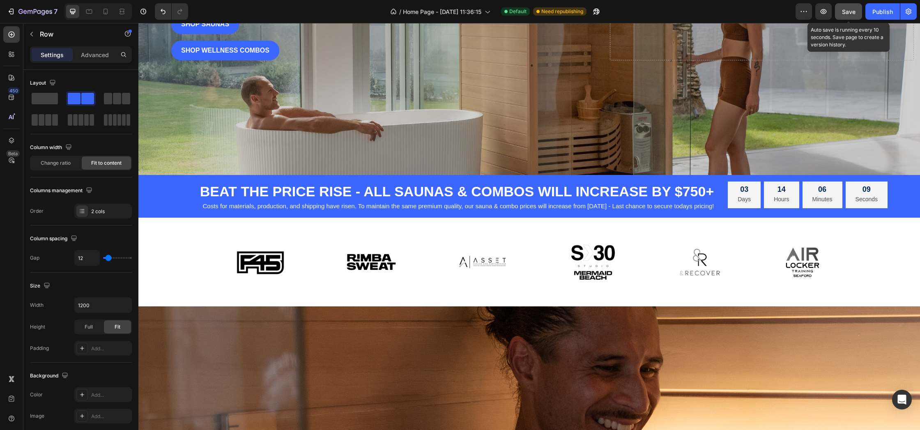
click at [846, 11] on span "Save" at bounding box center [849, 11] width 14 height 7
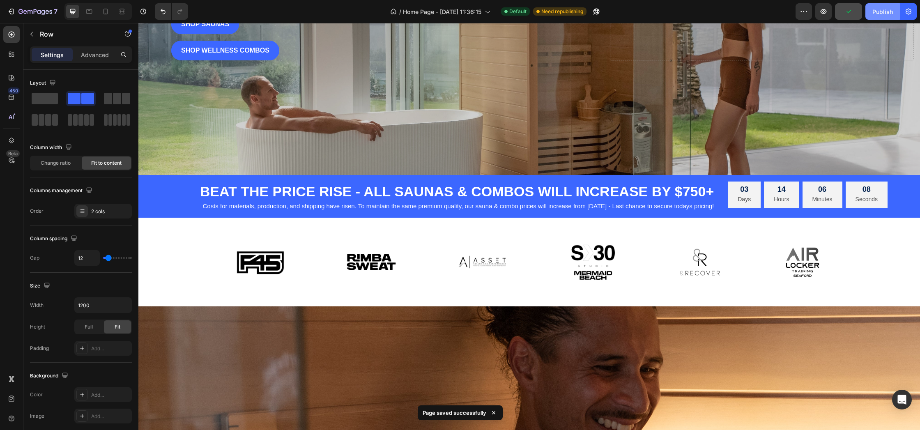
click at [875, 10] on div "Publish" at bounding box center [882, 11] width 21 height 9
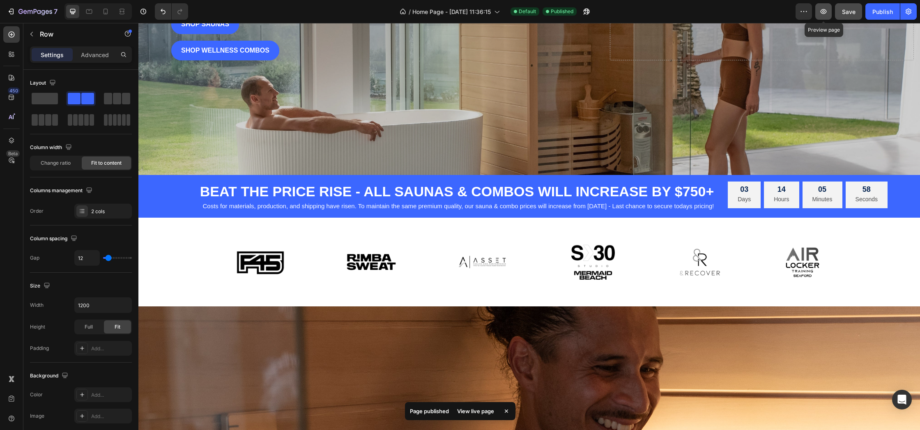
click at [820, 14] on icon "button" at bounding box center [823, 11] width 8 height 8
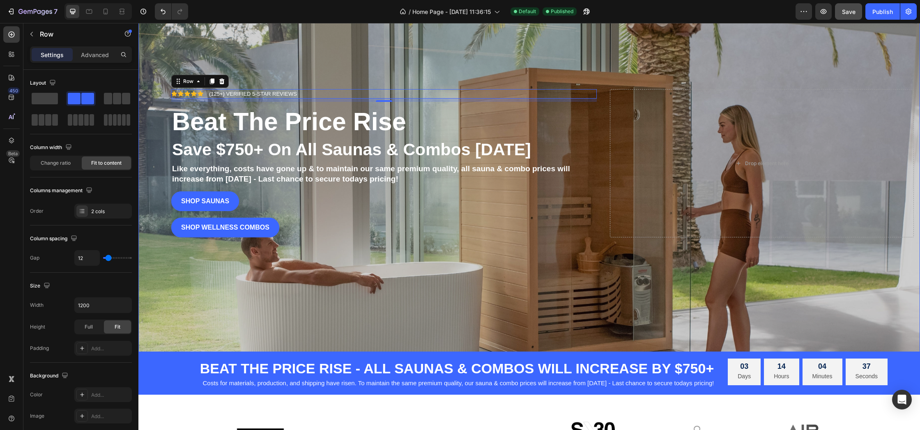
scroll to position [0, 0]
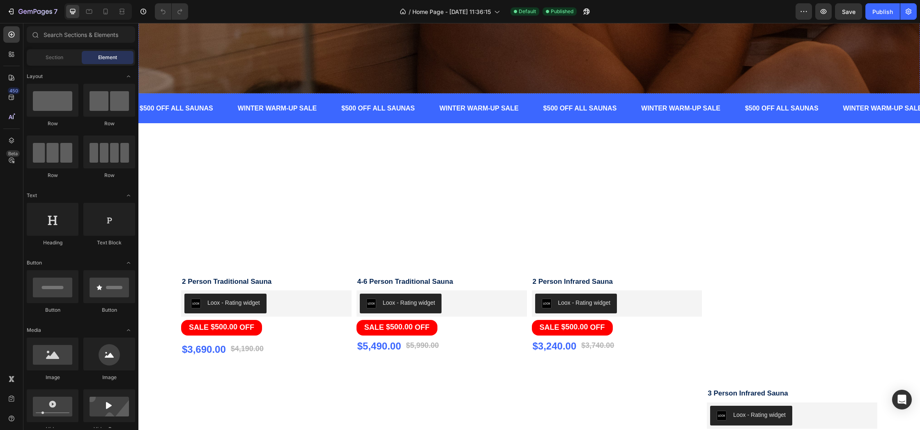
scroll to position [892, 0]
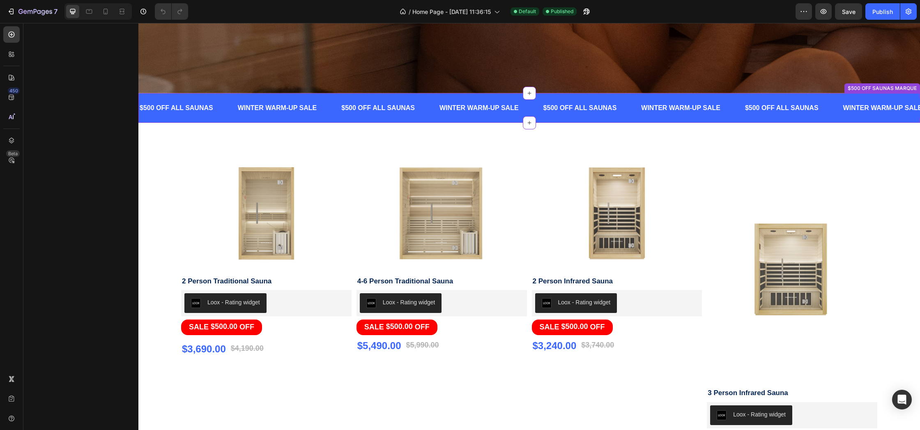
click at [428, 116] on div "$500 OFF ALL SAUNAS Text" at bounding box center [389, 108] width 98 height 20
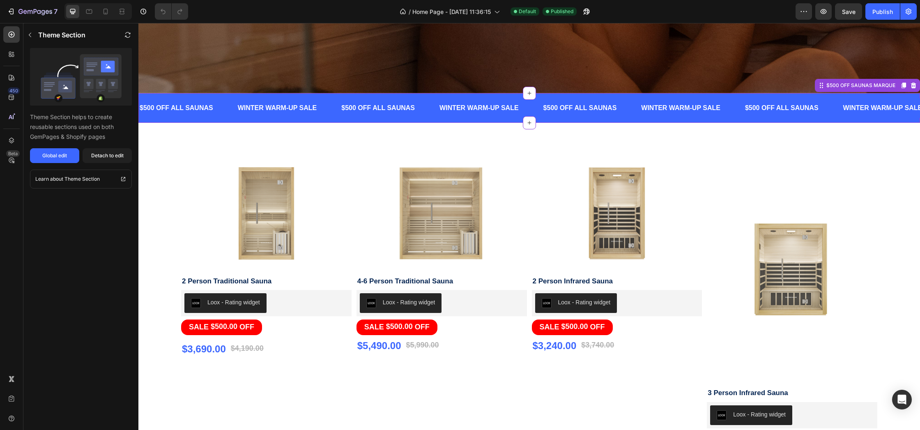
drag, startPoint x: 915, startPoint y: 87, endPoint x: 666, endPoint y: 112, distance: 249.6
click at [915, 87] on icon at bounding box center [913, 86] width 5 height 6
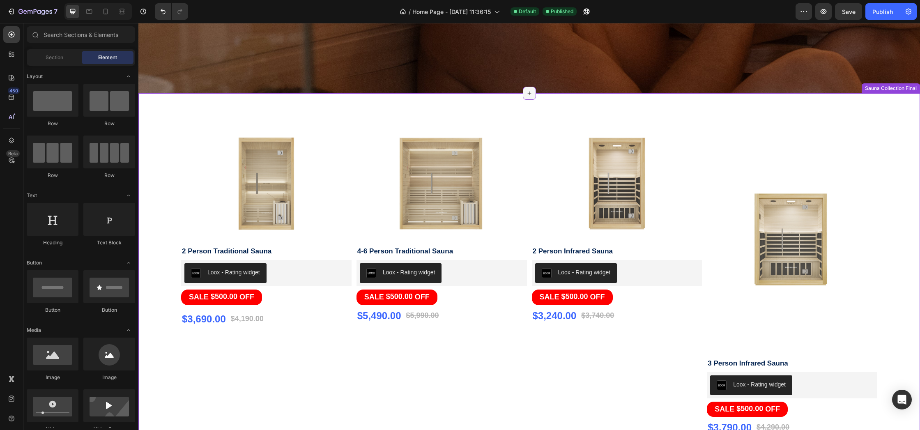
click at [532, 95] on div at bounding box center [529, 93] width 13 height 13
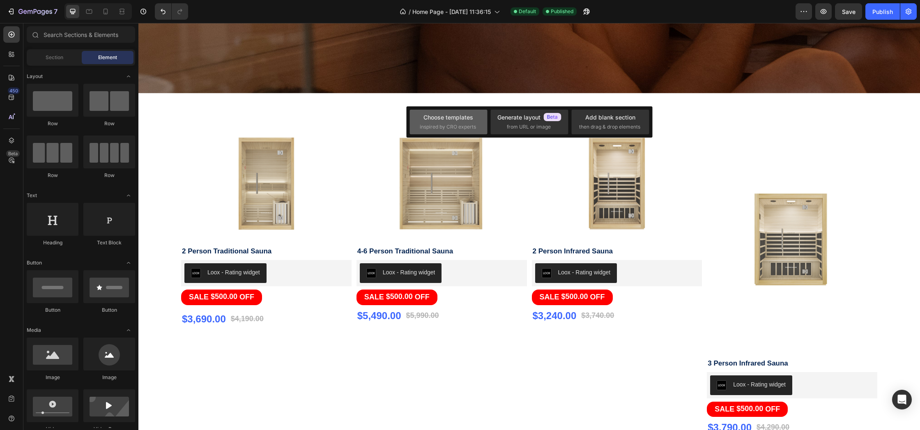
click at [451, 120] on div "Choose templates" at bounding box center [448, 117] width 50 height 9
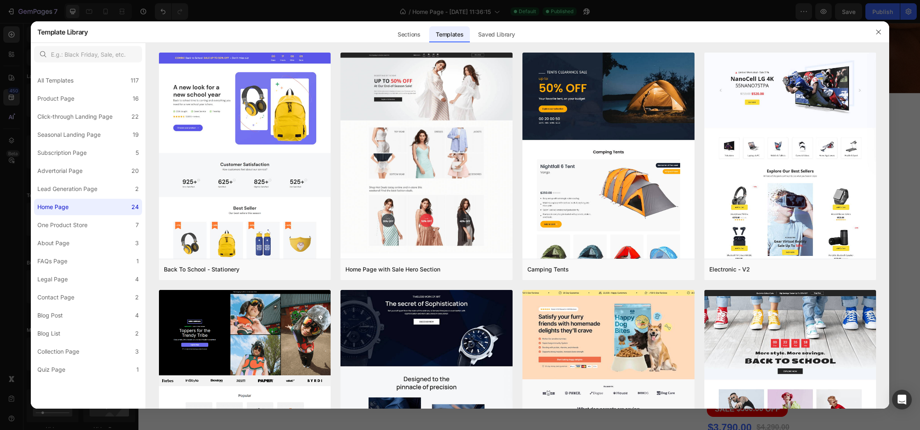
drag, startPoint x: 494, startPoint y: 29, endPoint x: 474, endPoint y: 48, distance: 27.3
click at [494, 29] on div "Saved Library" at bounding box center [496, 34] width 50 height 16
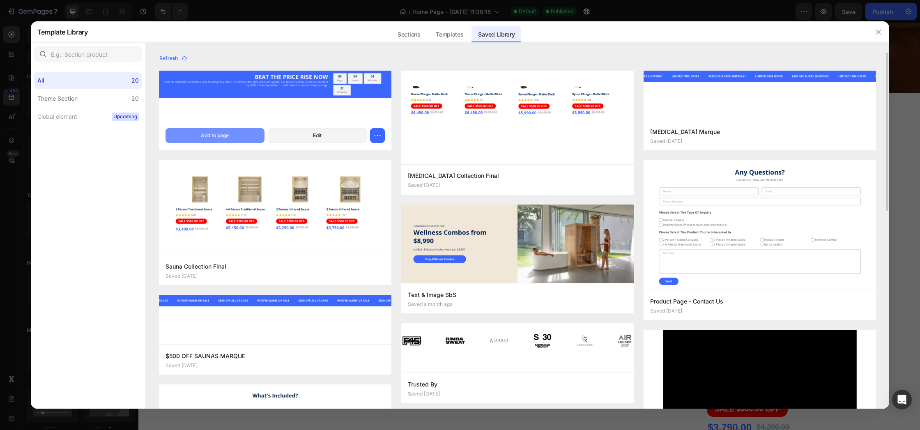
click at [206, 137] on div "Add to page" at bounding box center [215, 135] width 28 height 7
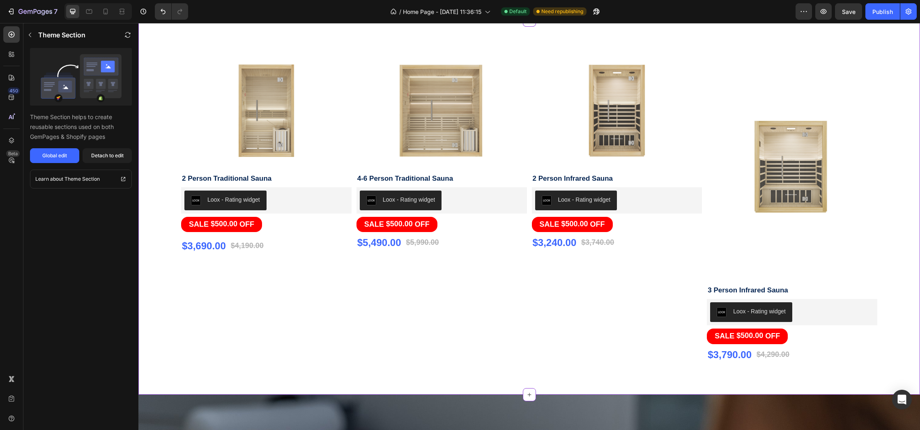
scroll to position [1010, 0]
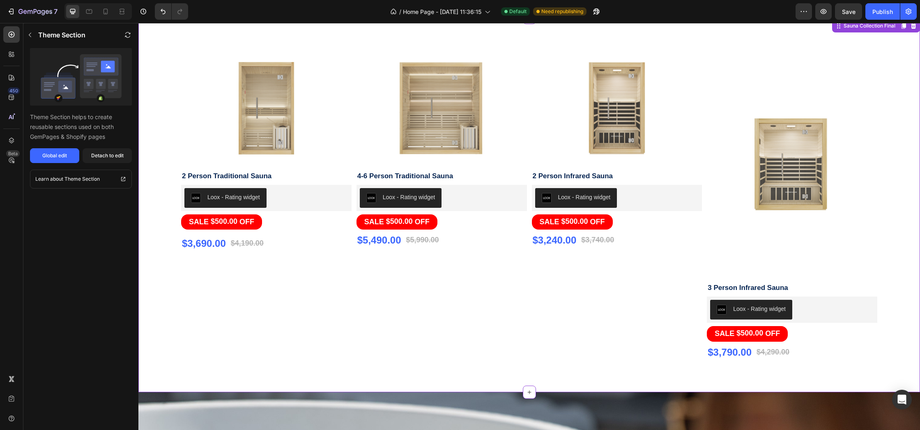
click at [751, 81] on img at bounding box center [792, 164] width 170 height 227
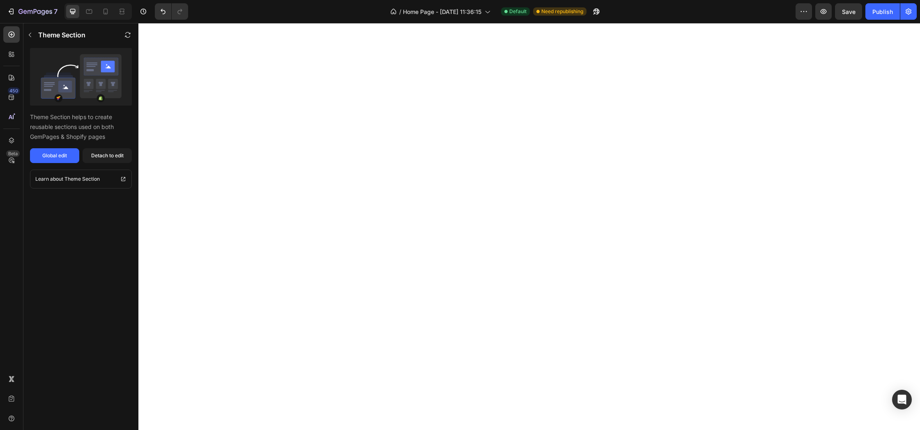
scroll to position [349, 0]
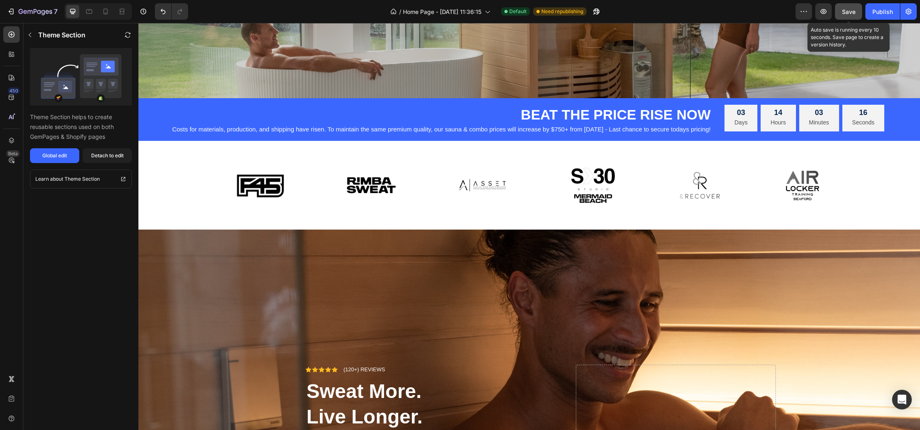
click at [847, 9] on span "Save" at bounding box center [849, 11] width 14 height 7
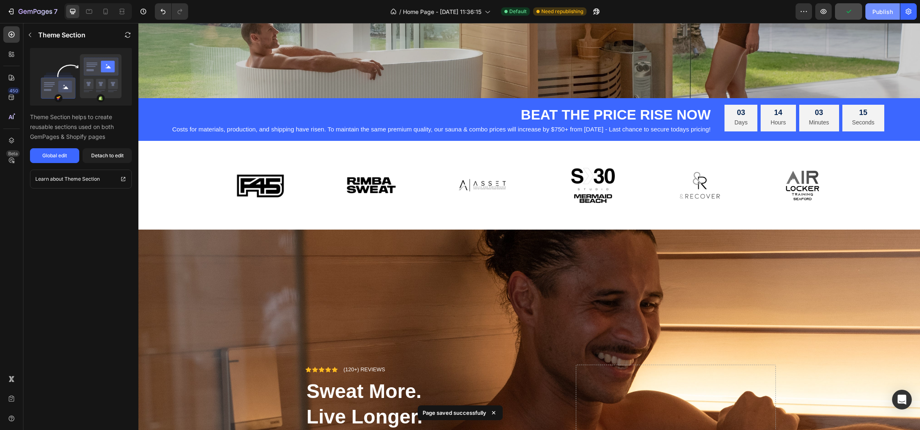
click at [883, 11] on div "Publish" at bounding box center [882, 11] width 21 height 9
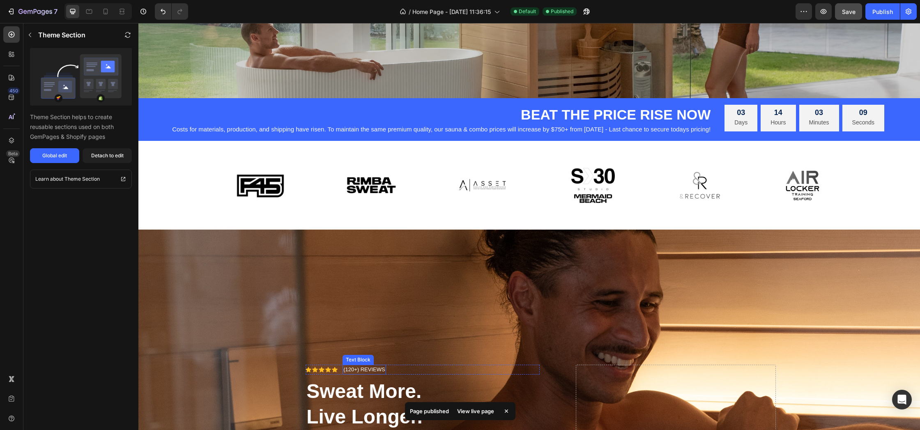
click at [352, 372] on p "(120+) REVIEWS" at bounding box center [364, 369] width 42 height 8
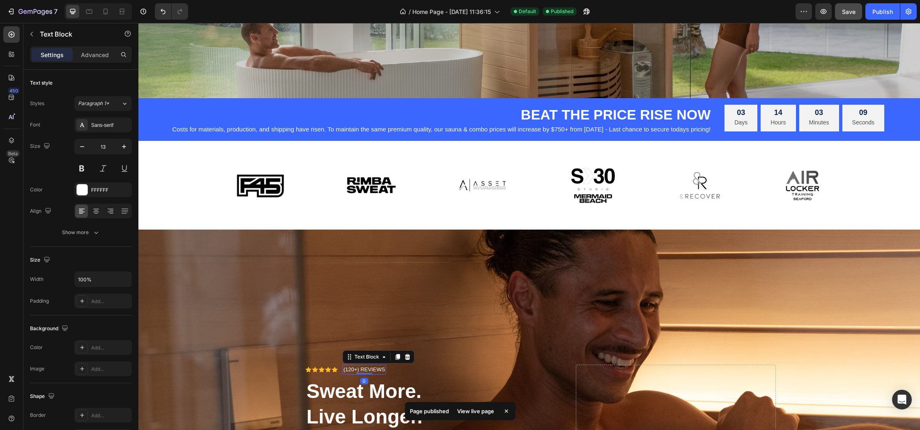
click at [352, 372] on p "(120+) REVIEWS" at bounding box center [364, 369] width 42 height 8
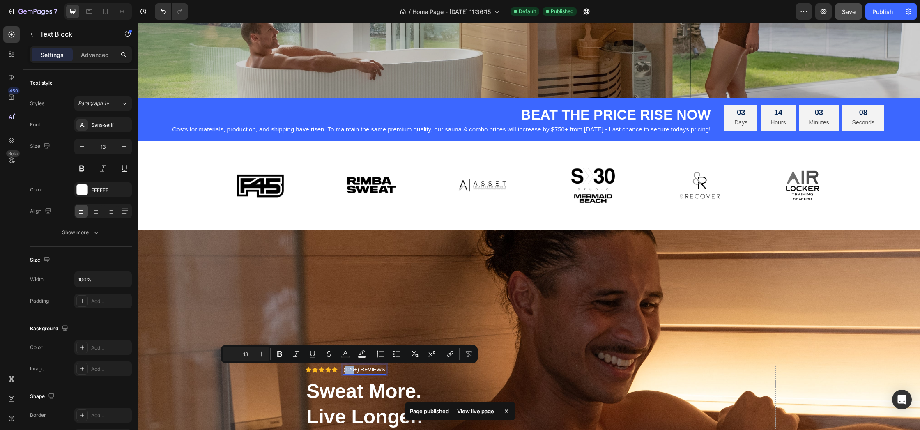
click at [353, 370] on p "(120+) REVIEWS" at bounding box center [364, 369] width 42 height 8
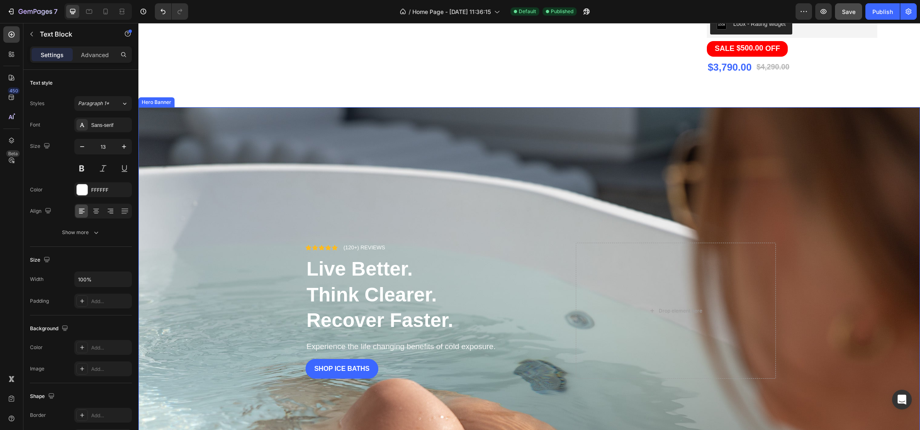
scroll to position [1295, 0]
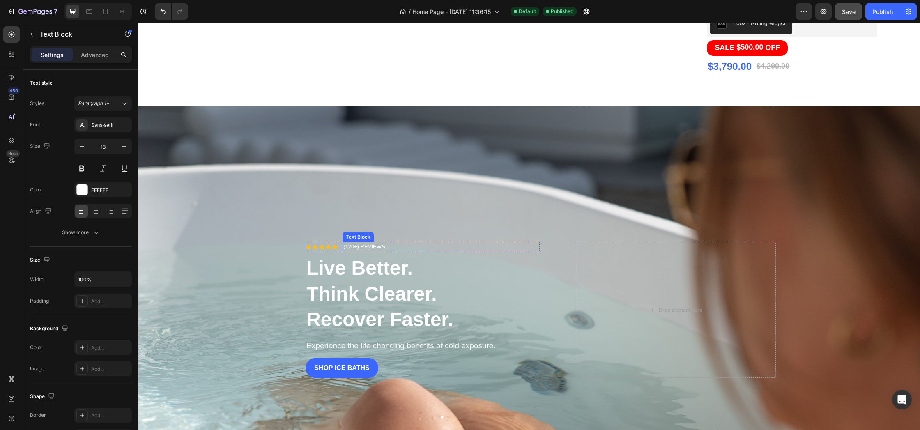
click at [353, 247] on p "(120+) REVIEWS" at bounding box center [364, 247] width 42 height 8
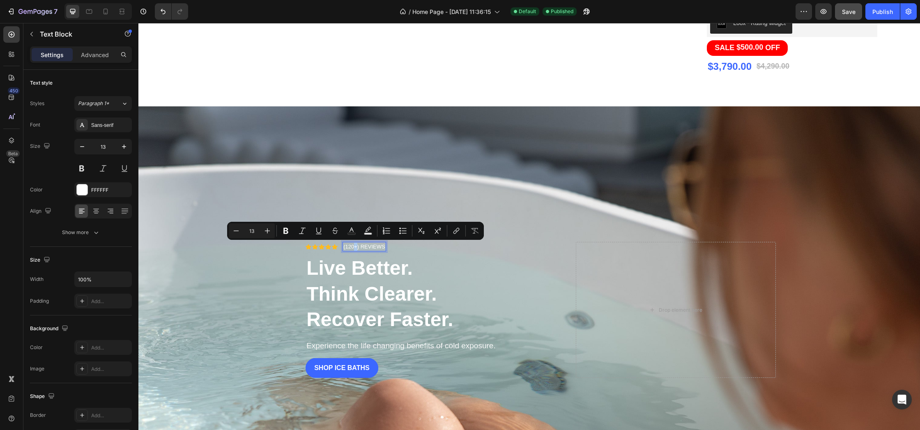
scroll to position [1297, 0]
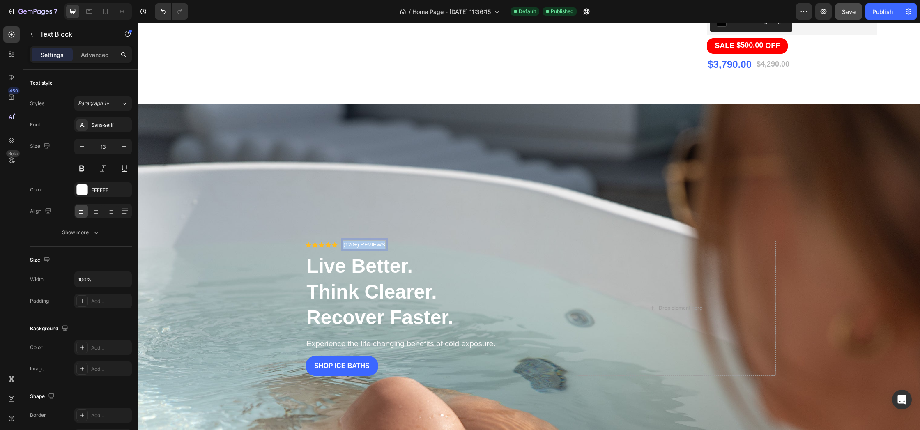
click at [353, 247] on p "(120+) REVIEWS" at bounding box center [364, 245] width 42 height 8
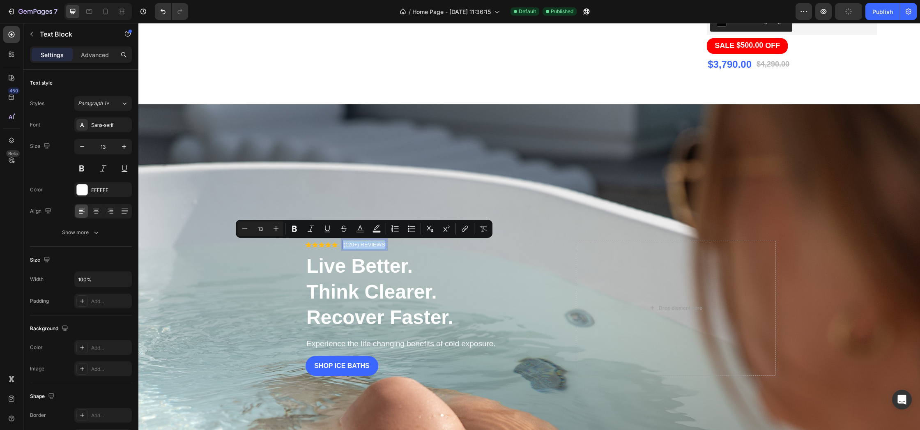
click at [353, 245] on p "(120+) REVIEWS" at bounding box center [364, 245] width 42 height 8
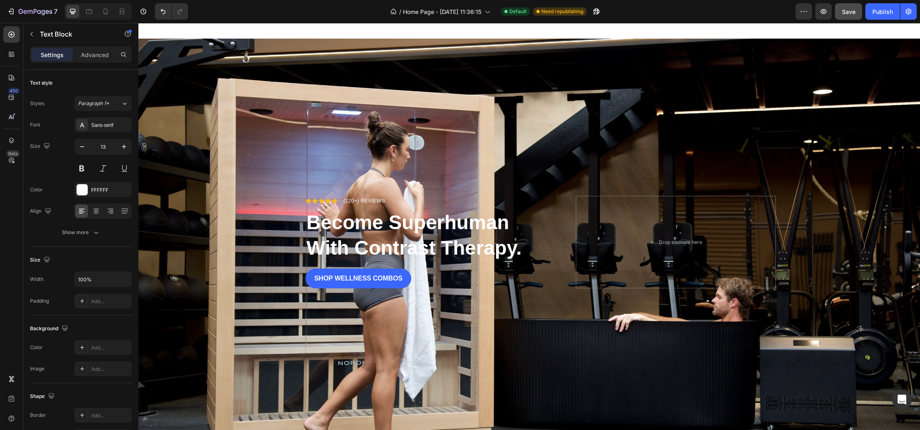
scroll to position [2475, 0]
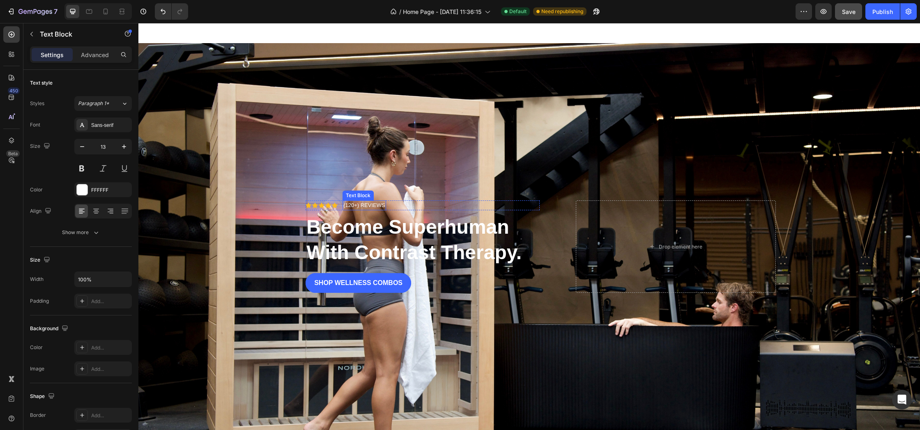
click at [351, 206] on p "(120+) REVIEWS" at bounding box center [364, 205] width 42 height 8
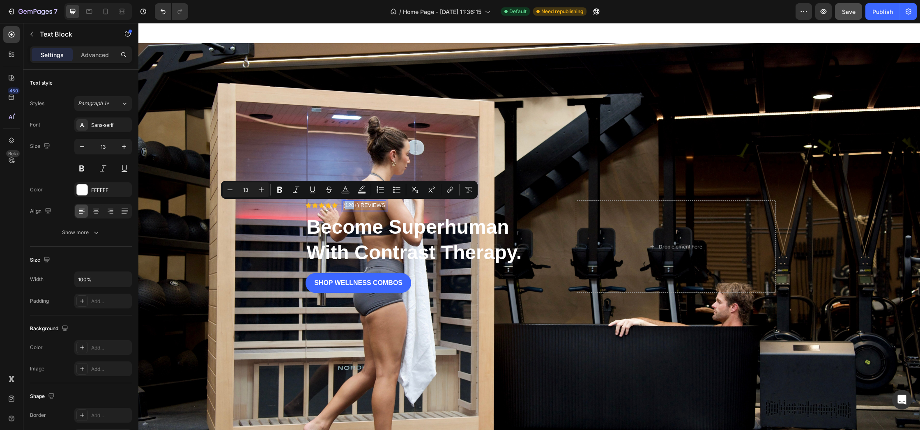
click at [352, 204] on p "(120+) REVIEWS" at bounding box center [364, 205] width 42 height 8
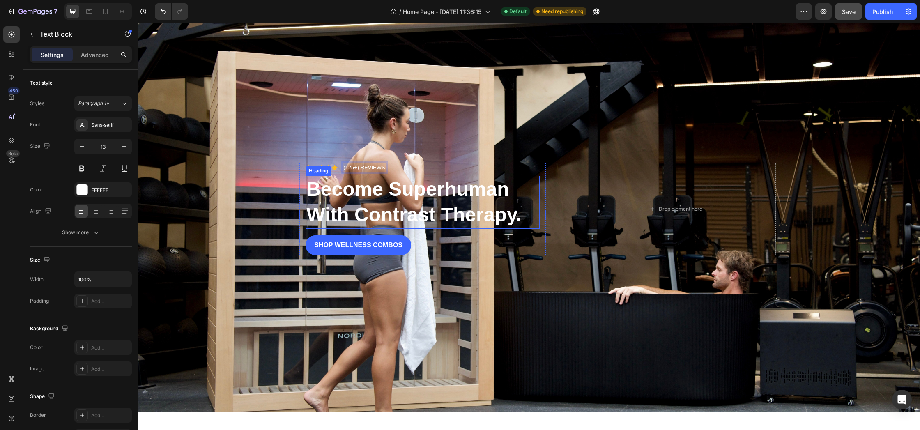
scroll to position [2517, 0]
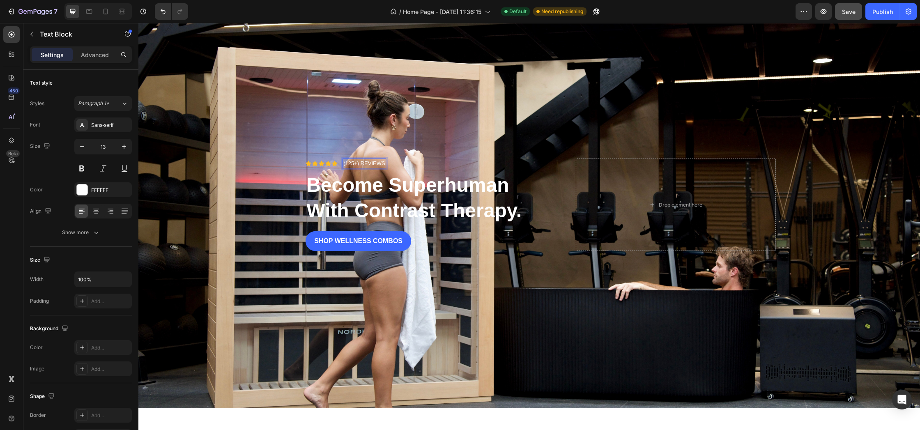
click at [363, 164] on p "(125+) REVIEWS" at bounding box center [364, 163] width 42 height 8
click at [361, 163] on p "(125+) REVIEWS" at bounding box center [364, 163] width 42 height 8
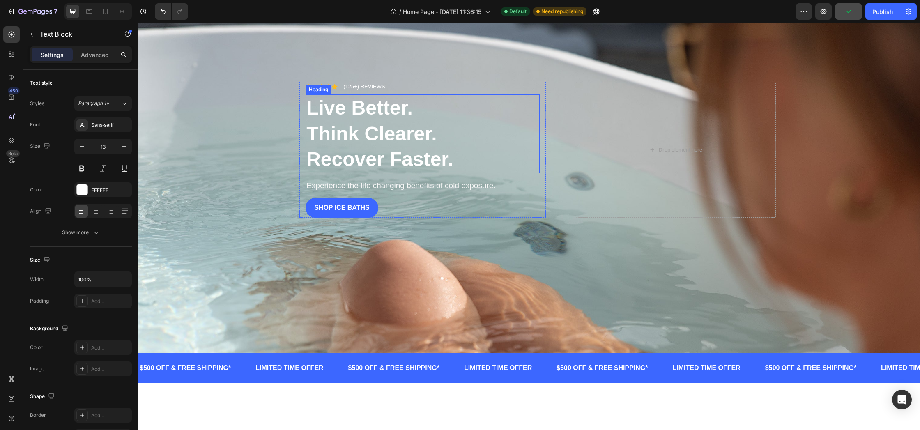
scroll to position [1452, 0]
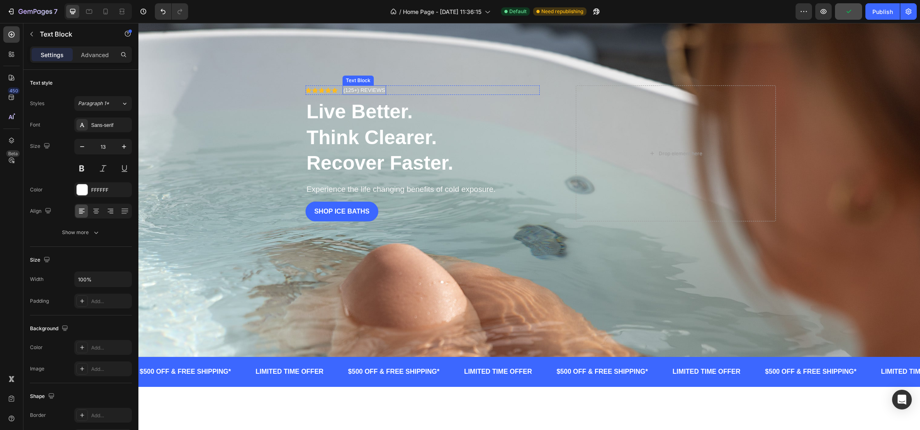
click at [360, 91] on p "(125+) REVIEWS" at bounding box center [364, 90] width 42 height 8
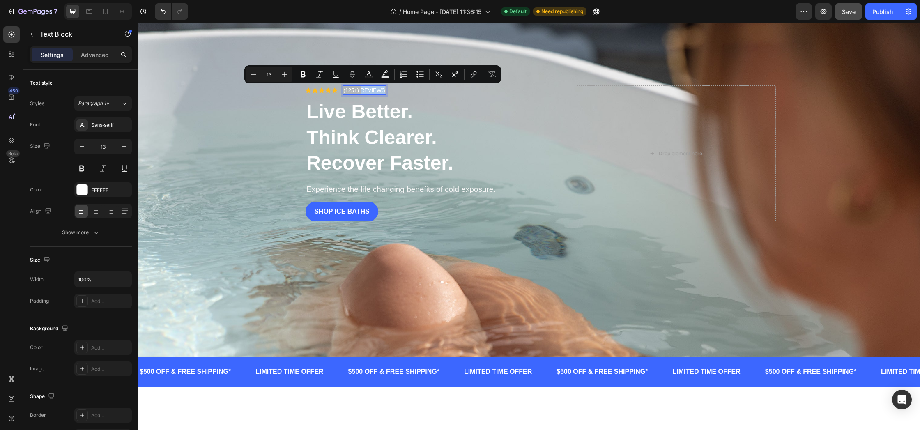
click at [360, 90] on p "(125+) REVIEWS" at bounding box center [364, 90] width 42 height 8
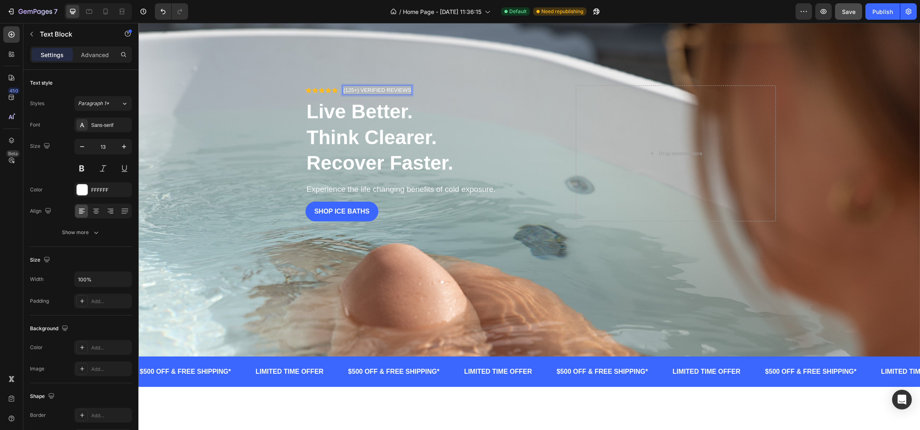
click at [449, 246] on div "Overlay" at bounding box center [528, 153] width 781 height 407
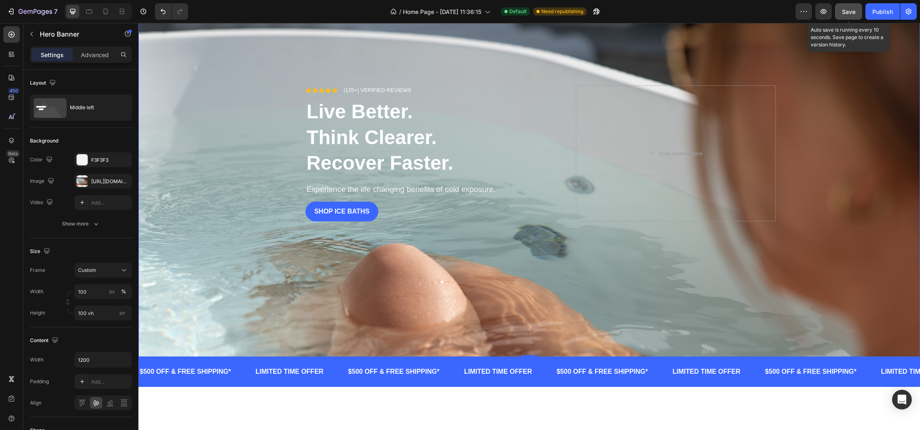
click at [849, 14] on span "Save" at bounding box center [849, 11] width 14 height 7
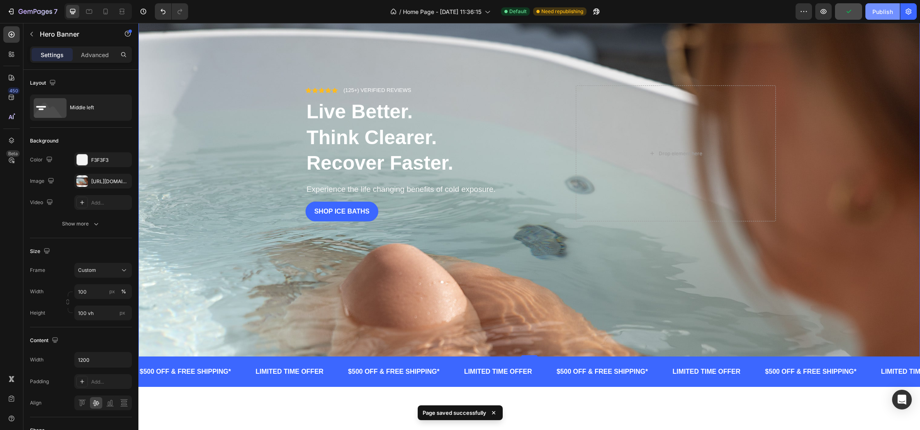
click at [873, 16] on div "Publish" at bounding box center [882, 11] width 21 height 9
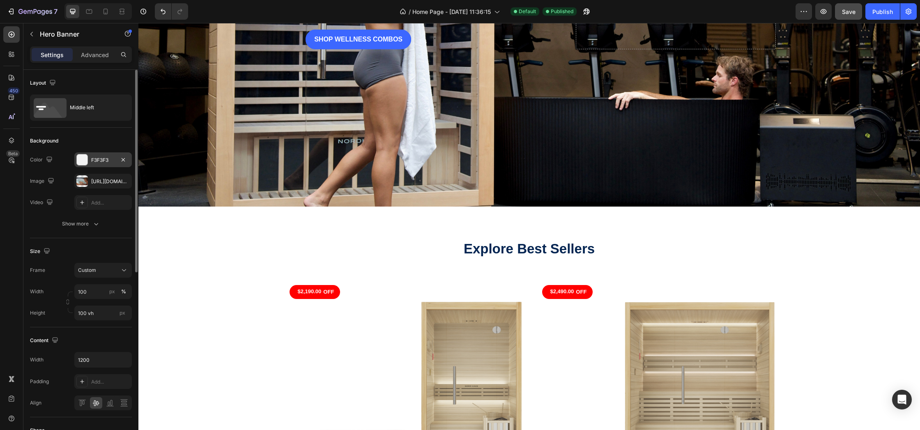
scroll to position [2515, 0]
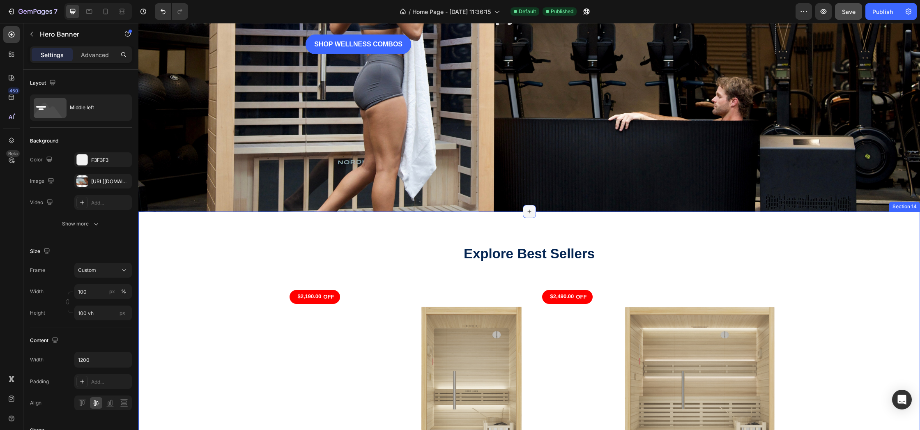
click at [526, 209] on icon at bounding box center [529, 211] width 7 height 7
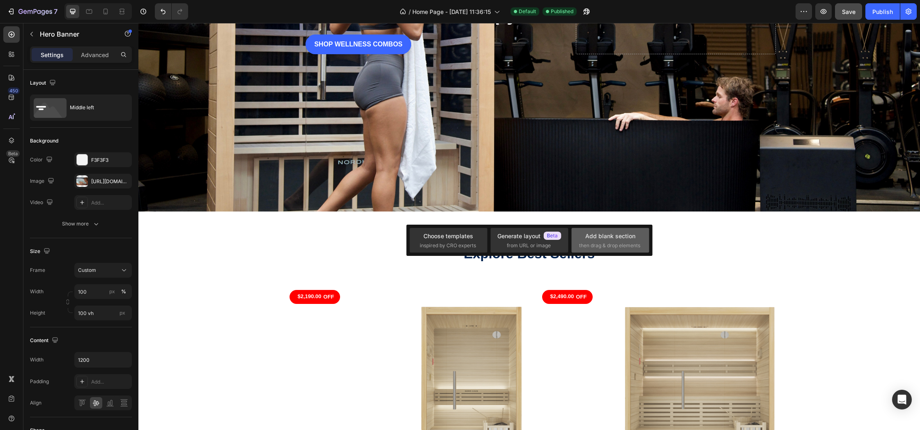
click at [597, 233] on div "Add blank section" at bounding box center [610, 236] width 50 height 9
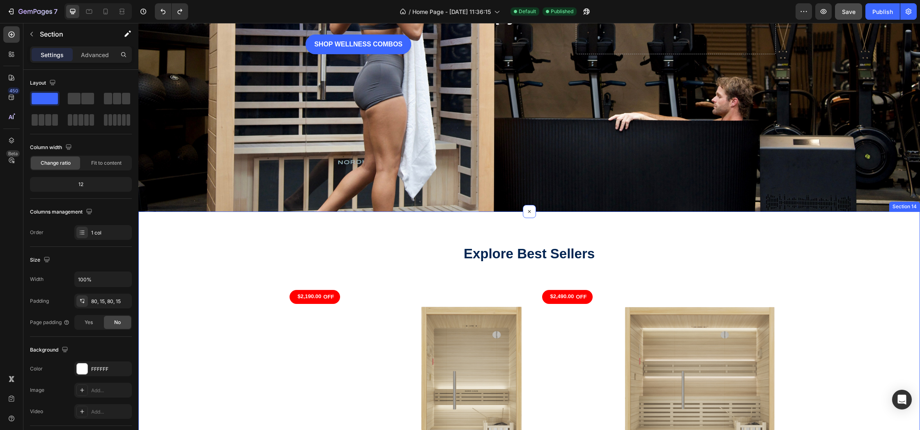
drag, startPoint x: 566, startPoint y: 231, endPoint x: 560, endPoint y: 209, distance: 22.5
click at [566, 231] on div "Explore Best Sellers Heading Row $2,190.00 OFF (P) Tag (P) Images Row noosa plu…" at bounding box center [528, 434] width 781 height 446
drag, startPoint x: 548, startPoint y: 165, endPoint x: 546, endPoint y: 170, distance: 5.2
click at [548, 165] on div "Overlay" at bounding box center [528, 8] width 781 height 407
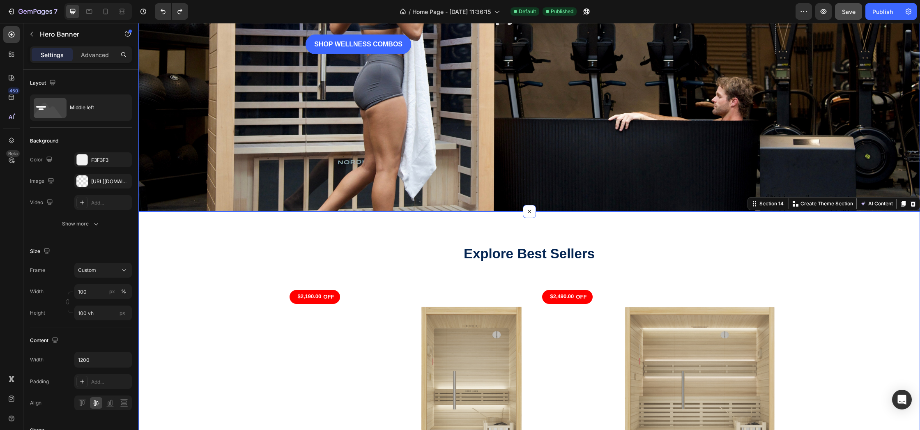
scroll to position [2515, 0]
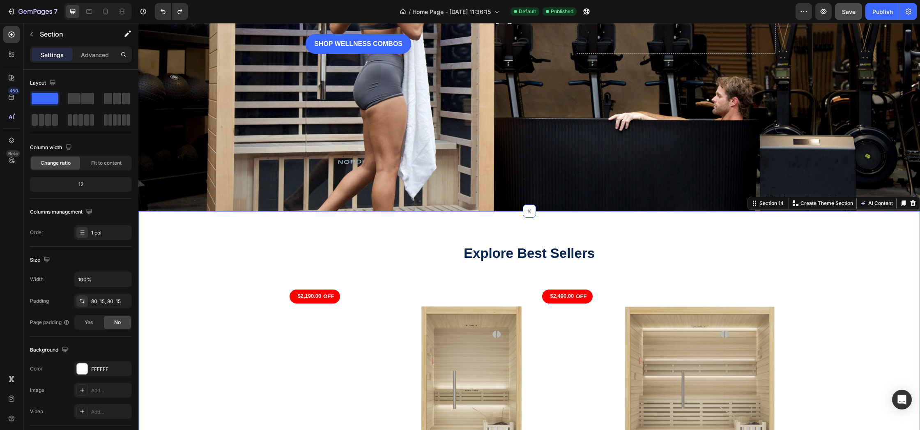
click at [512, 225] on div "Explore Best Sellers Heading Row $2,190.00 OFF (P) Tag (P) Images Row noosa plu…" at bounding box center [528, 434] width 781 height 446
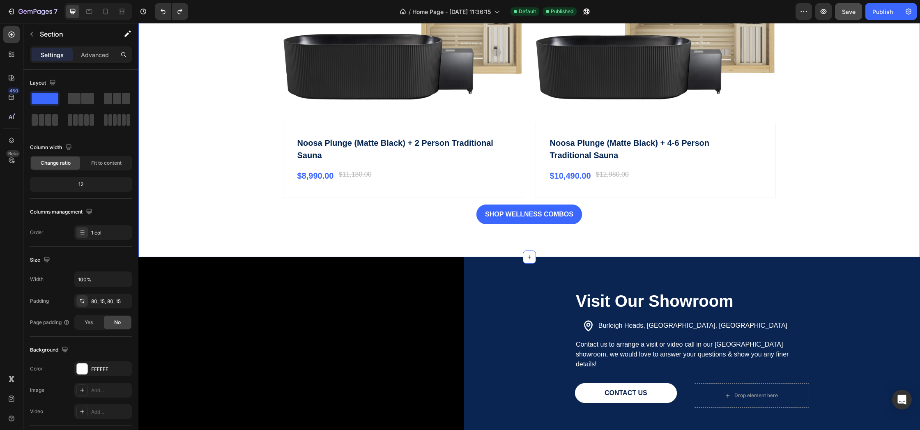
scroll to position [2920, 0]
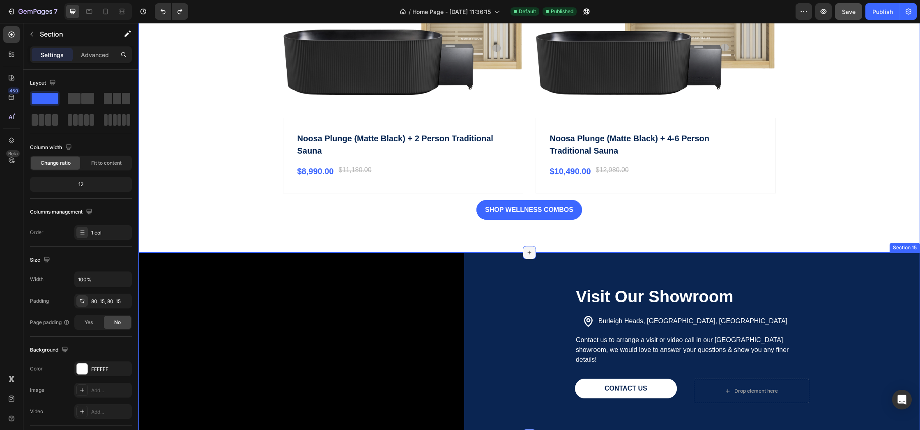
click at [528, 252] on icon at bounding box center [529, 253] width 4 height 4
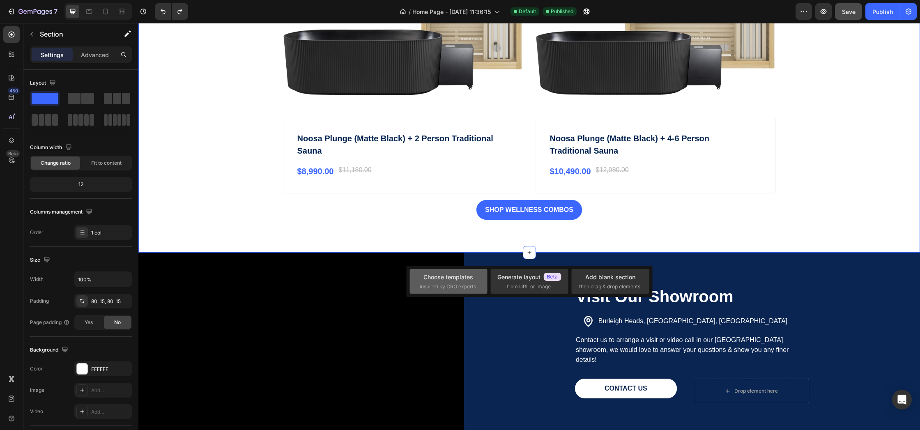
click at [447, 276] on div "Choose templates" at bounding box center [448, 277] width 50 height 9
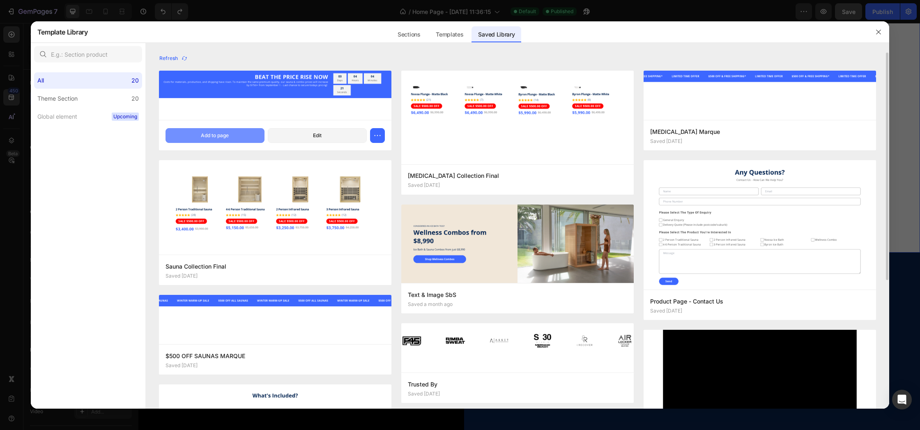
drag, startPoint x: 238, startPoint y: 133, endPoint x: 141, endPoint y: 114, distance: 99.1
click at [238, 133] on button "Add to page" at bounding box center [214, 135] width 99 height 15
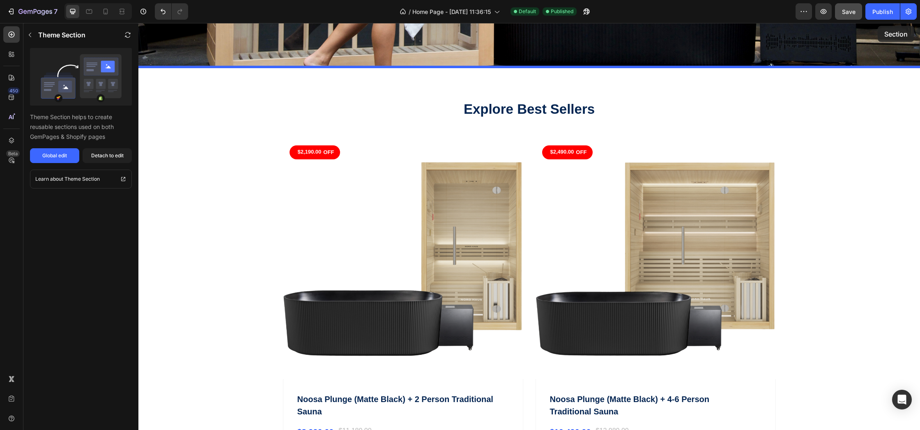
scroll to position [2615, 0]
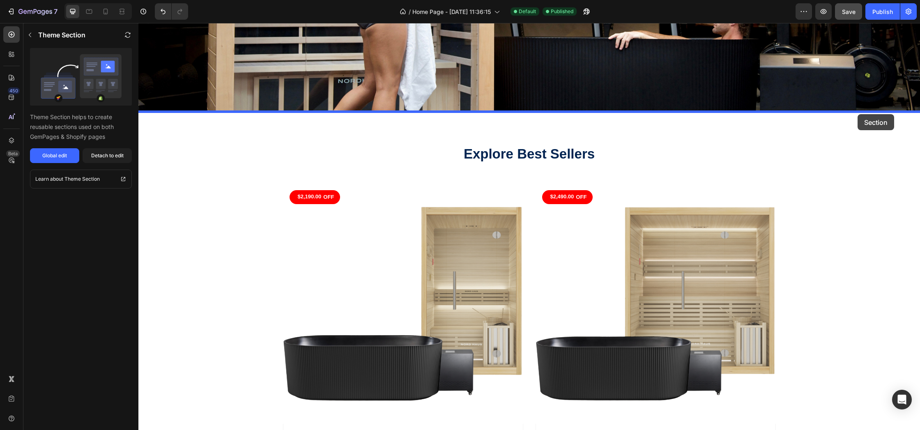
drag, startPoint x: 893, startPoint y: 267, endPoint x: 857, endPoint y: 114, distance: 156.8
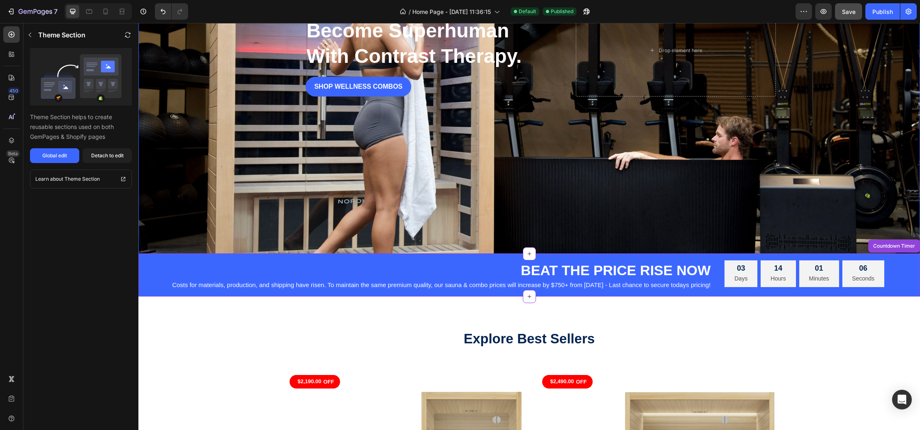
scroll to position [2527, 0]
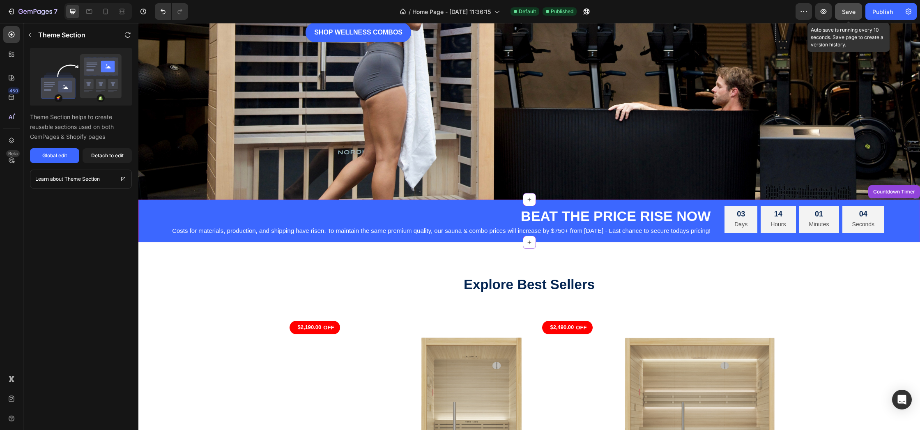
click at [851, 13] on span "Save" at bounding box center [849, 11] width 14 height 7
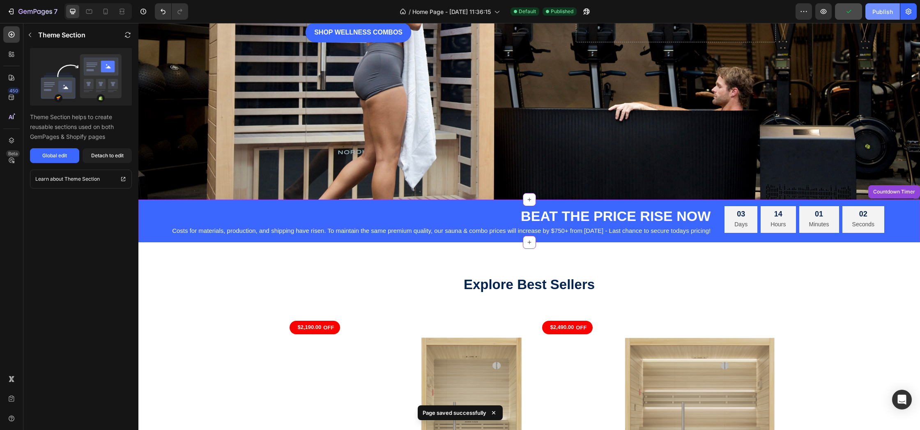
click at [877, 12] on div "Publish" at bounding box center [882, 11] width 21 height 9
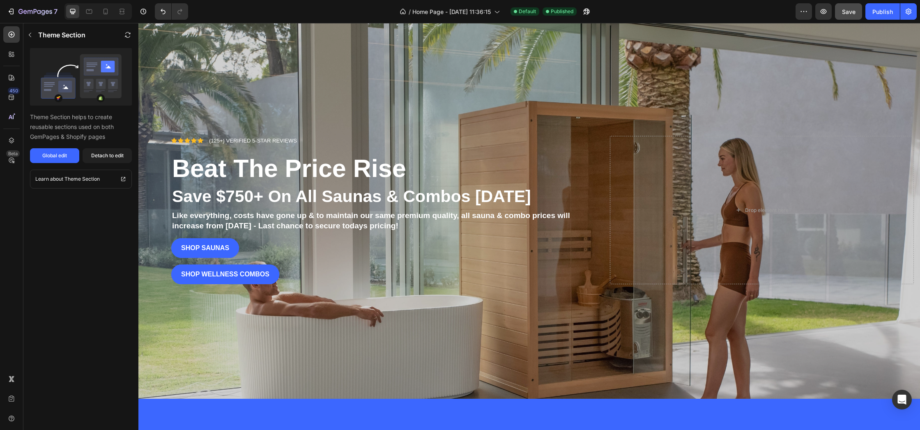
scroll to position [0, 0]
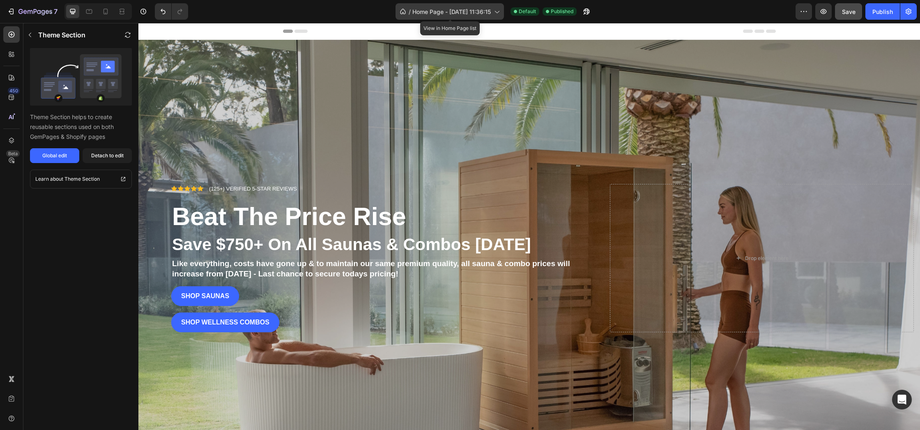
click at [432, 16] on div "/ Home Page - Feb 12, 11:36:15" at bounding box center [449, 11] width 108 height 16
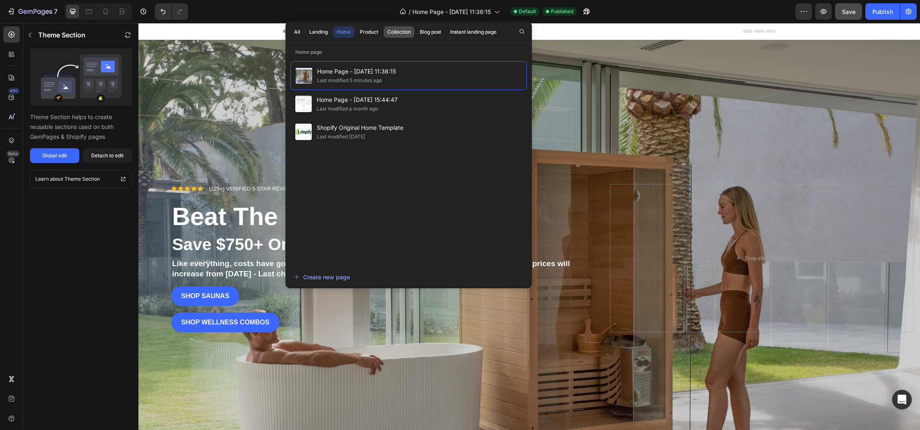
click at [396, 33] on div "Collection" at bounding box center [398, 31] width 23 height 7
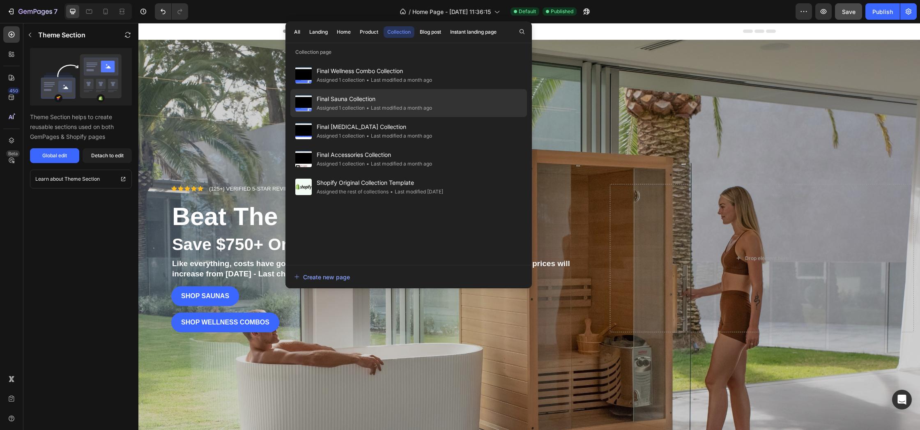
click at [347, 97] on span "Final Sauna Collection" at bounding box center [374, 99] width 115 height 10
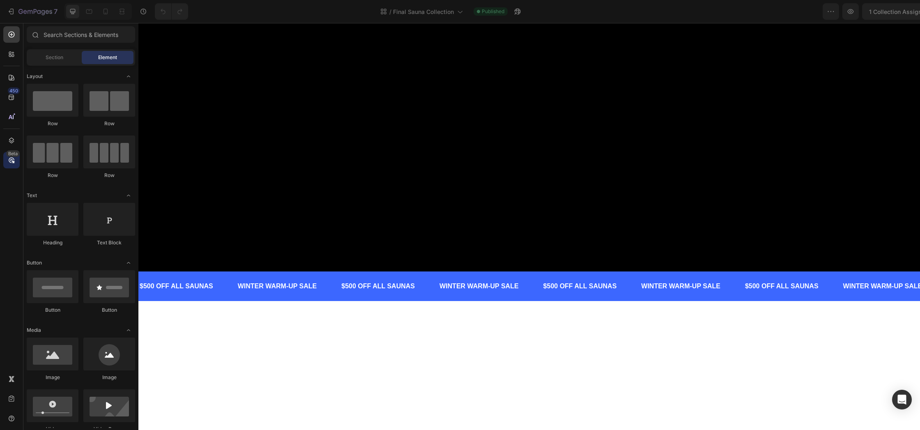
scroll to position [67, 0]
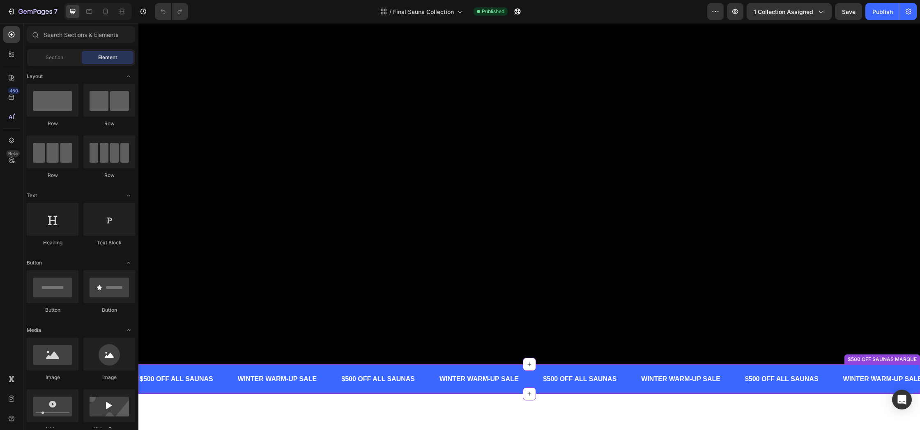
click at [807, 373] on p "$500 OFF ALL SAUNAS" at bounding box center [781, 379] width 73 height 12
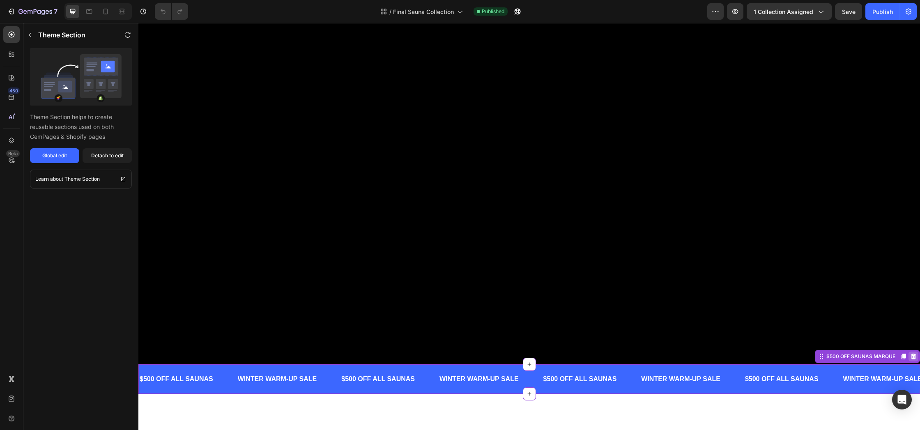
click at [910, 353] on icon at bounding box center [913, 356] width 7 height 7
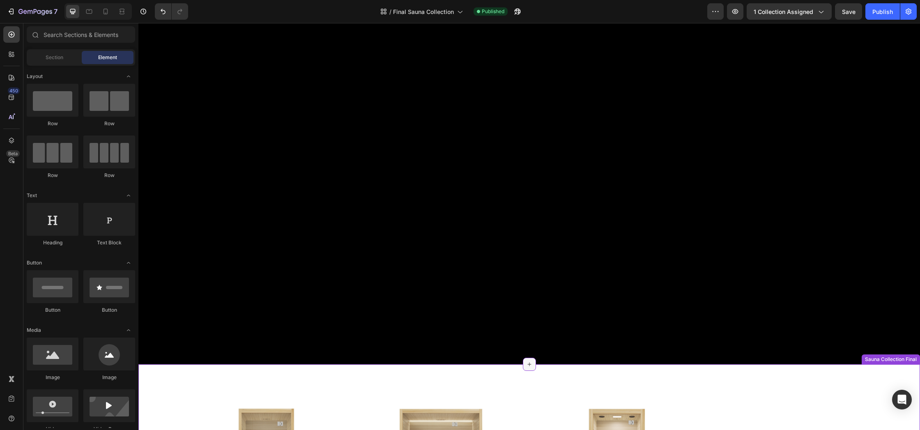
click at [528, 361] on icon at bounding box center [529, 364] width 7 height 7
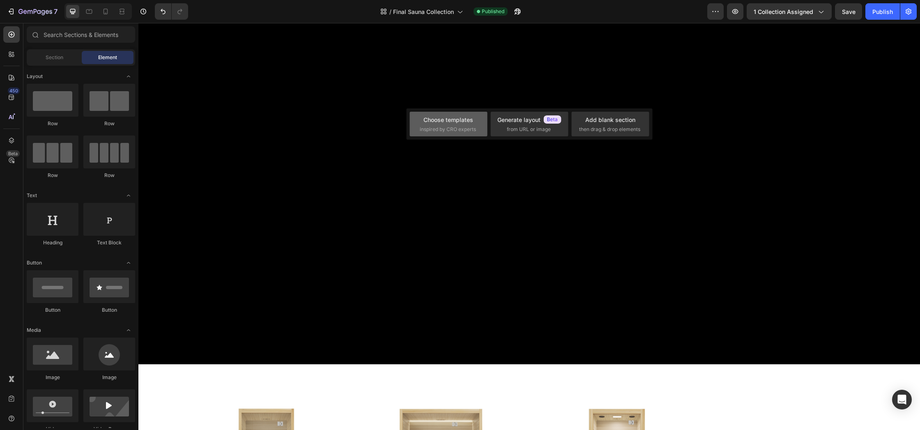
click at [445, 122] on div "Choose templates" at bounding box center [448, 119] width 50 height 9
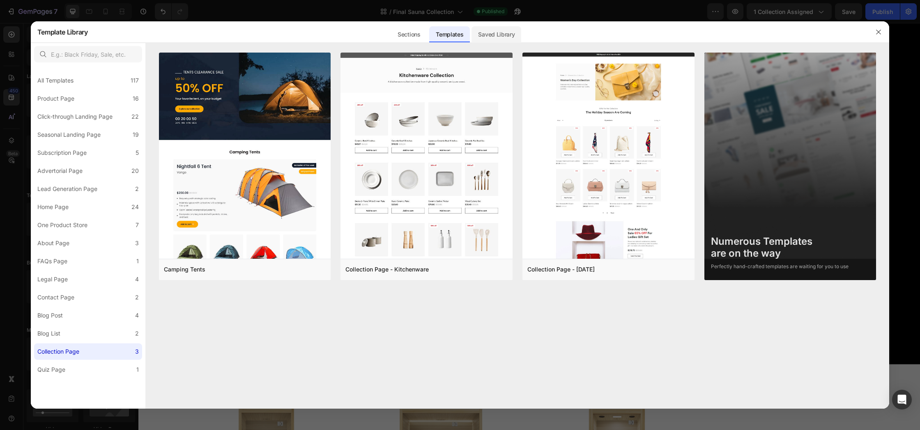
click at [508, 36] on div "Saved Library" at bounding box center [496, 34] width 50 height 16
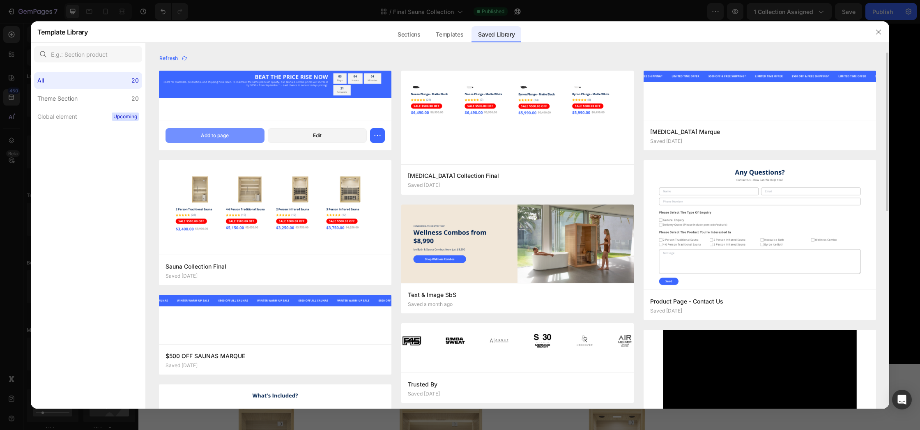
click at [215, 140] on button "Add to page" at bounding box center [214, 135] width 99 height 15
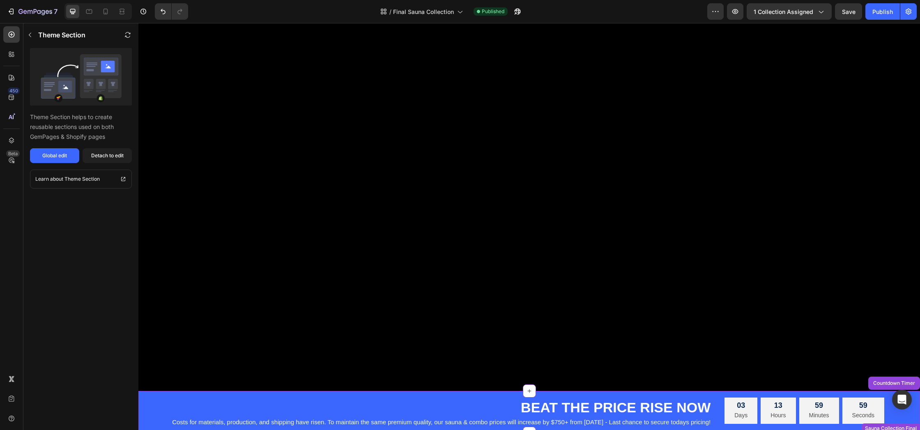
scroll to position [38, 0]
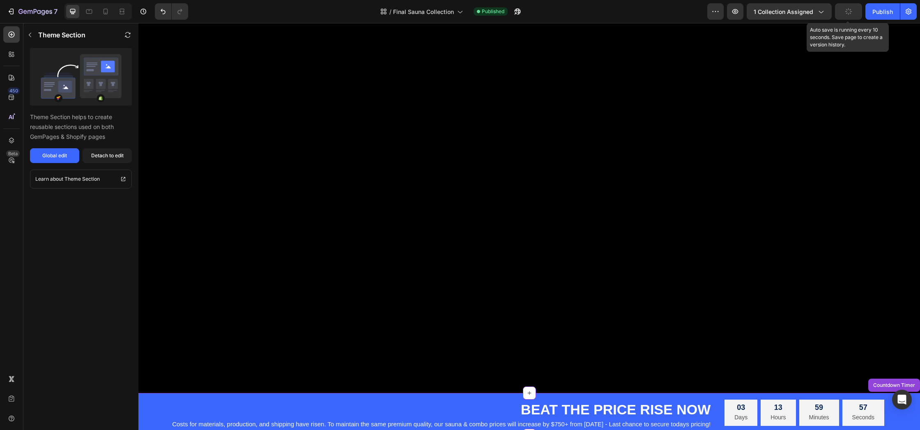
click at [845, 5] on button "button" at bounding box center [848, 11] width 27 height 16
click at [887, 11] on div "Publish" at bounding box center [882, 11] width 21 height 9
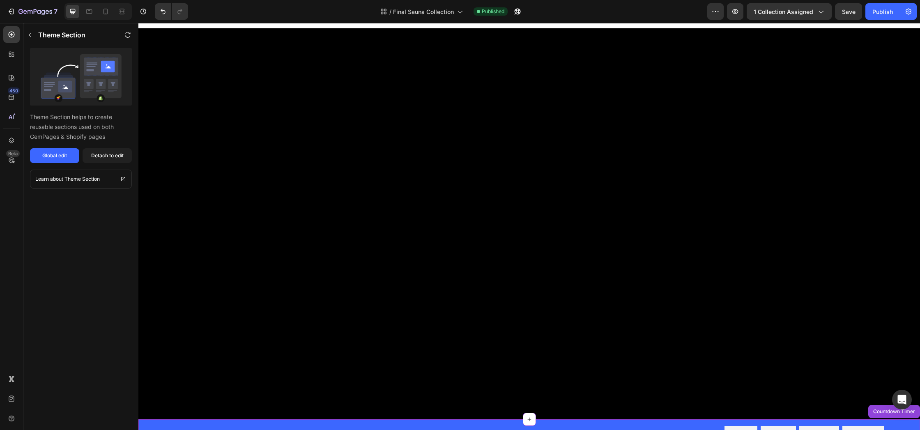
scroll to position [0, 0]
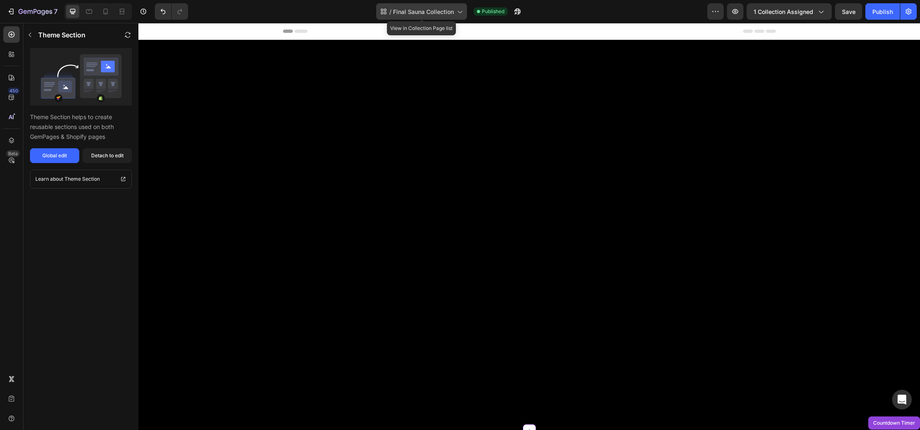
click at [423, 12] on span "Final Sauna Collection" at bounding box center [423, 11] width 61 height 9
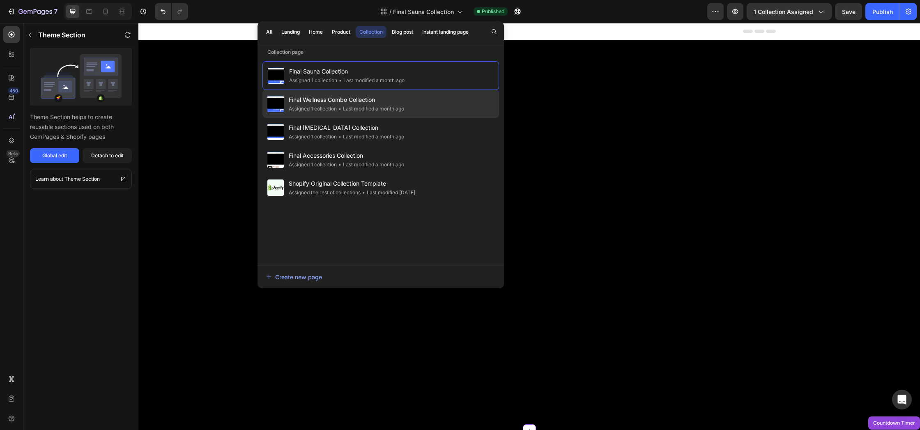
click at [350, 102] on span "Final Wellness Combo Collection" at bounding box center [346, 100] width 115 height 10
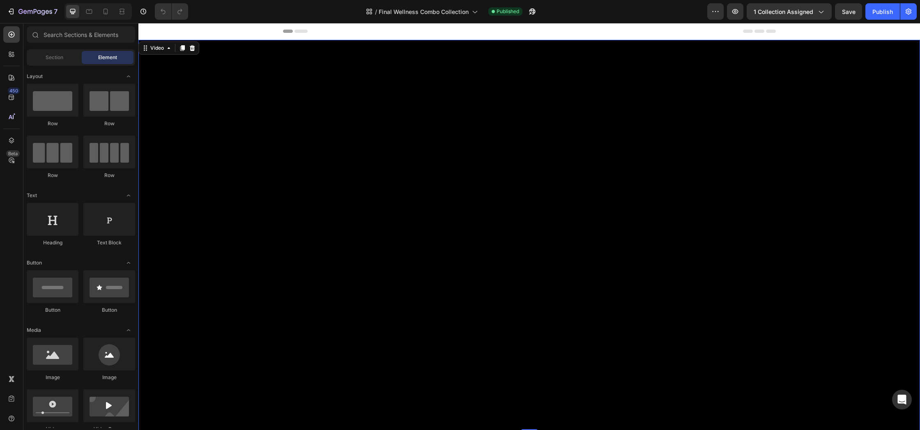
click at [512, 73] on video at bounding box center [528, 235] width 781 height 391
click at [510, 36] on div "Header" at bounding box center [529, 31] width 493 height 16
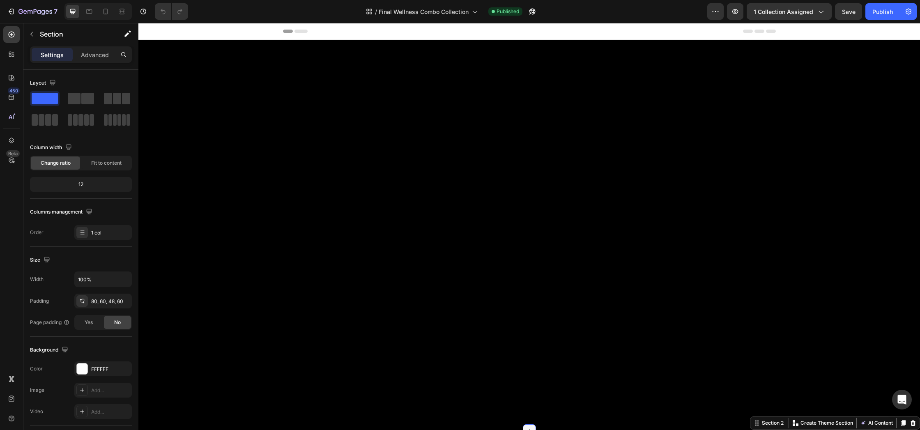
click at [529, 427] on icon at bounding box center [529, 430] width 7 height 7
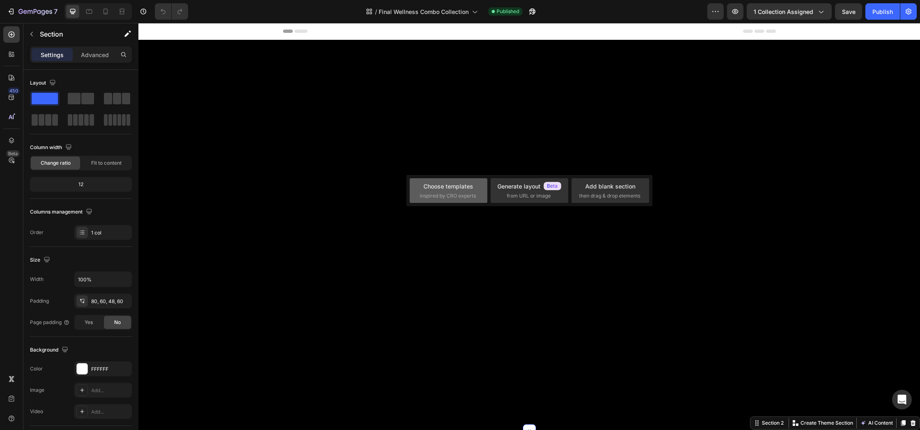
click at [457, 188] on div "Choose templates" at bounding box center [448, 186] width 50 height 9
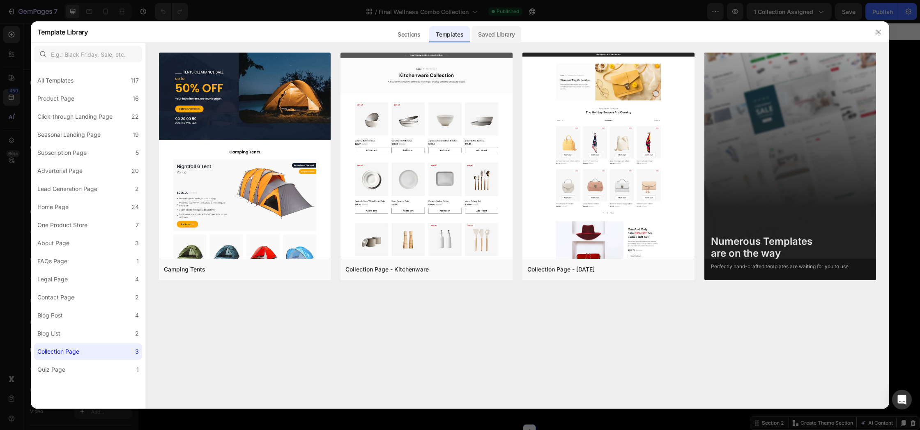
click at [503, 36] on div "Saved Library" at bounding box center [496, 34] width 50 height 16
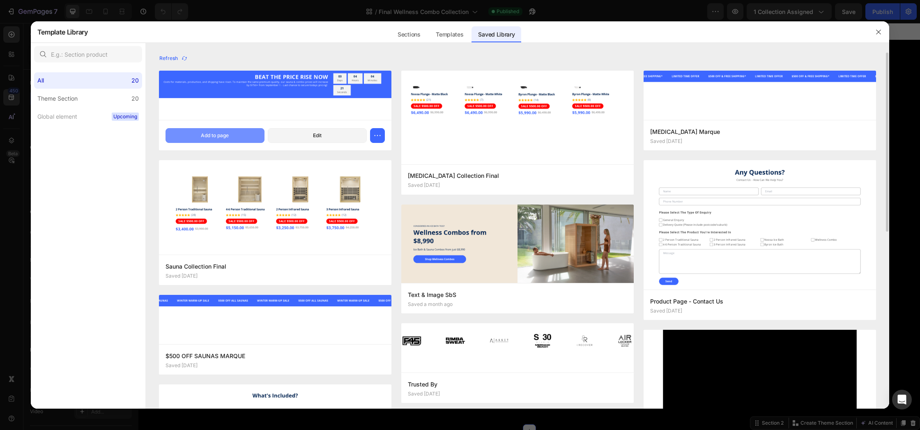
click at [222, 133] on div "Add to page" at bounding box center [215, 135] width 28 height 7
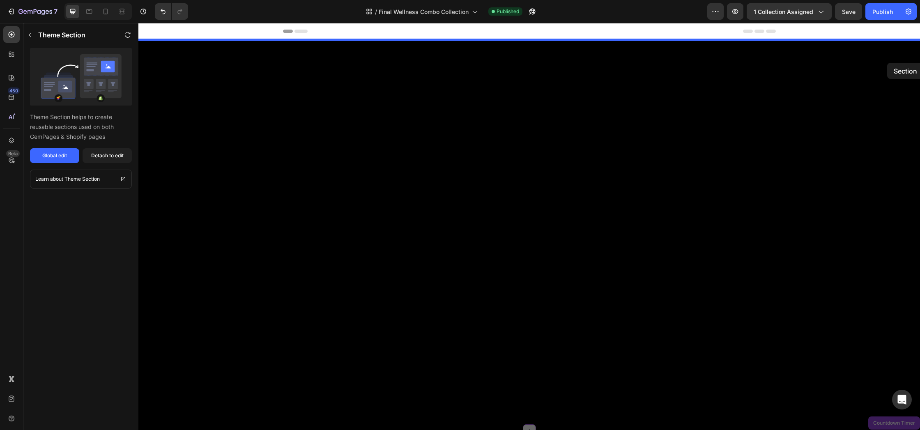
drag, startPoint x: 898, startPoint y: 156, endPoint x: 887, endPoint y: 63, distance: 93.5
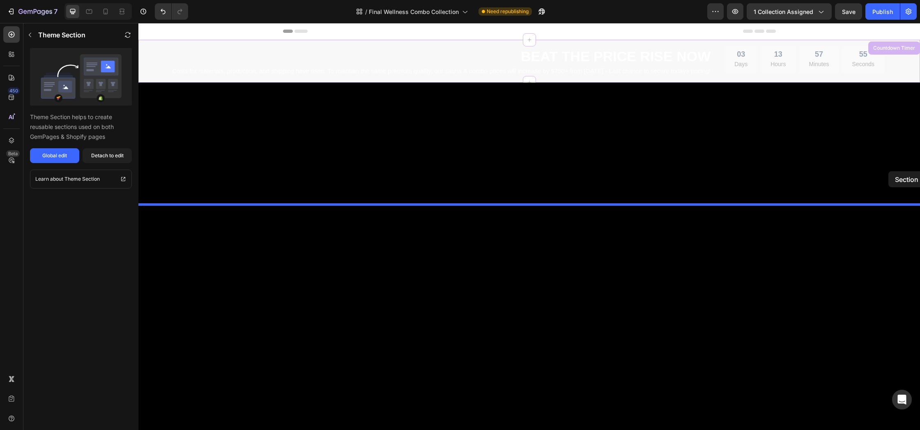
drag, startPoint x: 906, startPoint y: 46, endPoint x: 888, endPoint y: 172, distance: 126.5
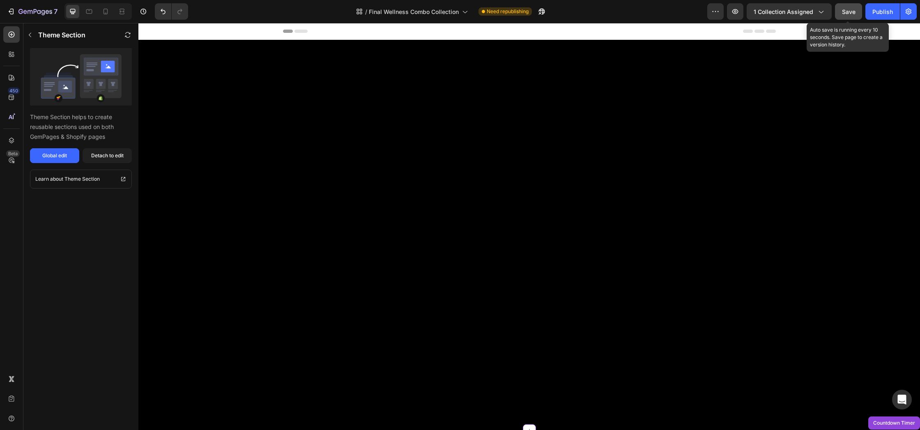
click at [854, 14] on span "Save" at bounding box center [849, 11] width 14 height 7
click at [881, 13] on div "Publish" at bounding box center [882, 11] width 21 height 9
click at [883, 14] on div "Publish" at bounding box center [882, 11] width 21 height 9
